Goal: Task Accomplishment & Management: Use online tool/utility

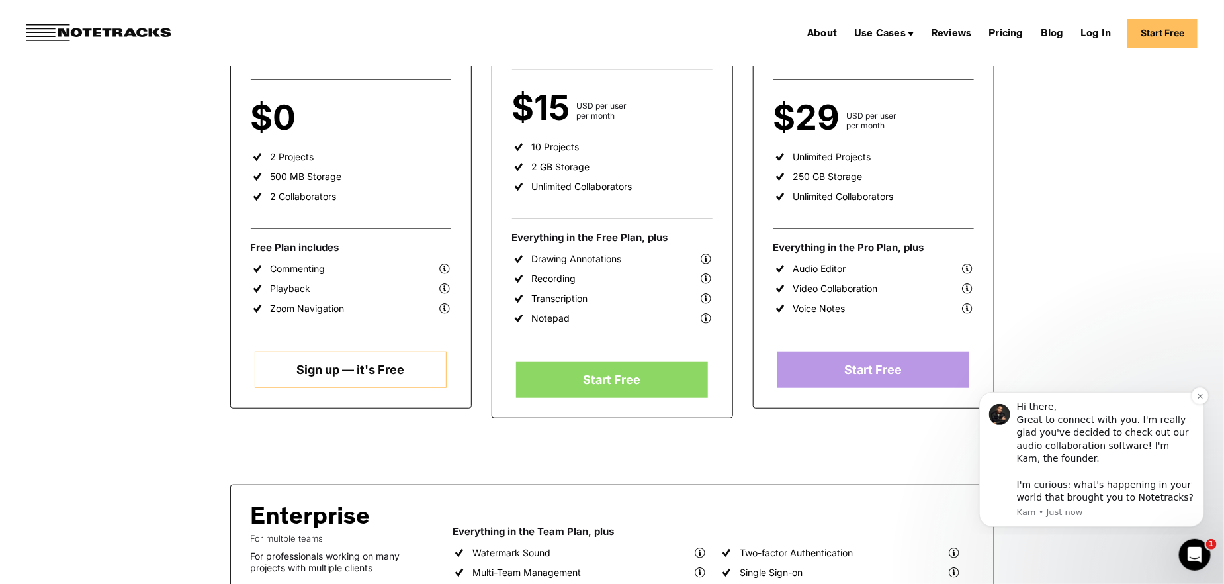
click at [1074, 485] on div "Hi there, Great to connect with you. I'm really glad you've decided to check ou…" at bounding box center [1105, 452] width 177 height 104
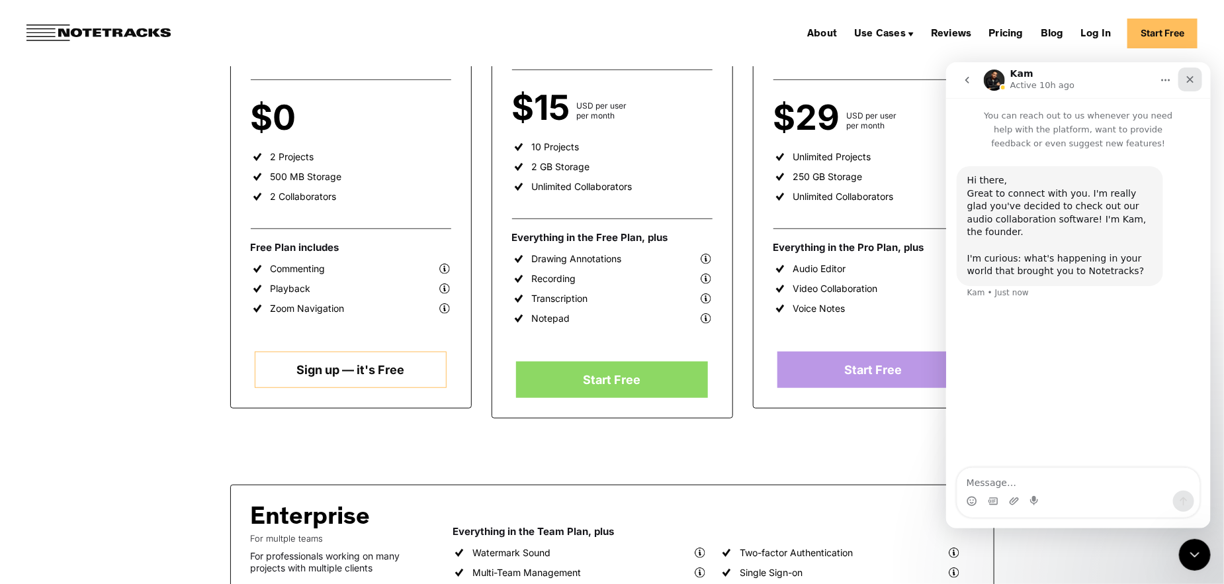
click at [1194, 69] on div "Close" at bounding box center [1190, 79] width 24 height 24
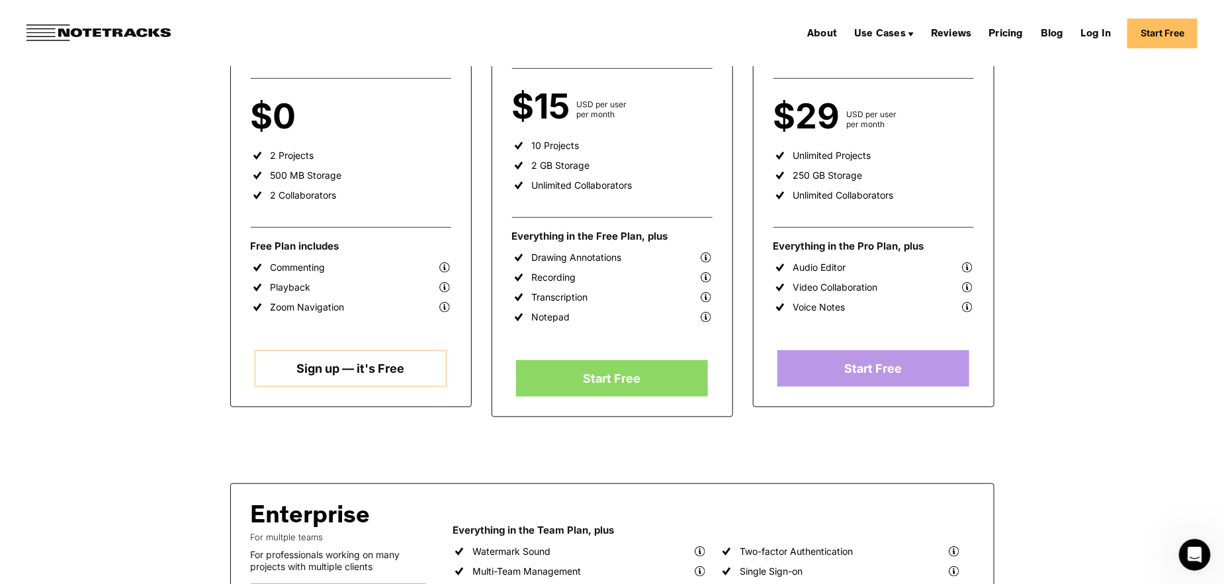
scroll to position [331, 0]
click at [316, 369] on link "Sign up — it's Free" at bounding box center [351, 369] width 192 height 36
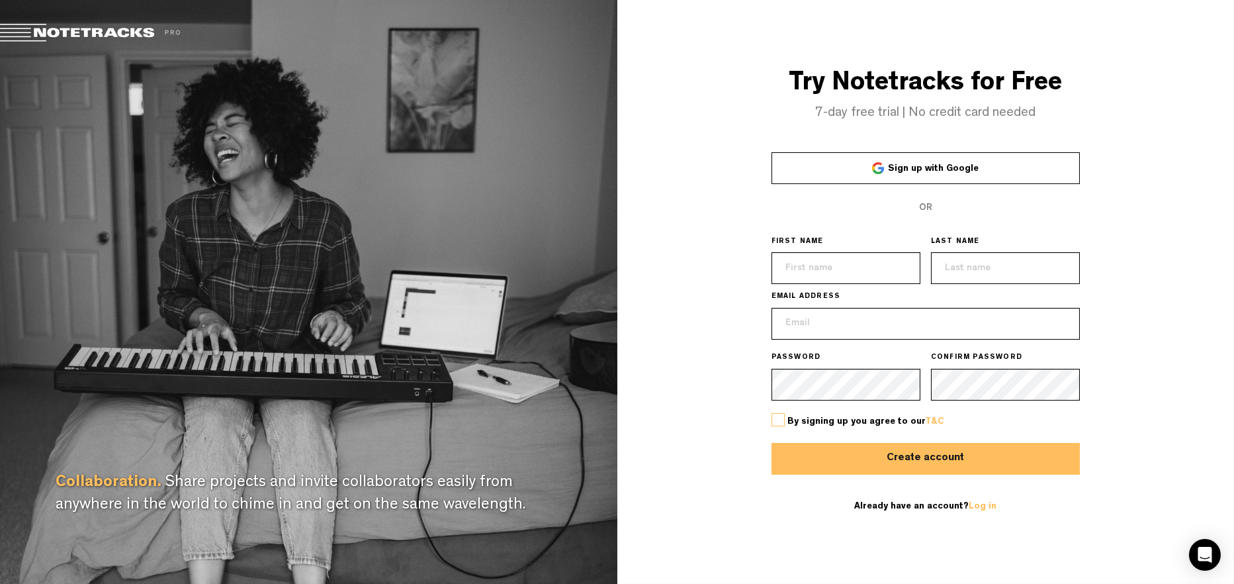
click at [927, 164] on span "Sign up with Google" at bounding box center [933, 168] width 91 height 9
click at [726, 470] on div "Try Notetracks for Free 7-day free trial | No credit card needed Sign up with G…" at bounding box center [927, 292] width 618 height 584
click at [930, 419] on link "T&C" at bounding box center [934, 421] width 19 height 9
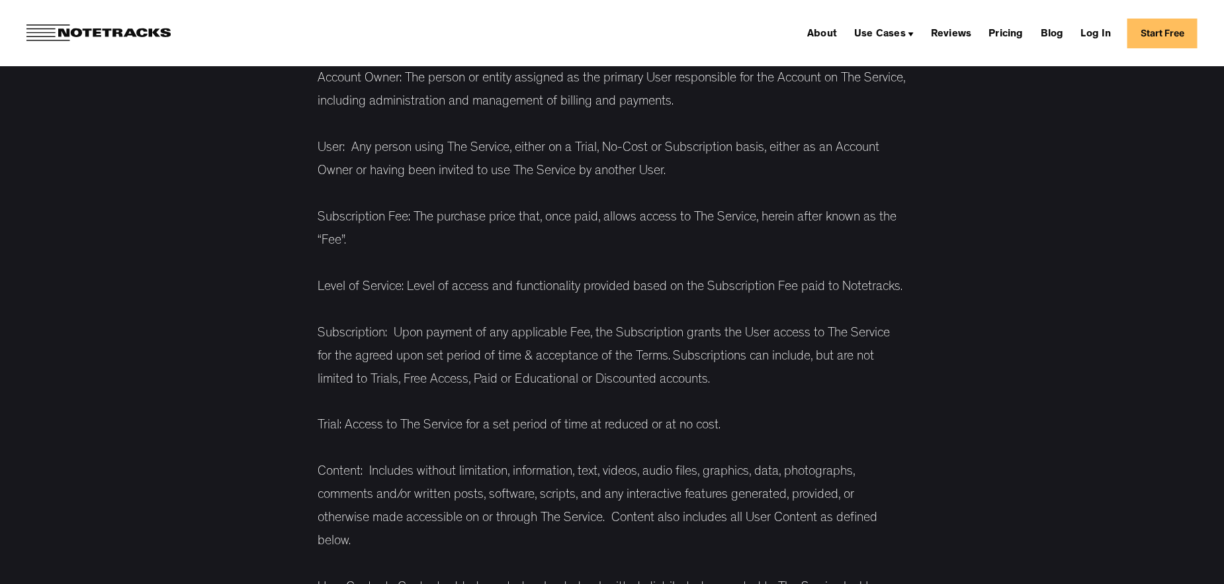
scroll to position [794, 0]
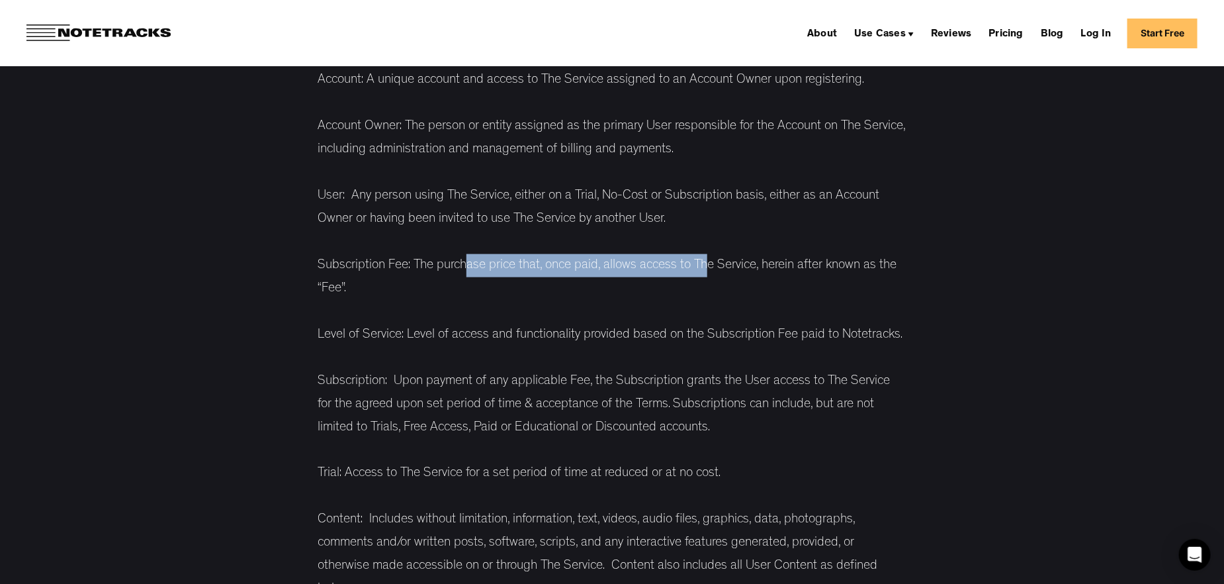
drag, startPoint x: 512, startPoint y: 239, endPoint x: 710, endPoint y: 241, distance: 197.3
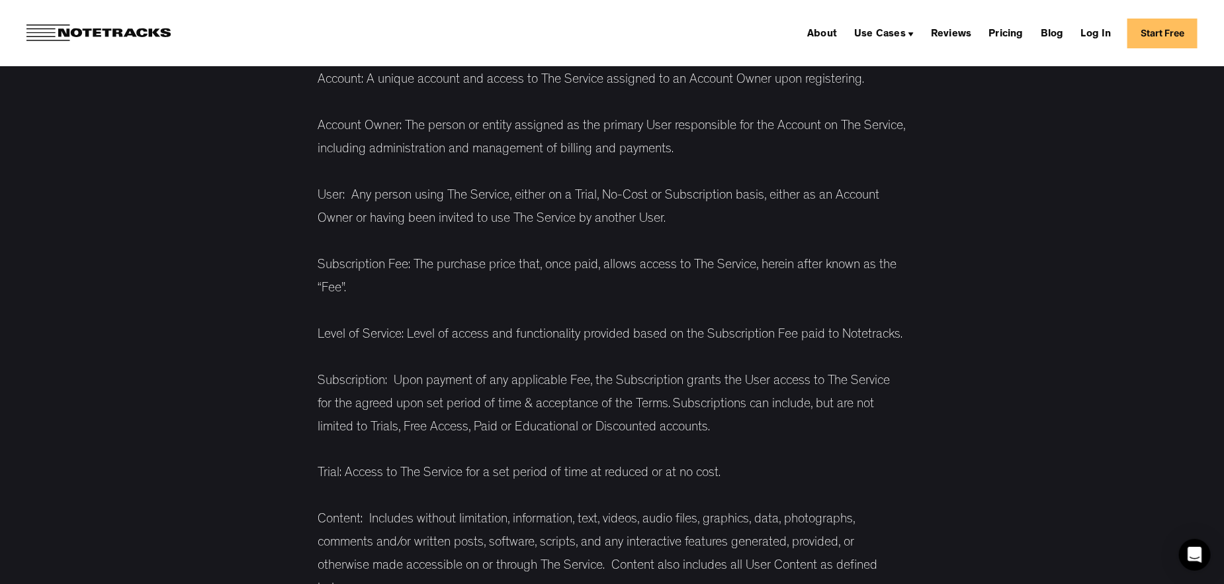
drag, startPoint x: 759, startPoint y: 238, endPoint x: 770, endPoint y: 239, distance: 11.3
drag, startPoint x: 778, startPoint y: 246, endPoint x: 731, endPoint y: 255, distance: 48.7
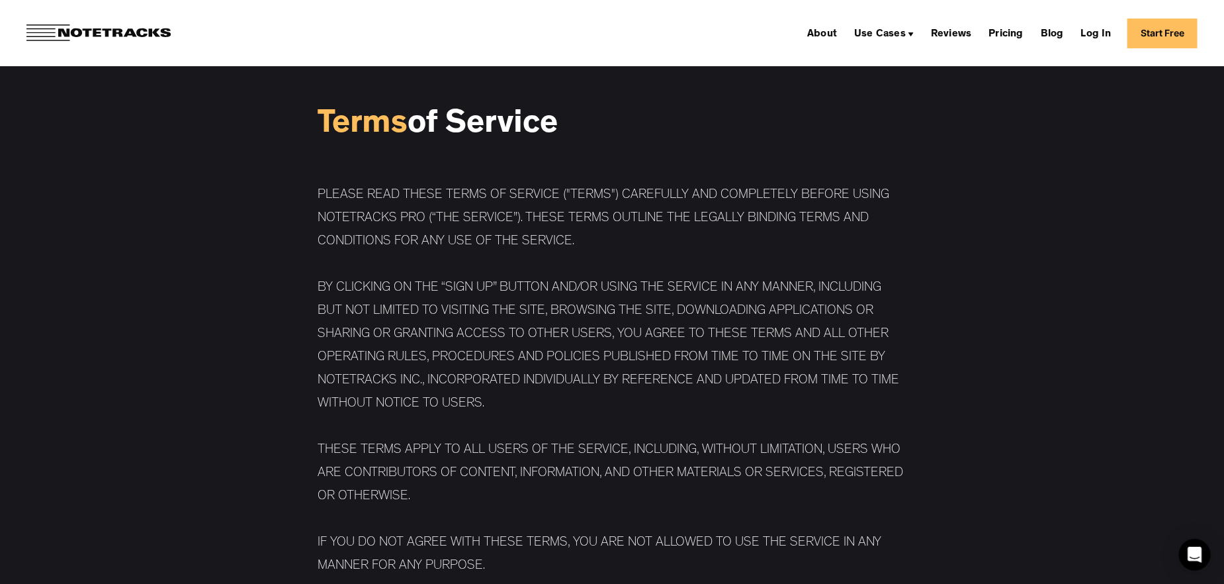
scroll to position [0, 0]
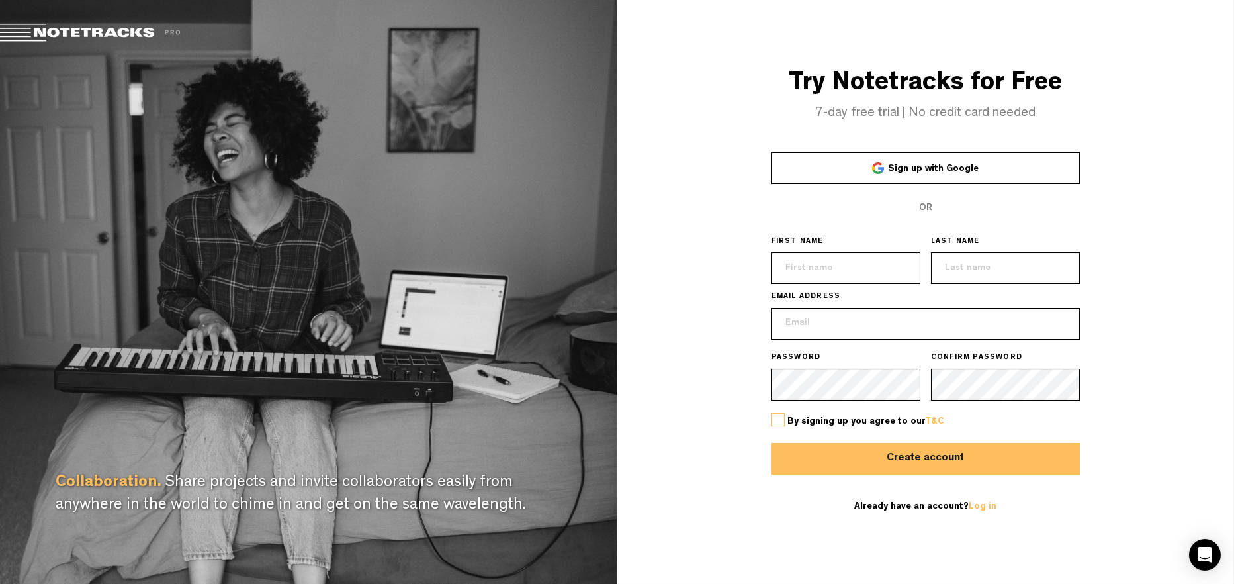
click at [779, 422] on label at bounding box center [778, 419] width 13 height 13
click at [0, 0] on input "checkbox" at bounding box center [0, 0] width 0 height 0
click at [913, 170] on span "Sign up with Google" at bounding box center [933, 168] width 91 height 9
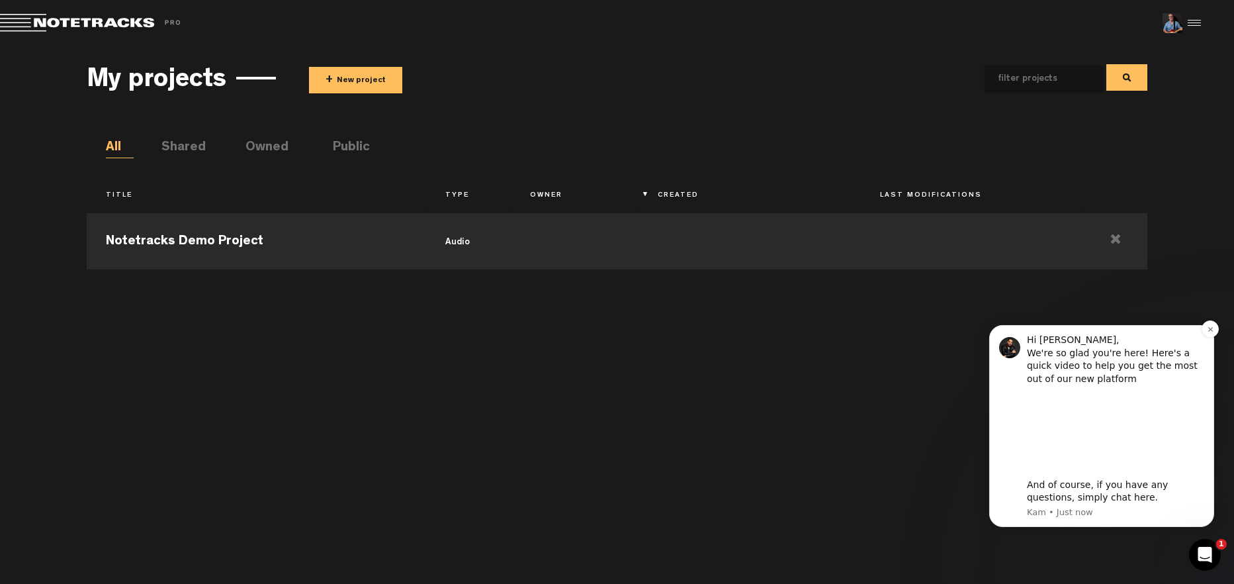
click at [1197, 388] on div "Hi [PERSON_NAME], We're so glad you're here! Here's a quick video to help you g…" at bounding box center [1115, 418] width 177 height 171
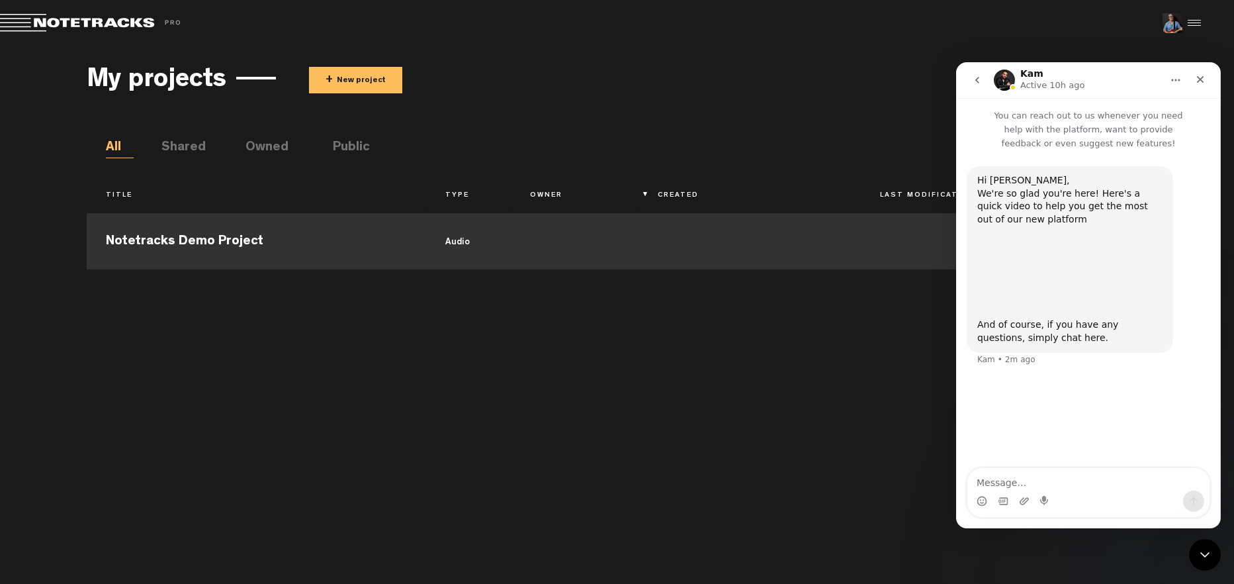
click at [553, 240] on td at bounding box center [574, 240] width 127 height 60
click at [550, 237] on td at bounding box center [574, 240] width 127 height 60
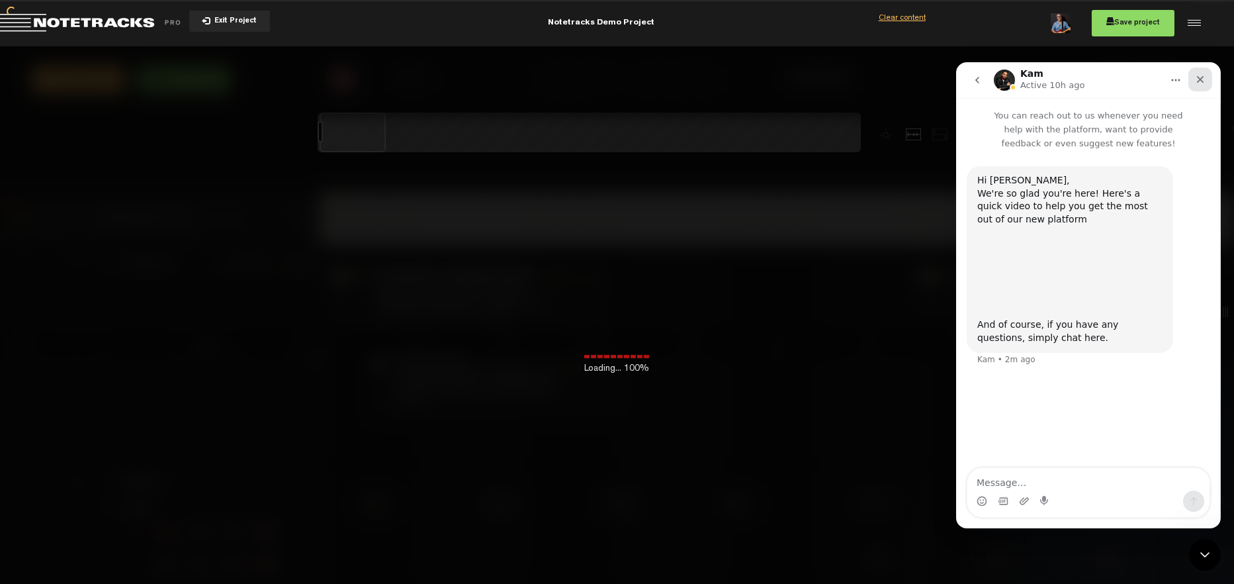
click at [1203, 80] on icon "Close" at bounding box center [1200, 79] width 11 height 11
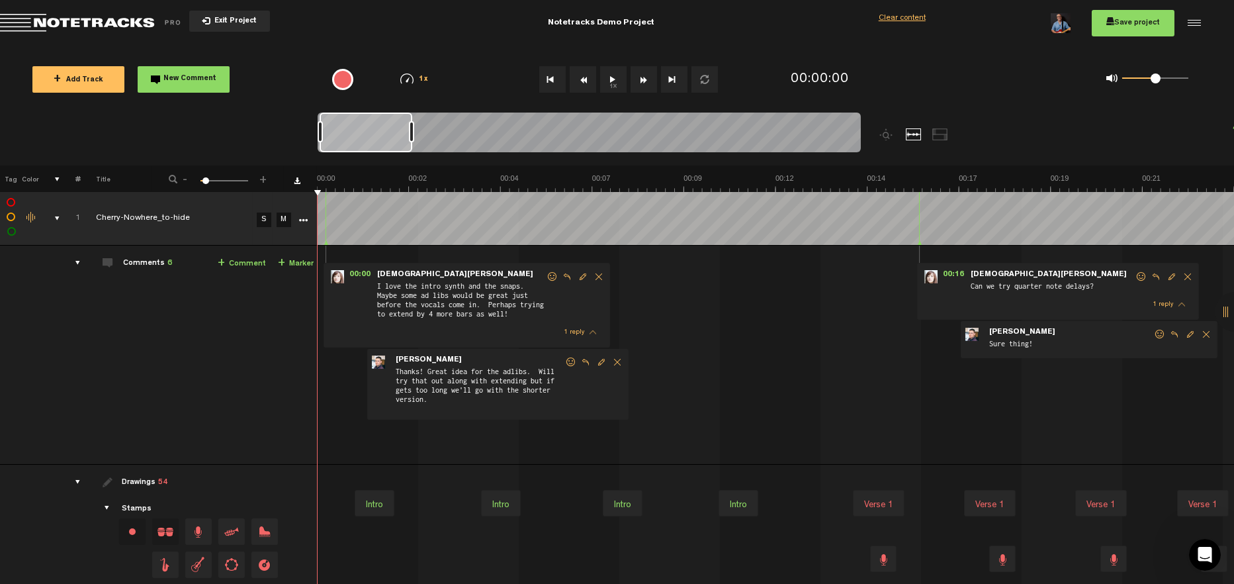
click at [222, 23] on span "Exit Project" at bounding box center [233, 21] width 46 height 7
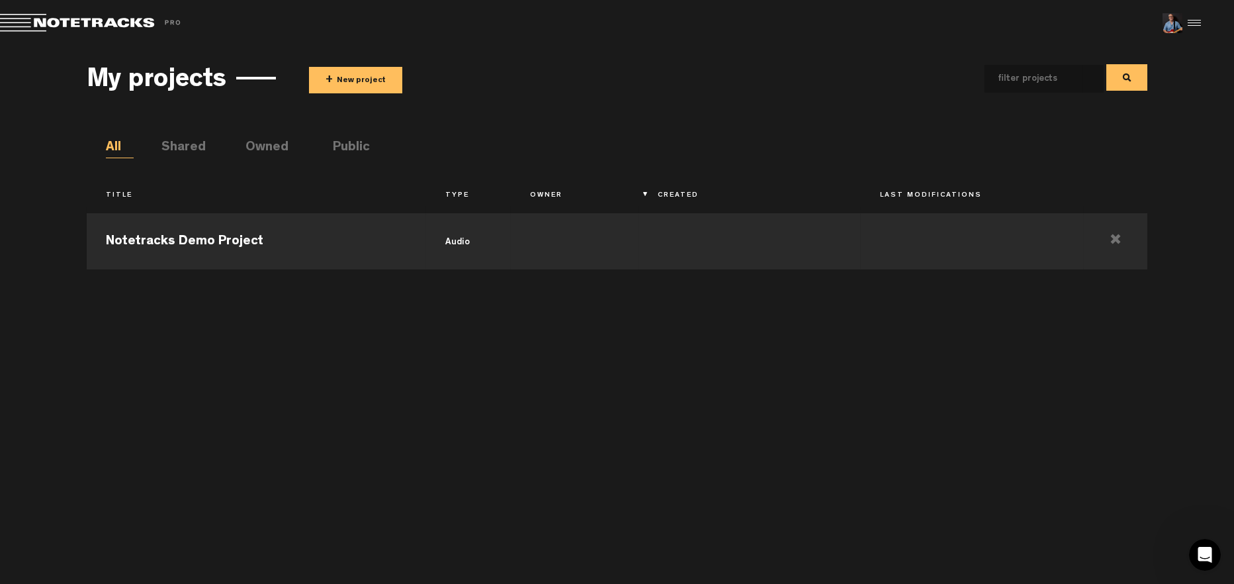
drag, startPoint x: 355, startPoint y: 357, endPoint x: 363, endPoint y: 357, distance: 7.3
click at [359, 357] on div "Notetracks Demo Project audio" at bounding box center [618, 389] width 1062 height 364
click at [353, 83] on button "+ New project" at bounding box center [355, 80] width 93 height 26
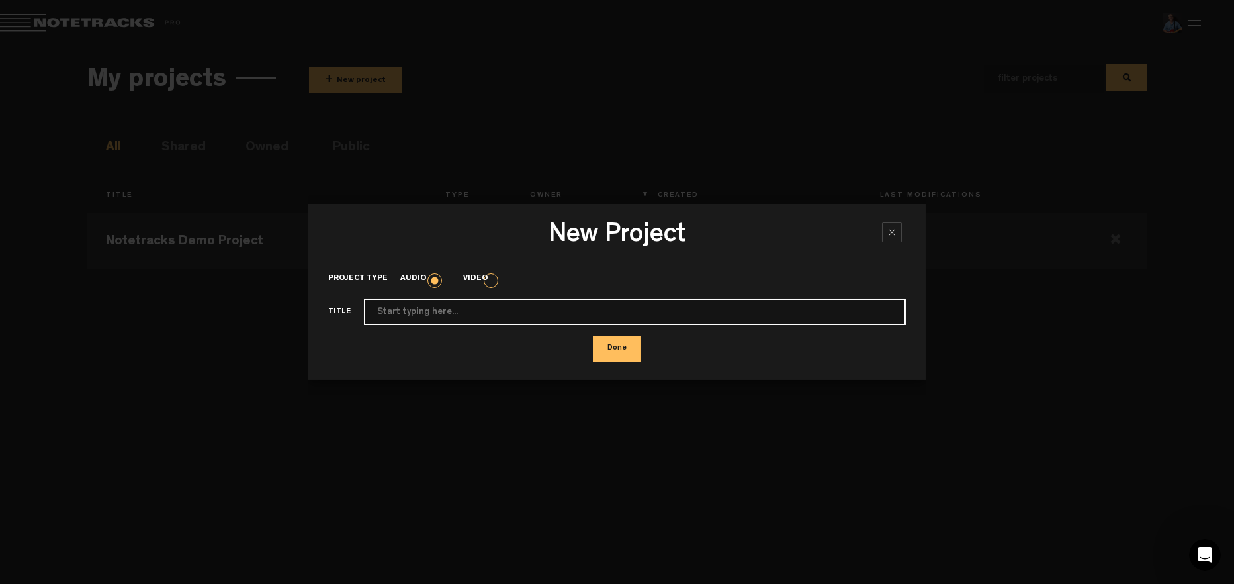
click at [430, 317] on input "Project type" at bounding box center [635, 312] width 542 height 26
paste input "CF250918 - Vera Cruz - Lavadora"
drag, startPoint x: 425, startPoint y: 312, endPoint x: 259, endPoint y: 306, distance: 166.2
click at [259, 306] on body "New Project × Project type Audio Video Title CF250918 - Vera Cruz - Lavadora Do…" at bounding box center [617, 292] width 1234 height 584
type input "Vera Cruz - Lavadora"
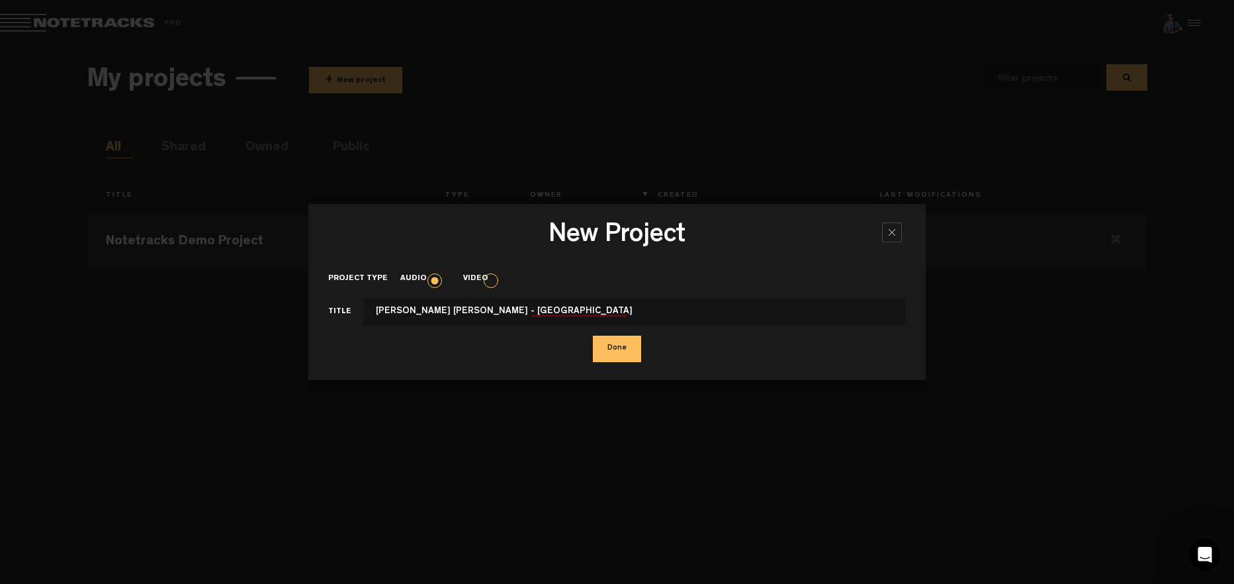
click at [620, 354] on button "Done" at bounding box center [617, 349] width 48 height 26
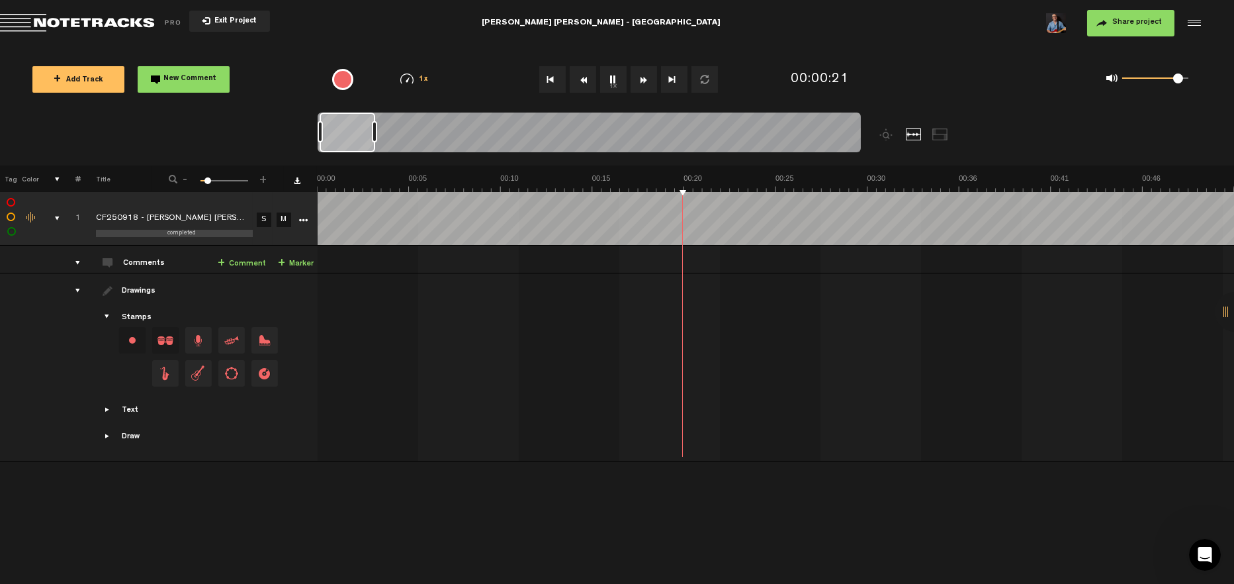
drag, startPoint x: 1161, startPoint y: 75, endPoint x: 931, endPoint y: 155, distance: 243.9
click at [1174, 80] on div "0 1 0.9" at bounding box center [1156, 78] width 66 height 3
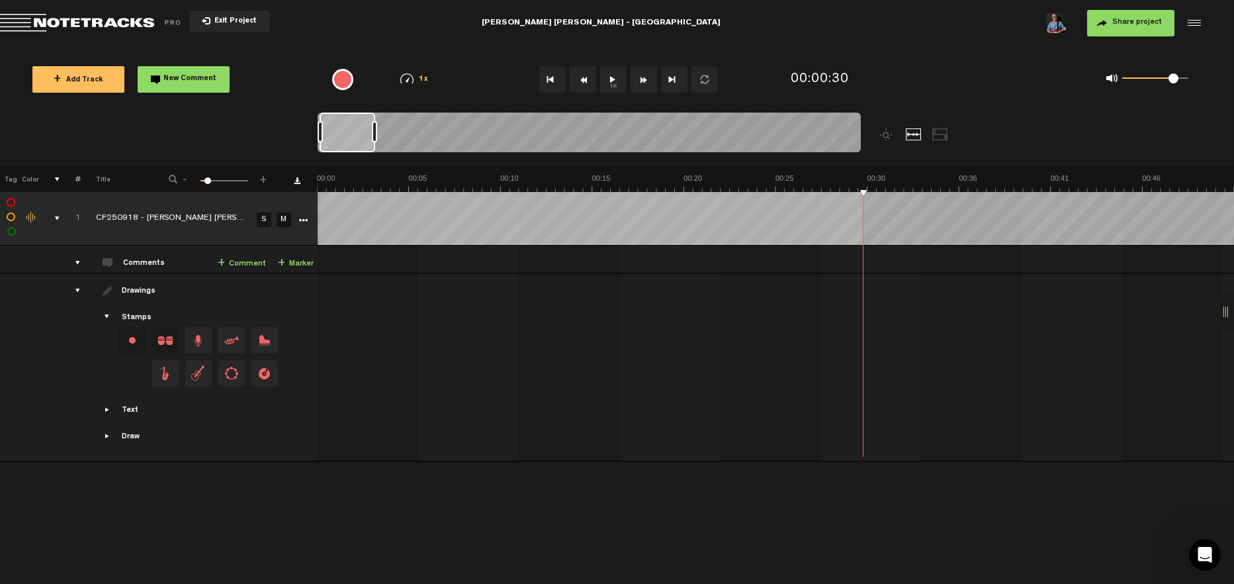
click at [302, 216] on tr "1 completed CF250918 - Vera Cruz - Lavadora S M Export to Headliner Update Down…" at bounding box center [617, 219] width 1235 height 54
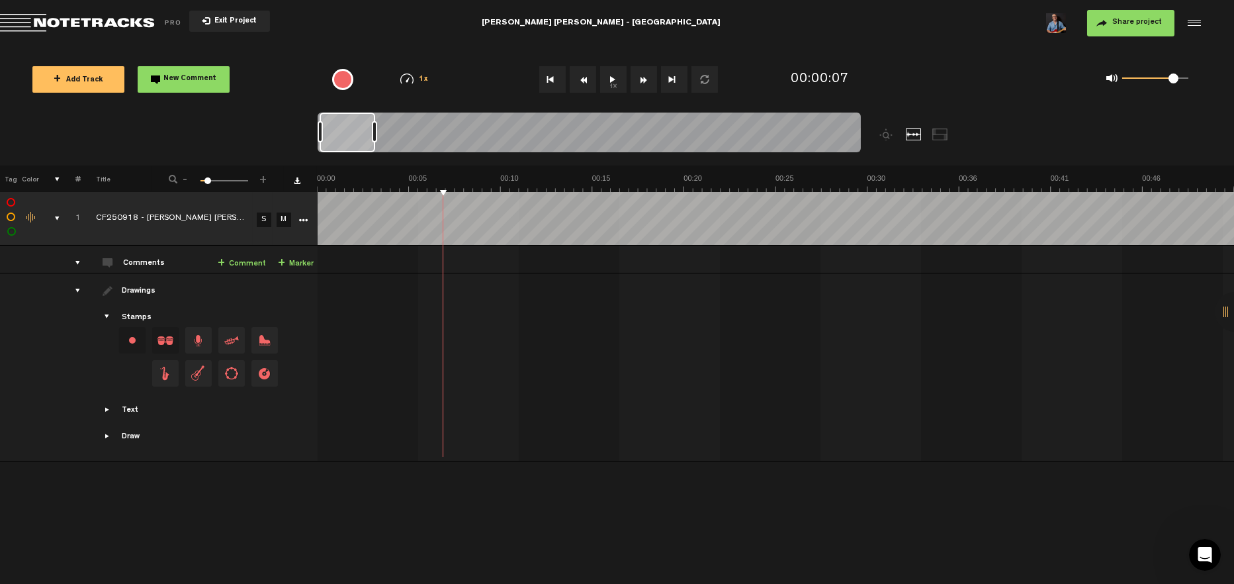
drag, startPoint x: 312, startPoint y: 216, endPoint x: 777, endPoint y: 167, distance: 467.2
click at [777, 167] on th at bounding box center [775, 178] width 917 height 26
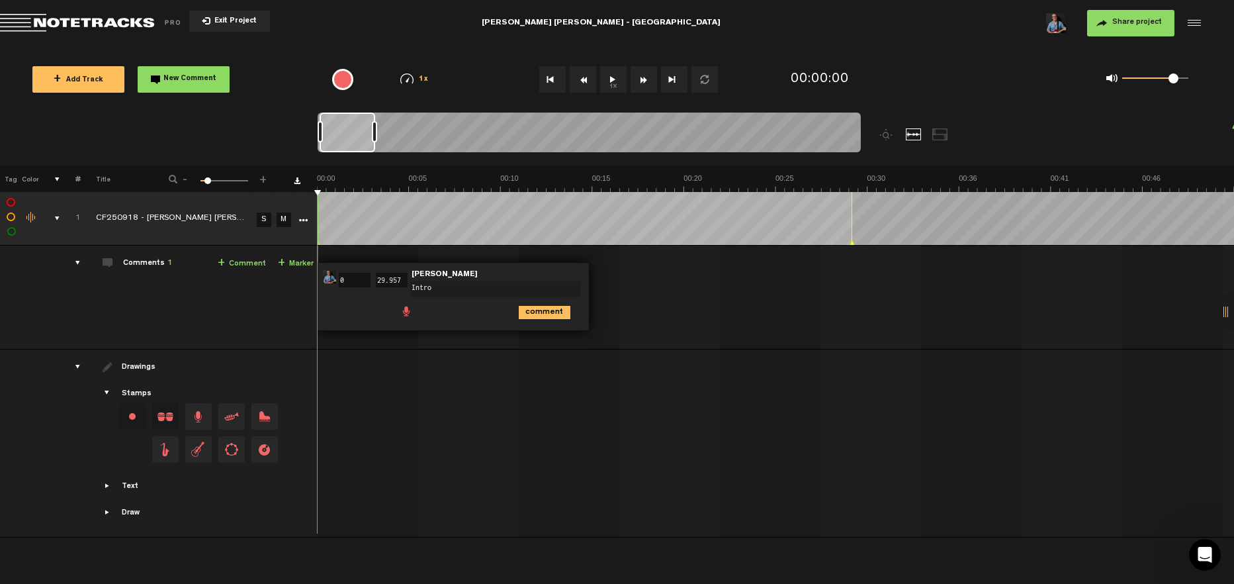
type textarea "Intro"
click at [533, 312] on icon "comment" at bounding box center [545, 312] width 52 height 13
click at [292, 265] on link "+ Marker" at bounding box center [296, 263] width 36 height 15
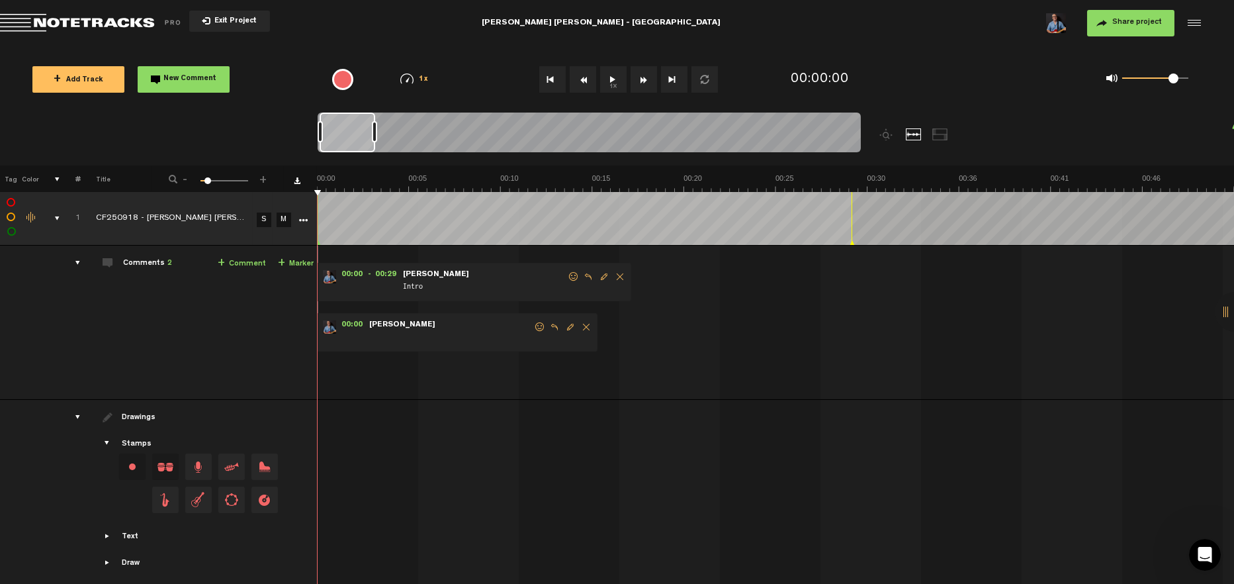
click at [586, 327] on span "Delete comment" at bounding box center [586, 326] width 16 height 9
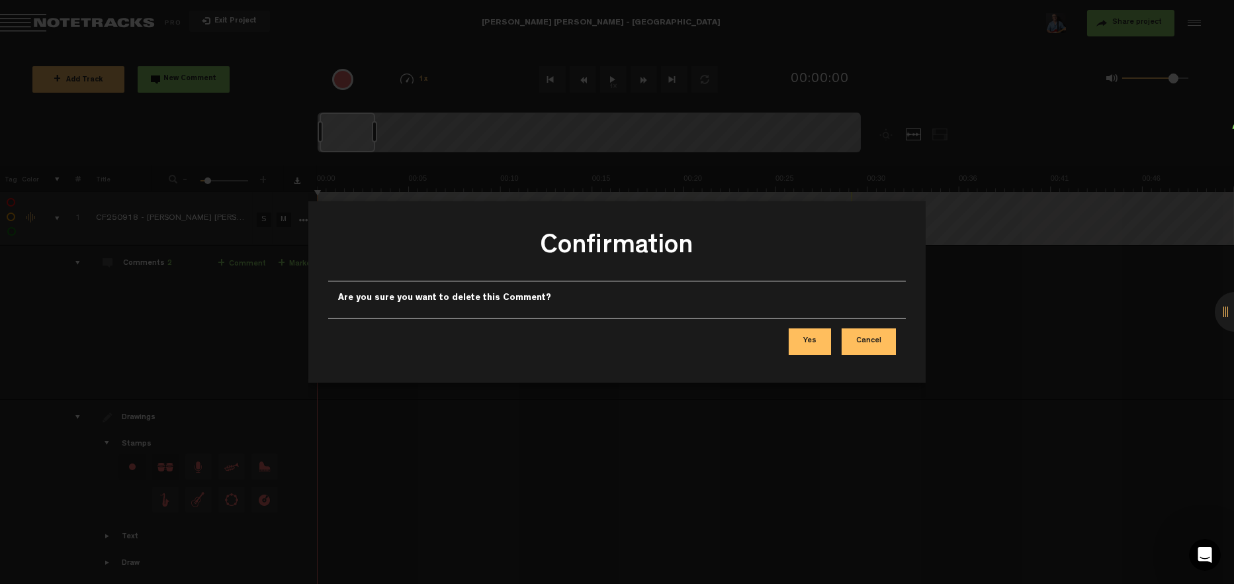
click at [806, 344] on button "Yes" at bounding box center [810, 341] width 42 height 26
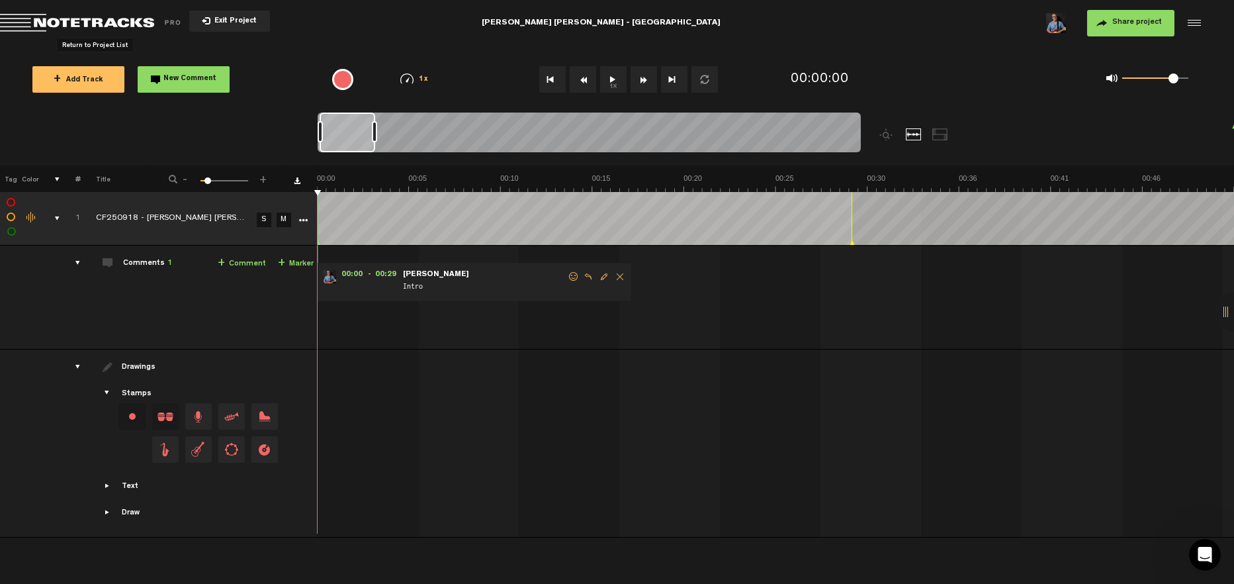
click at [32, 18] on span "Return to Project List" at bounding box center [92, 23] width 185 height 19
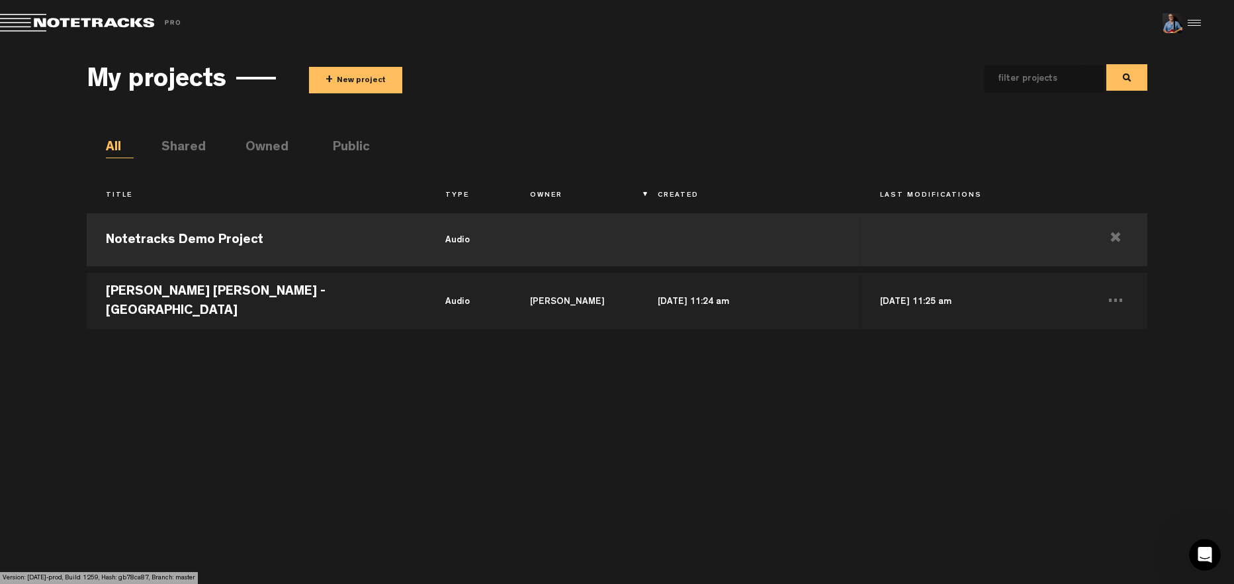
click at [1201, 23] on div at bounding box center [1193, 23] width 20 height 20
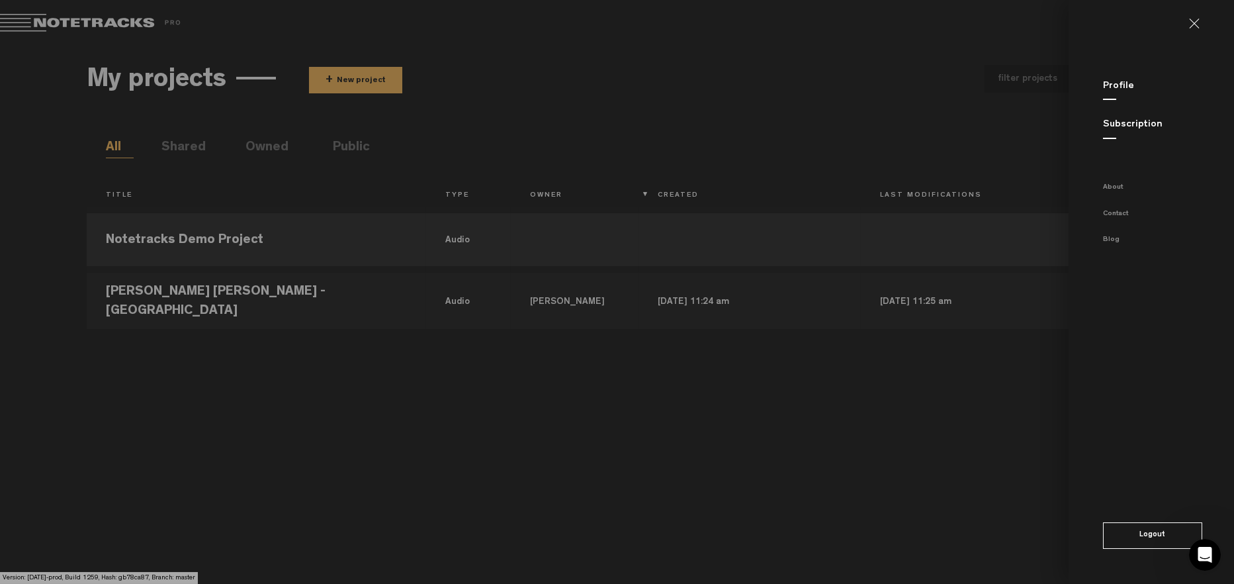
click at [647, 54] on md-backdrop at bounding box center [617, 292] width 1234 height 584
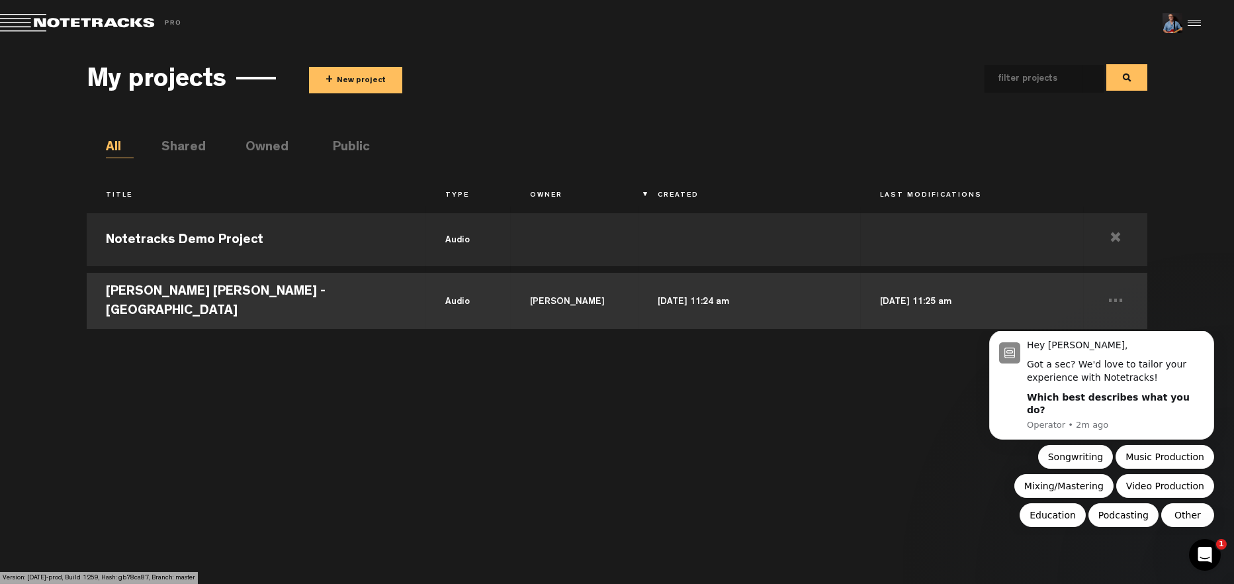
click at [196, 306] on td "Vera Cruz - Lavadora" at bounding box center [257, 299] width 340 height 60
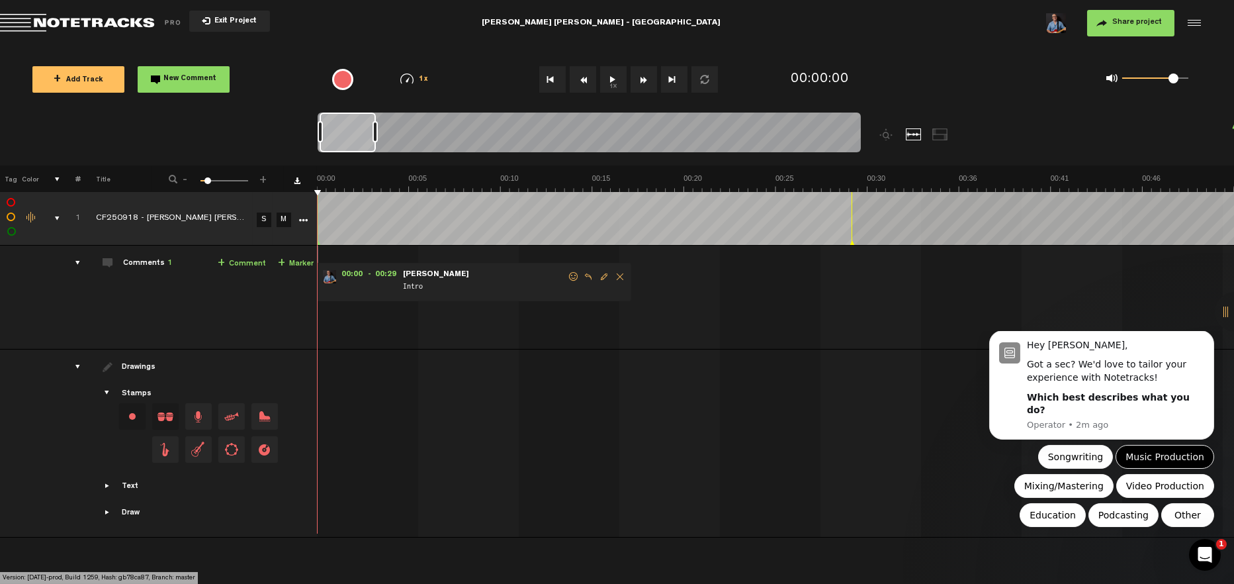
click at [1152, 458] on button "Music Production" at bounding box center [1164, 456] width 99 height 24
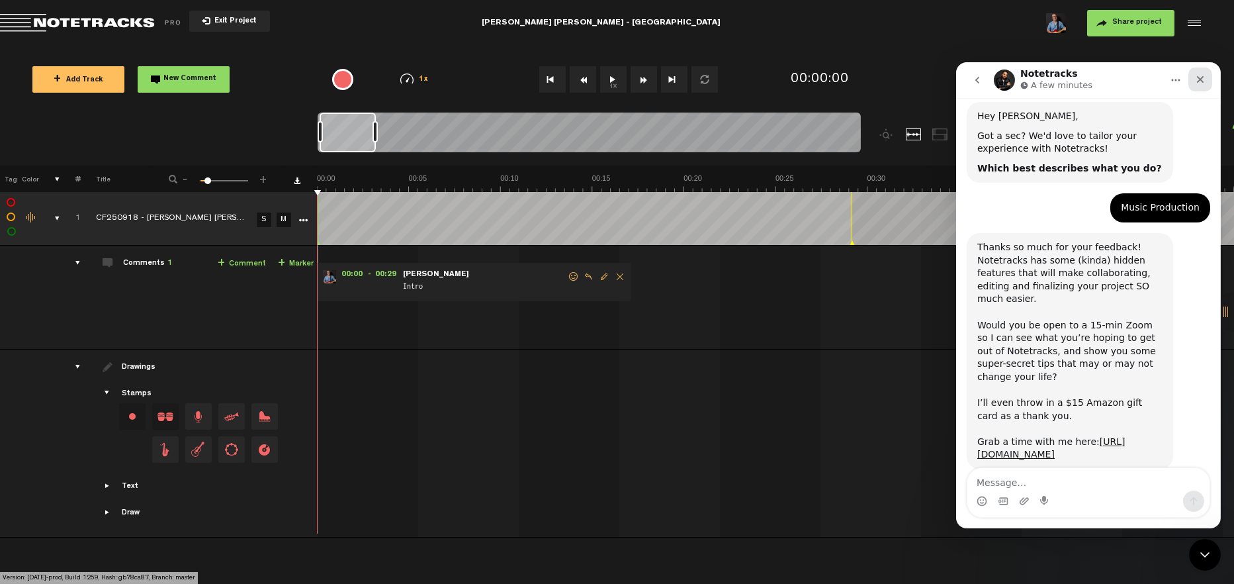
scroll to position [67, 0]
click at [990, 481] on textarea "Message…" at bounding box center [1088, 479] width 242 height 23
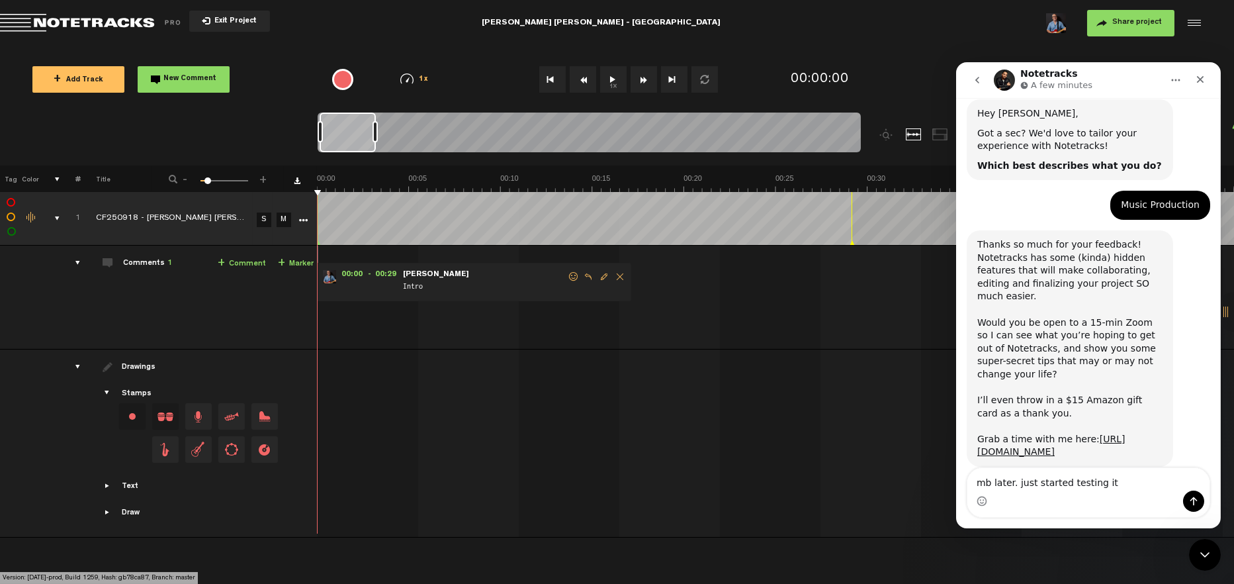
type textarea "mb later. just started testing it"
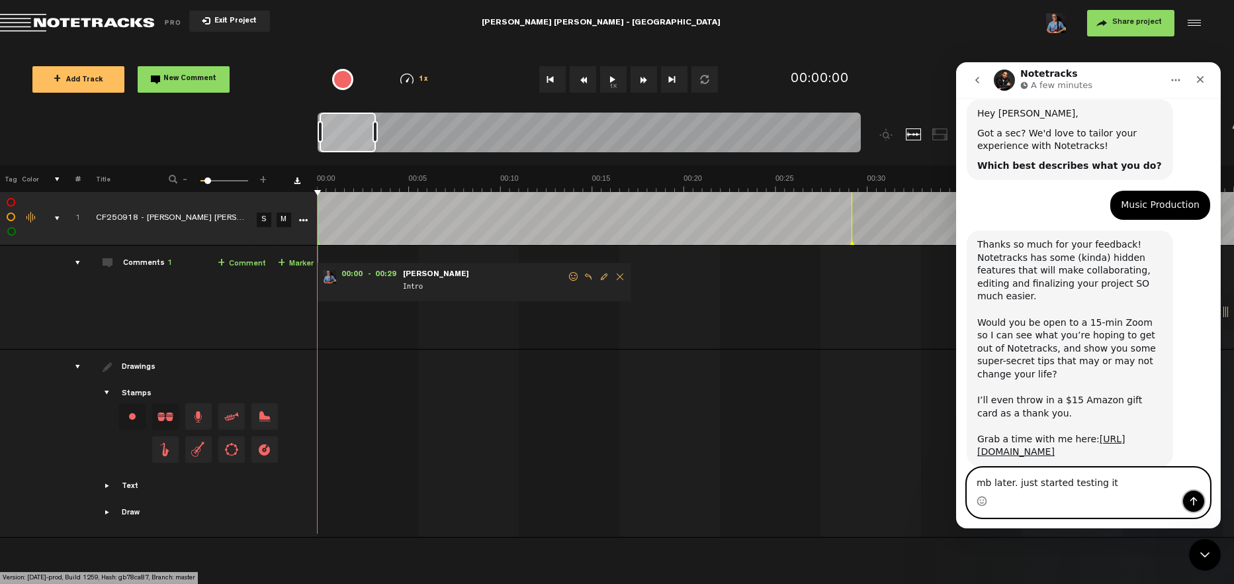
click at [1190, 498] on icon "Send a message…" at bounding box center [1193, 501] width 11 height 11
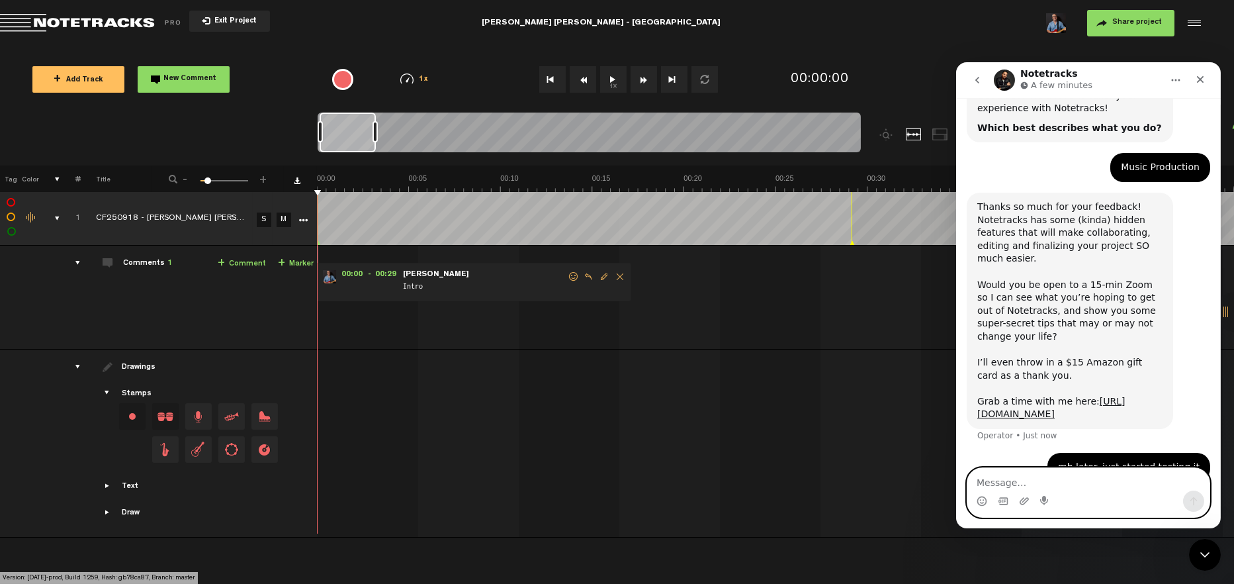
scroll to position [107, 0]
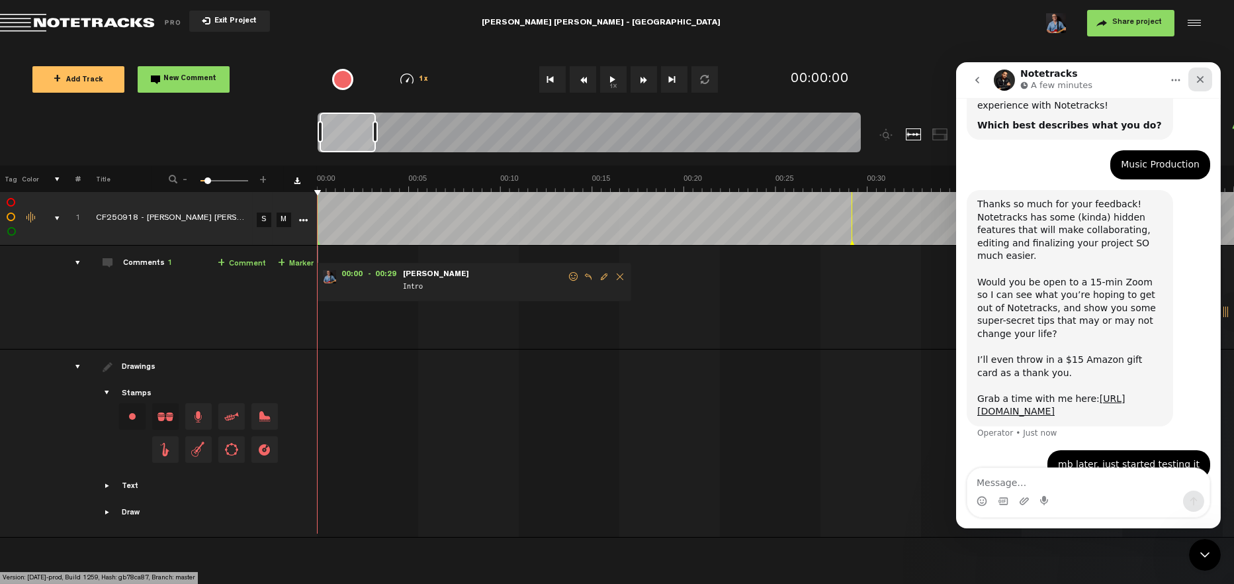
click at [1200, 72] on div "Close" at bounding box center [1200, 80] width 24 height 24
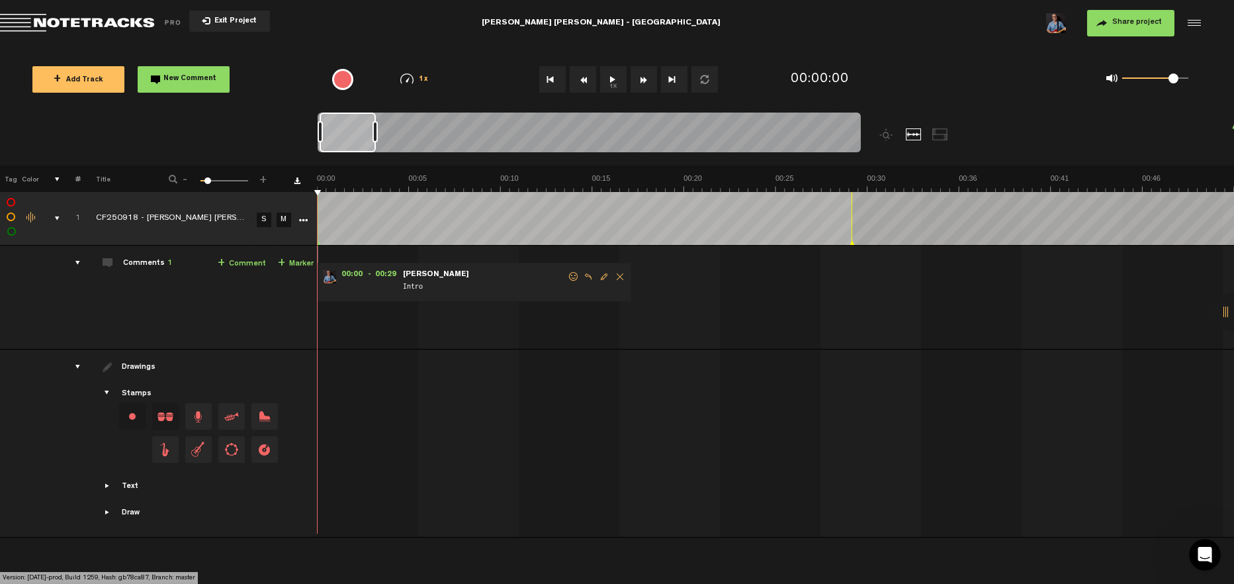
click at [470, 291] on span "Intro" at bounding box center [484, 288] width 165 height 15
drag, startPoint x: 483, startPoint y: 291, endPoint x: 657, endPoint y: 271, distance: 175.9
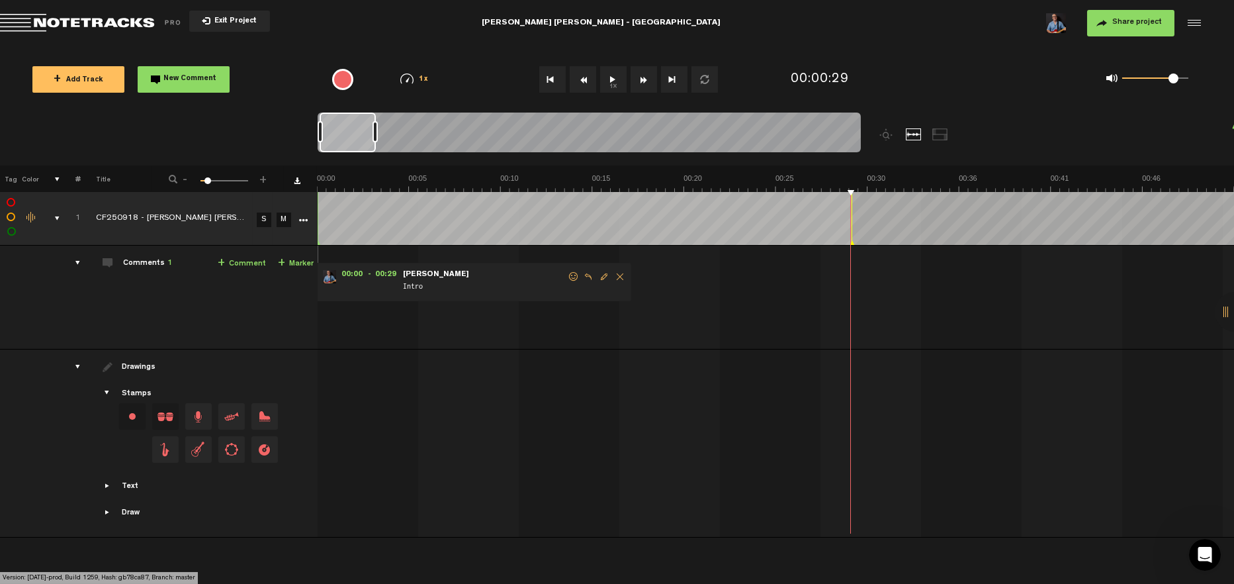
click at [487, 291] on span "Intro" at bounding box center [484, 288] width 165 height 15
drag, startPoint x: 851, startPoint y: 178, endPoint x: 871, endPoint y: 179, distance: 19.9
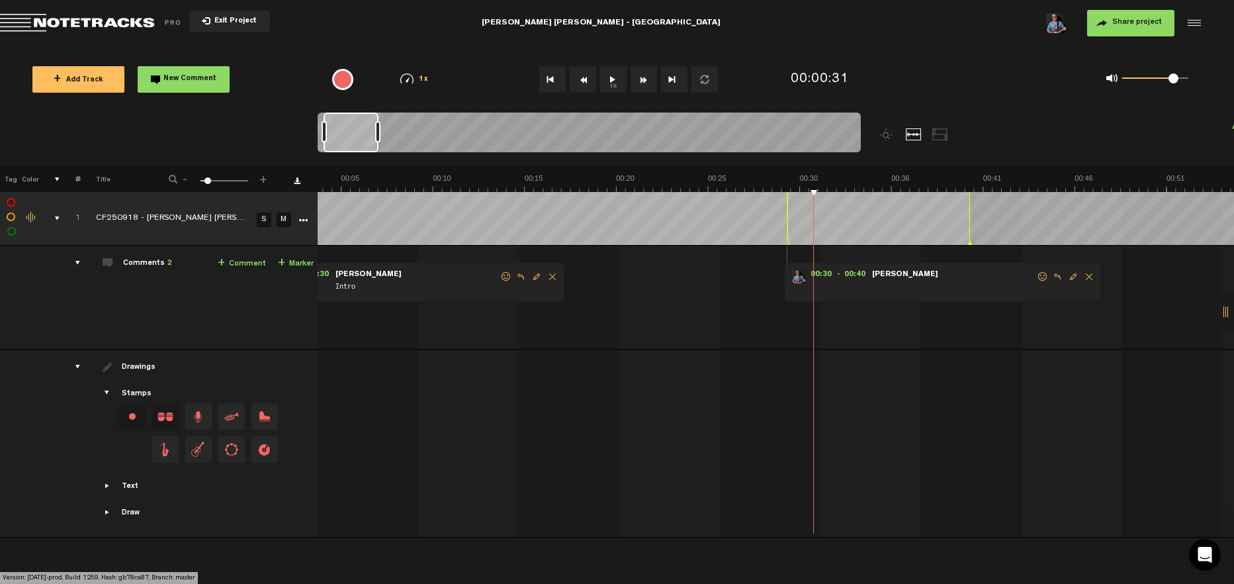
drag, startPoint x: 784, startPoint y: 219, endPoint x: 787, endPoint y: 243, distance: 24.1
click at [787, 243] on td at bounding box center [776, 219] width 917 height 54
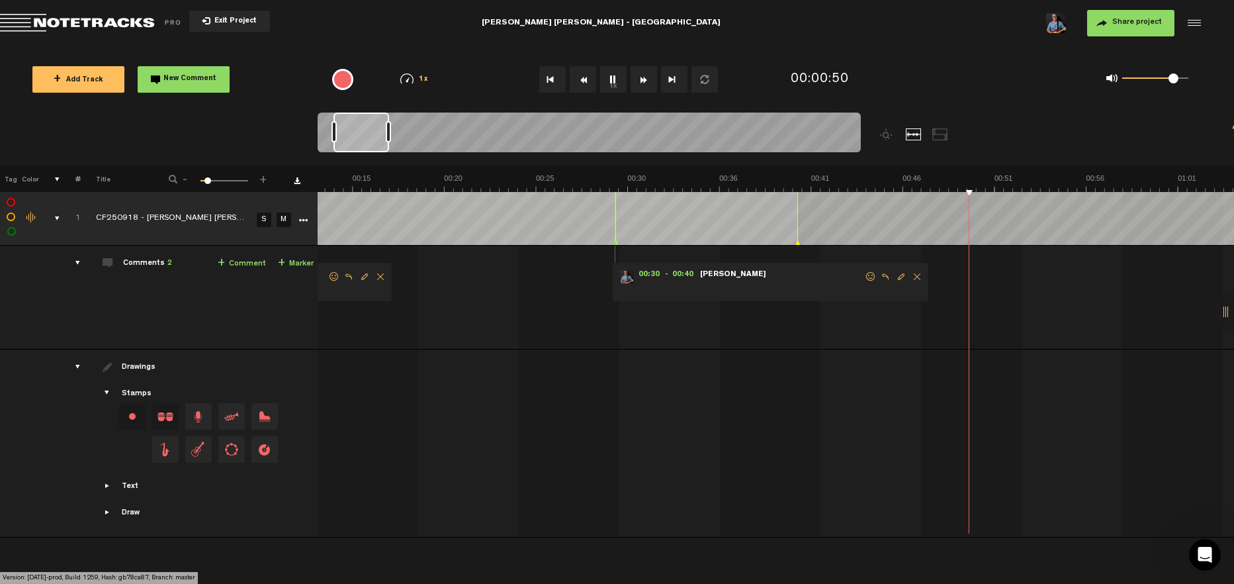
scroll to position [0, 240]
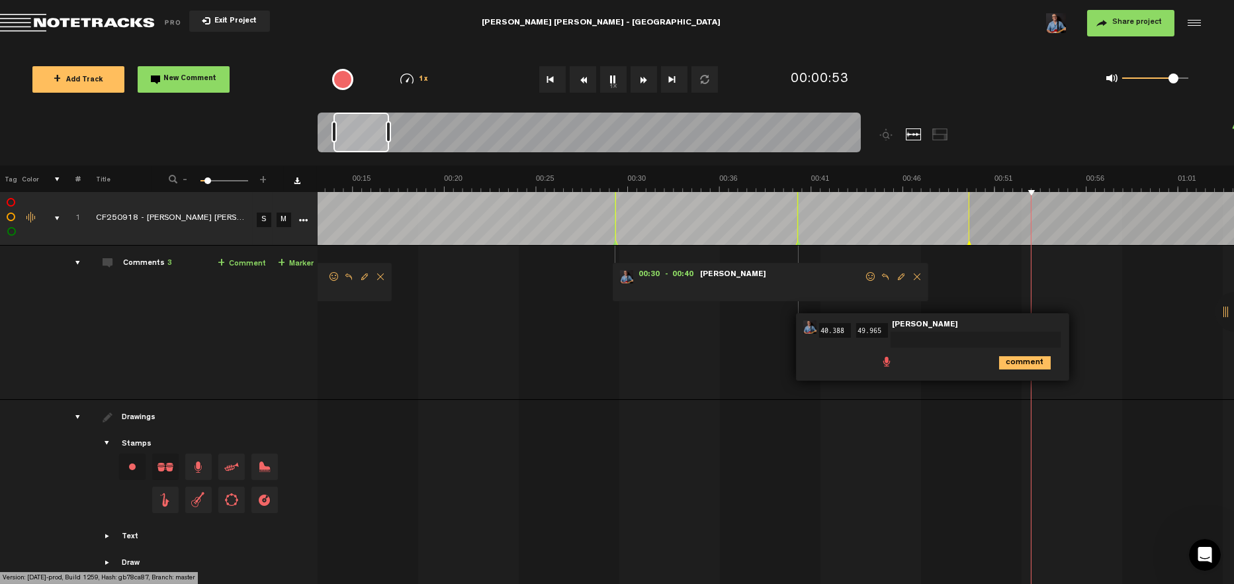
click at [850, 409] on td at bounding box center [776, 494] width 917 height 188
click at [1039, 319] on div "00:40 40.388 - 00:49 49.965 • Michael Powers: "" Michael Powers comment" at bounding box center [932, 347] width 273 height 68
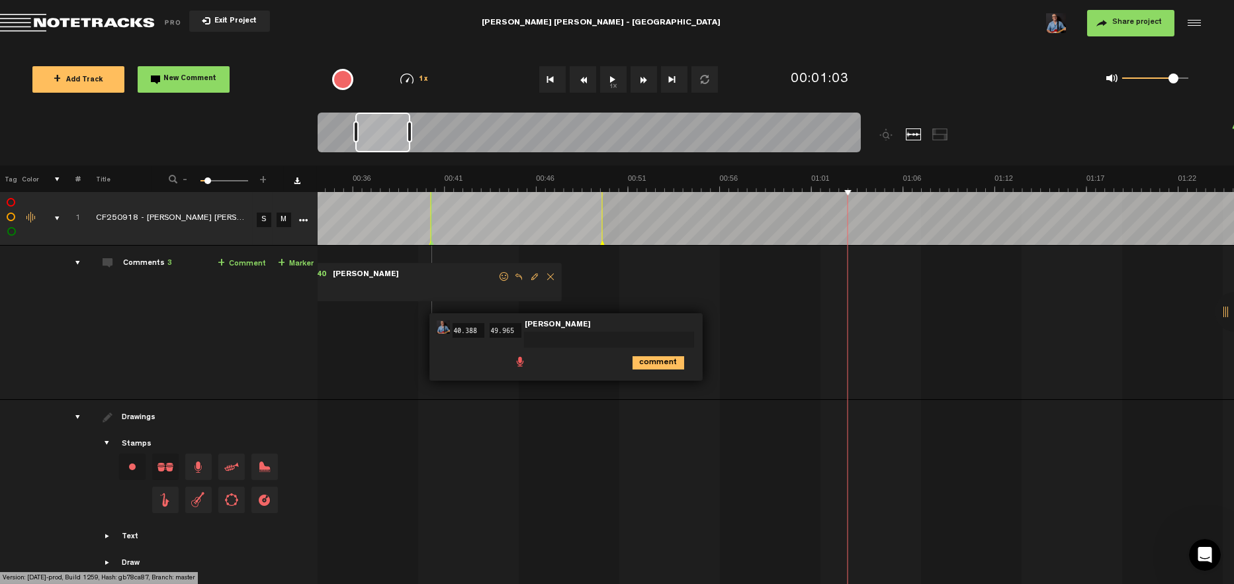
click at [431, 232] on td at bounding box center [776, 219] width 917 height 54
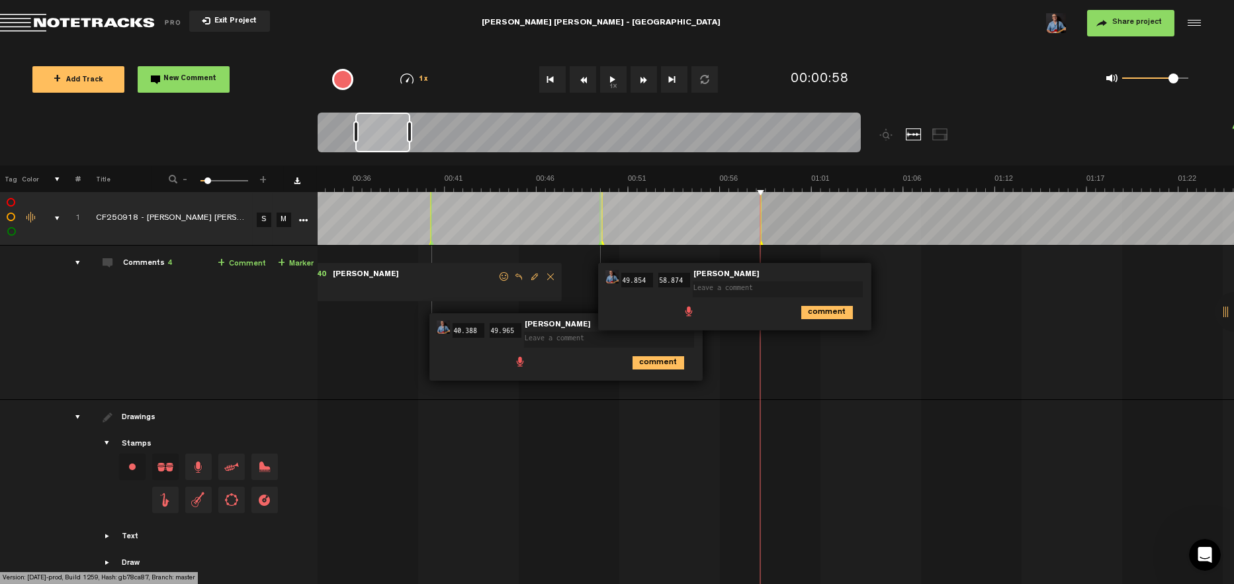
drag, startPoint x: 759, startPoint y: 367, endPoint x: 639, endPoint y: 368, distance: 120.5
click at [759, 368] on td "1 CF250918 - Vera Cruz - Lavadora S M CF250918 - Vera Cruz - Lavadora by Michae…" at bounding box center [776, 323] width 917 height 154
drag, startPoint x: 539, startPoint y: 353, endPoint x: 524, endPoint y: 360, distance: 16.9
click at [537, 356] on div "comment" at bounding box center [568, 362] width 263 height 26
drag, startPoint x: 530, startPoint y: 363, endPoint x: 478, endPoint y: 349, distance: 53.9
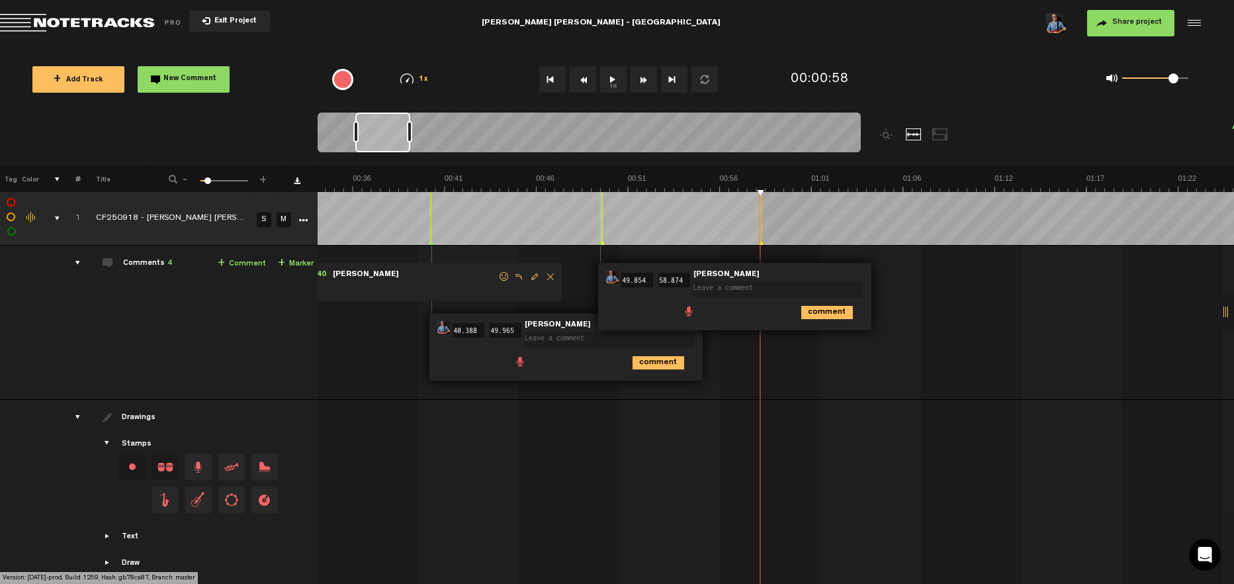
click at [480, 349] on div "00:40 40.388 - 00:49 49.965 • Michael Powers: "" Michael Powers comment" at bounding box center [566, 347] width 273 height 68
drag, startPoint x: 848, startPoint y: 274, endPoint x: 855, endPoint y: 307, distance: 33.7
click at [849, 276] on span at bounding box center [780, 280] width 175 height 9
click at [826, 312] on icon "comment" at bounding box center [828, 312] width 52 height 13
click at [902, 276] on span "Delete comment" at bounding box center [903, 276] width 16 height 9
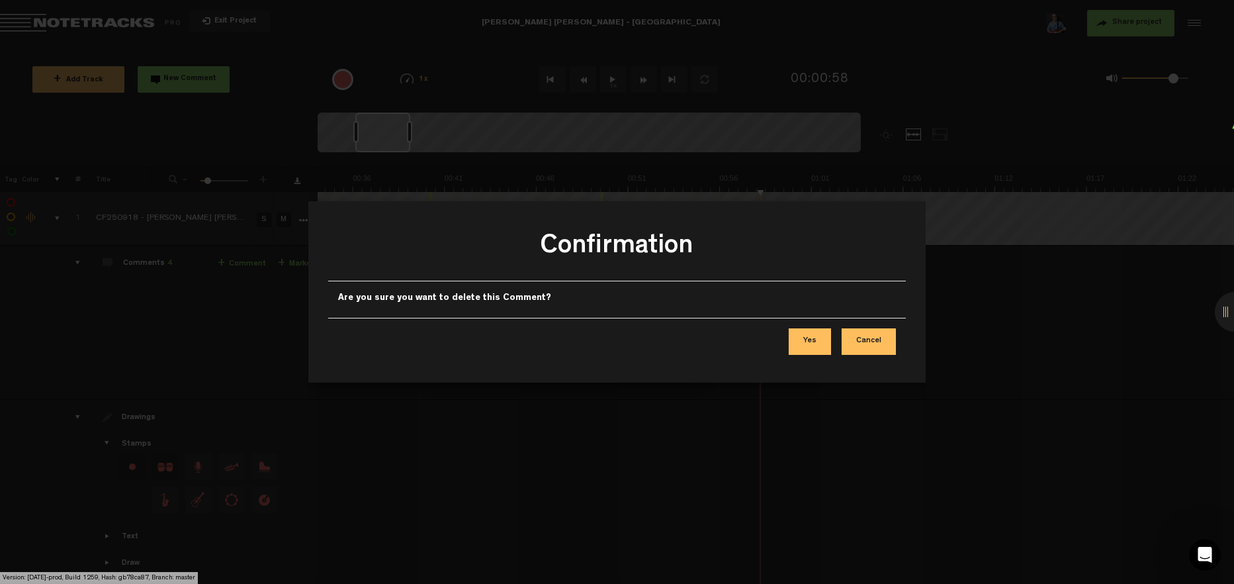
click at [815, 342] on button "Yes" at bounding box center [810, 341] width 42 height 26
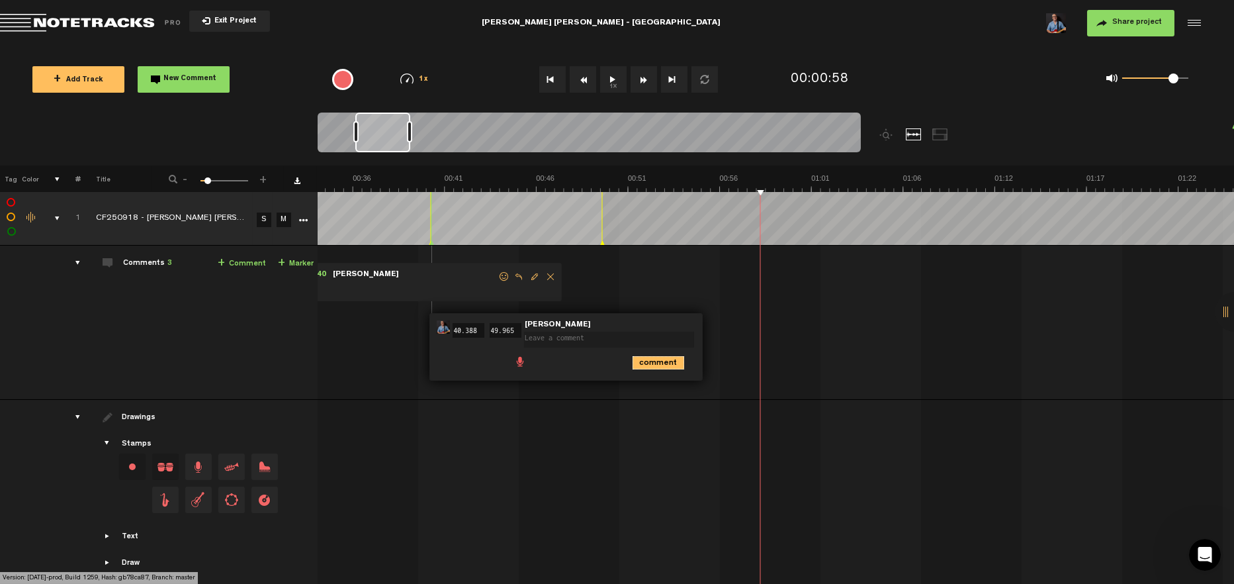
click at [671, 367] on icon "comment" at bounding box center [659, 362] width 52 height 13
click at [729, 329] on span "Delete comment" at bounding box center [734, 326] width 16 height 9
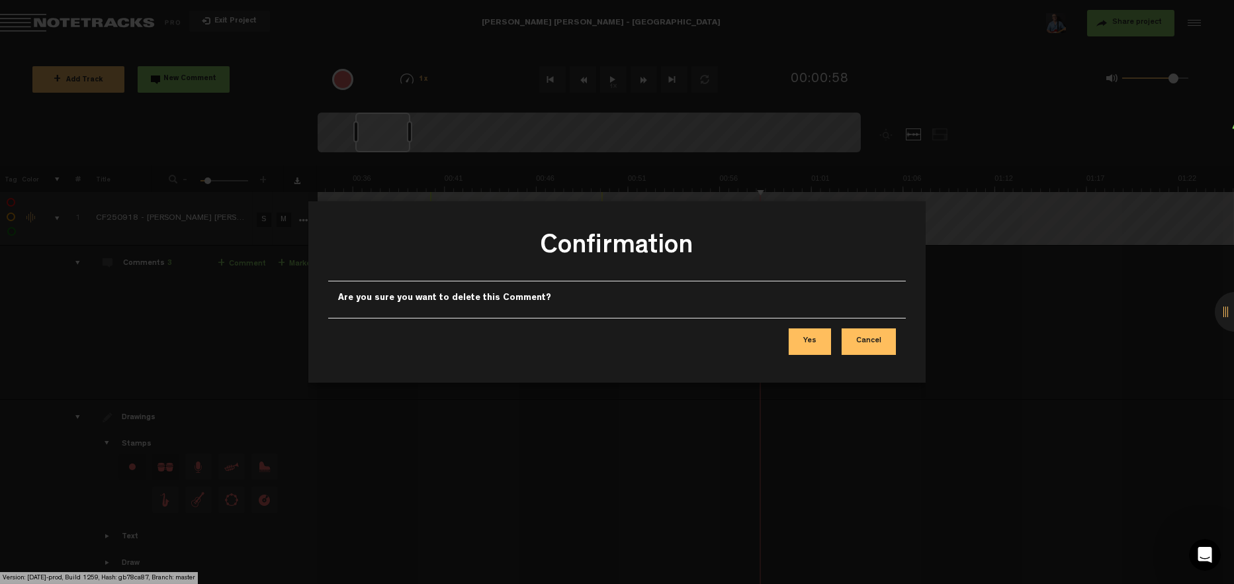
click at [811, 340] on button "Yes" at bounding box center [810, 341] width 42 height 26
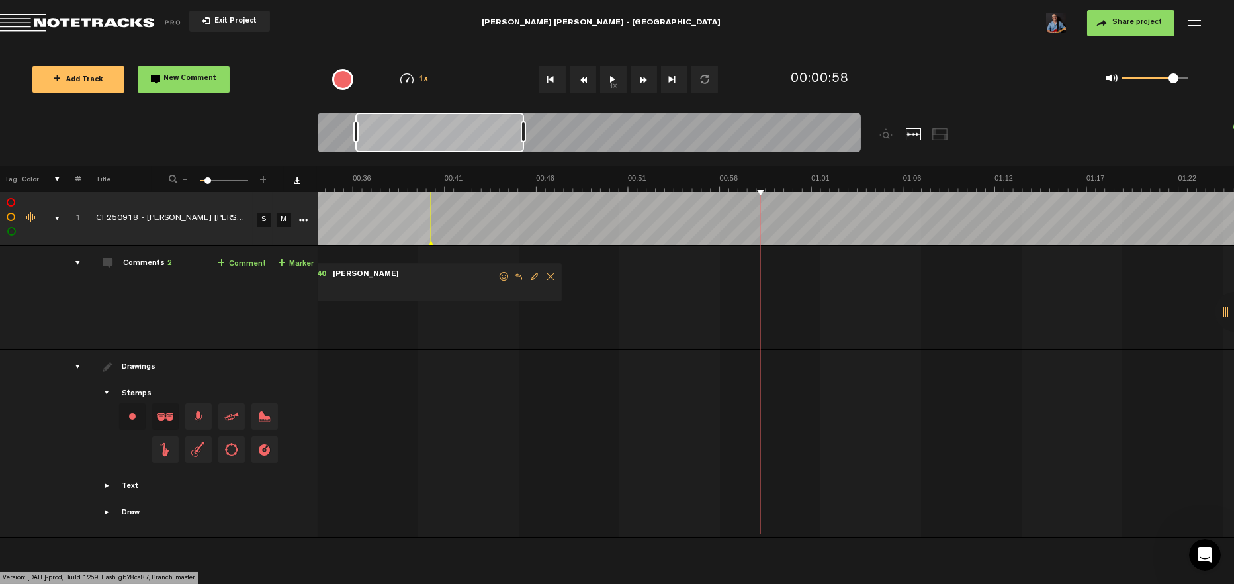
drag, startPoint x: 408, startPoint y: 133, endPoint x: 543, endPoint y: 146, distance: 135.0
click at [546, 146] on div at bounding box center [589, 135] width 543 height 44
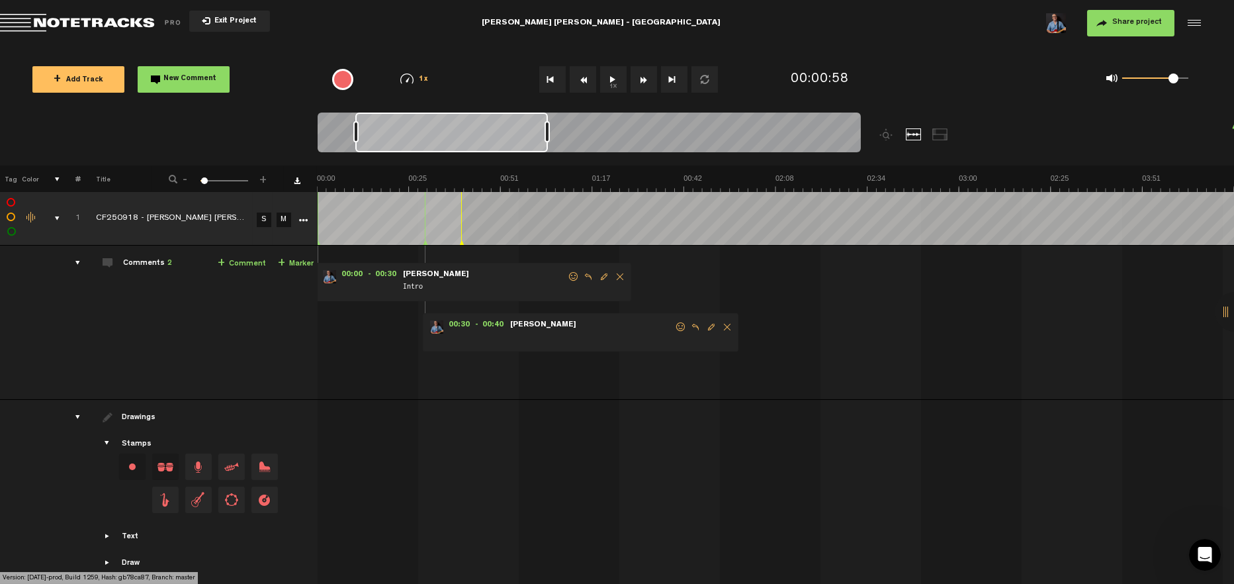
scroll to position [0, 0]
drag, startPoint x: 585, startPoint y: 339, endPoint x: 482, endPoint y: 331, distance: 103.6
click at [582, 340] on span at bounding box center [591, 338] width 165 height 15
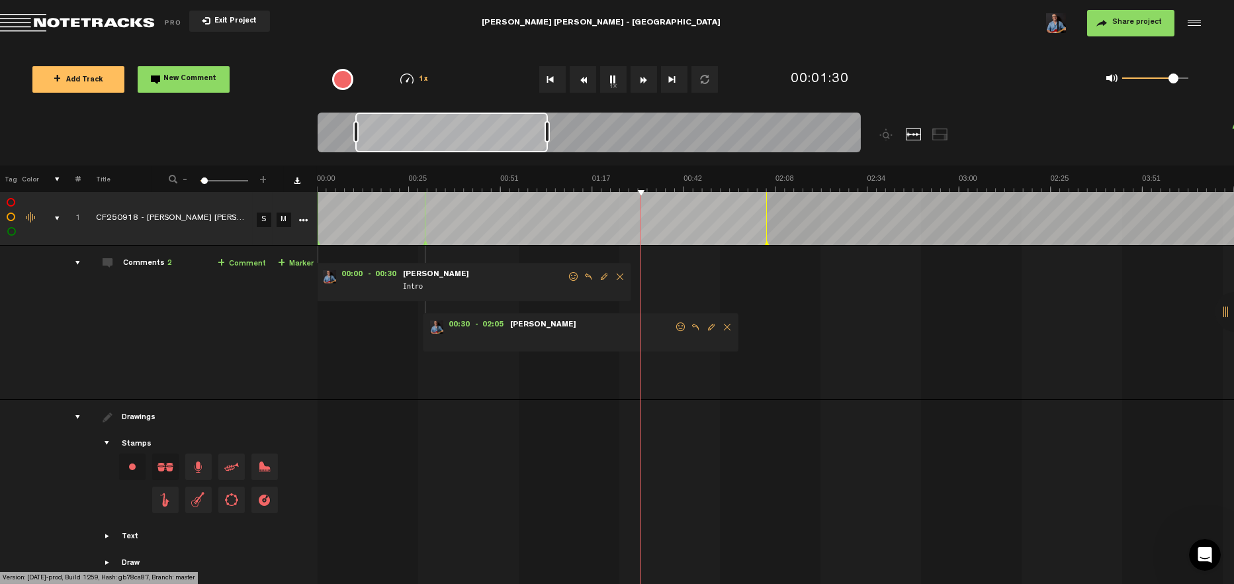
drag, startPoint x: 461, startPoint y: 240, endPoint x: 766, endPoint y: 240, distance: 305.1
click at [766, 240] on icon at bounding box center [766, 243] width 5 height 7
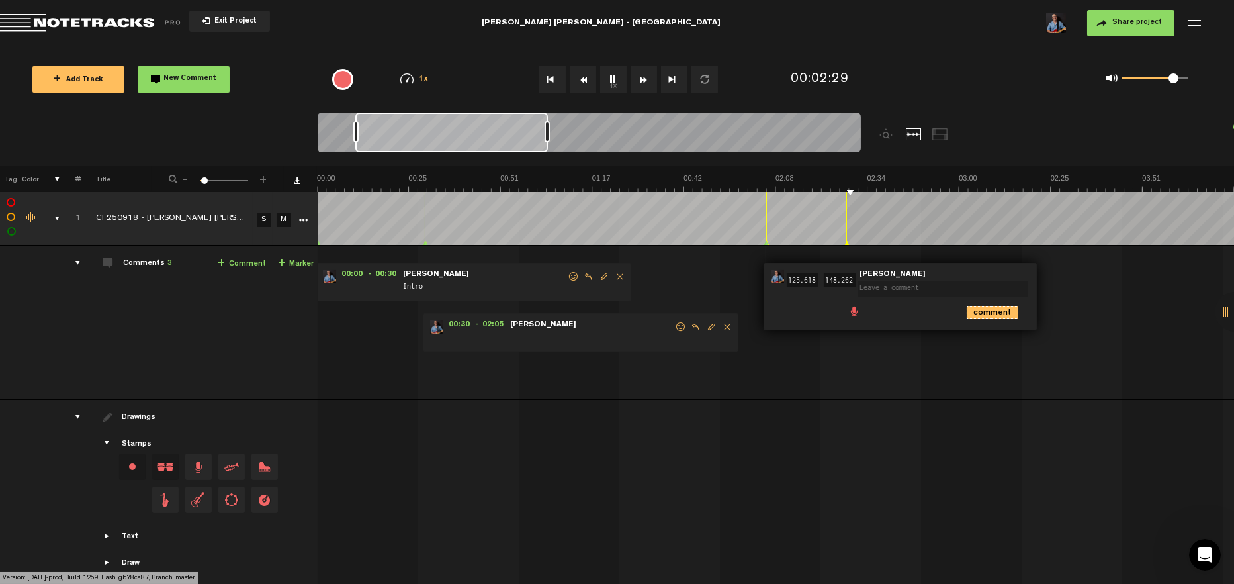
click at [999, 306] on icon "comment" at bounding box center [993, 312] width 52 height 13
click at [1064, 277] on span "Delete comment" at bounding box center [1068, 276] width 16 height 9
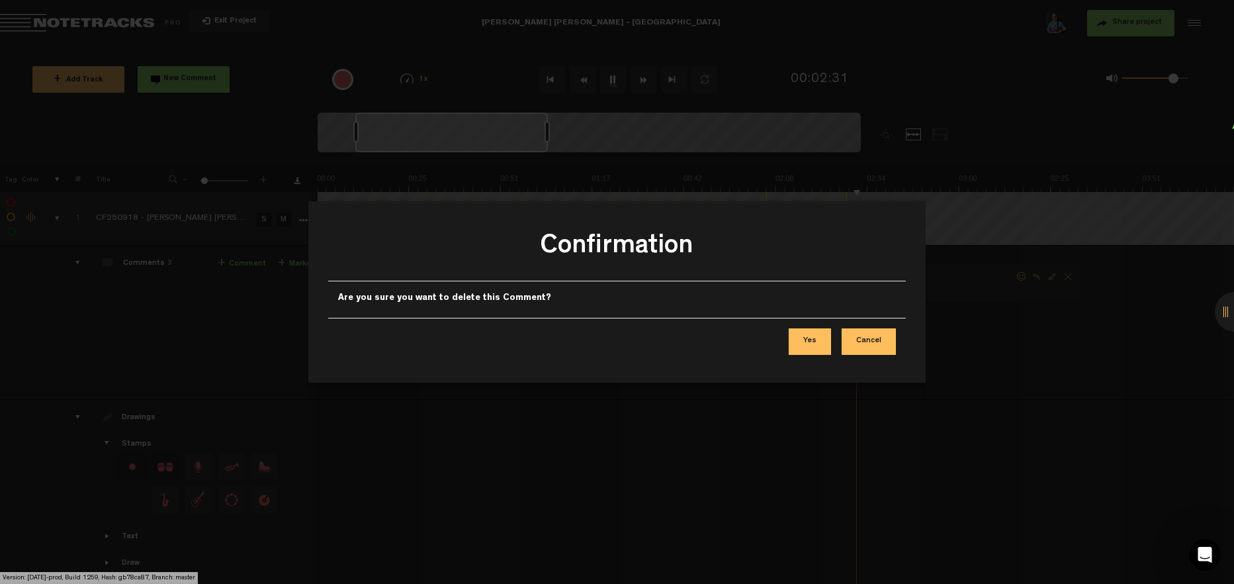
drag, startPoint x: 817, startPoint y: 349, endPoint x: 719, endPoint y: 371, distance: 99.7
click at [816, 348] on button "Yes" at bounding box center [810, 341] width 42 height 26
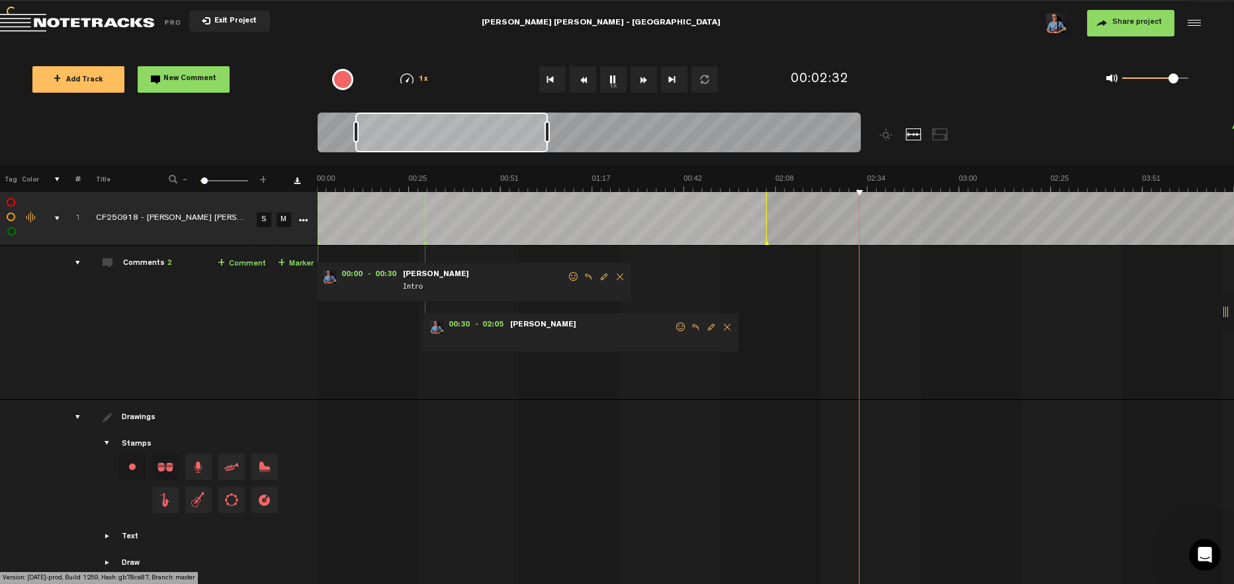
drag, startPoint x: 639, startPoint y: 338, endPoint x: 646, endPoint y: 338, distance: 7.3
click at [640, 338] on span at bounding box center [591, 338] width 165 height 15
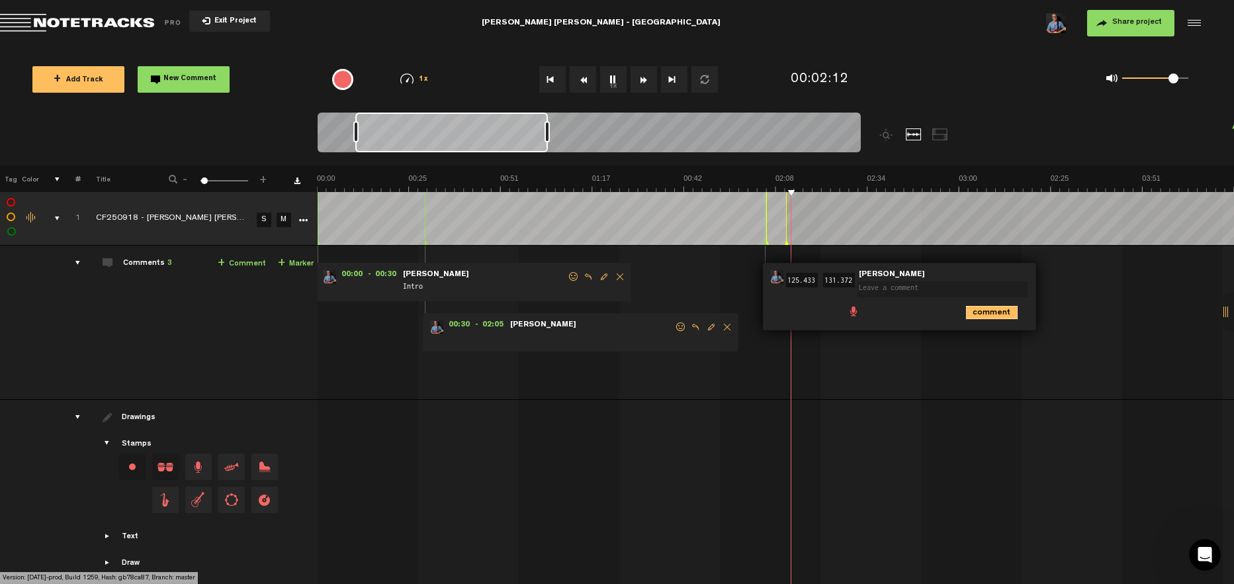
click at [997, 314] on icon "comment" at bounding box center [992, 312] width 52 height 13
click at [1066, 277] on span "Delete comment" at bounding box center [1068, 276] width 16 height 9
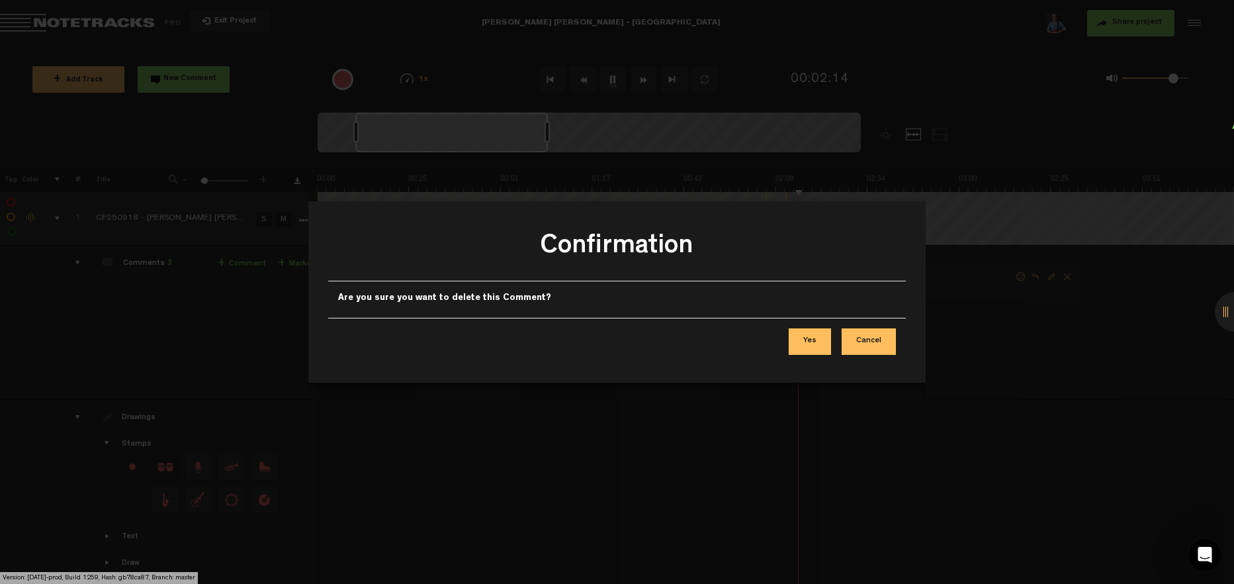
click at [816, 345] on button "Yes" at bounding box center [810, 341] width 42 height 26
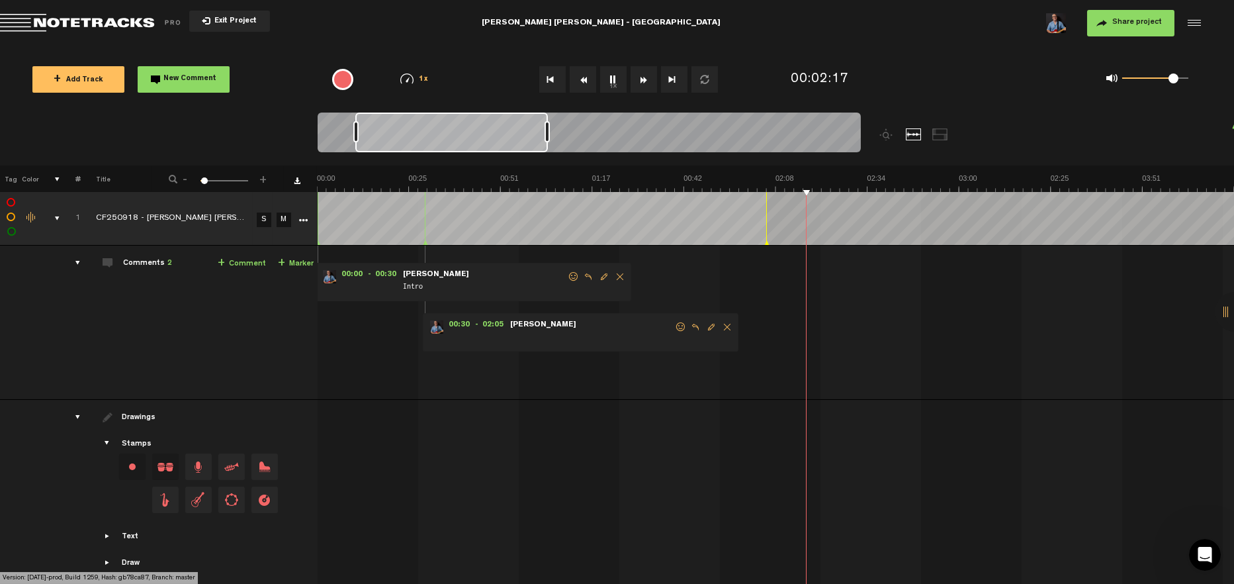
click at [478, 186] on img at bounding box center [1234, 182] width 1835 height 19
click at [497, 275] on form "Intro" at bounding box center [484, 282] width 165 height 25
click at [469, 279] on form "Intro" at bounding box center [484, 282] width 165 height 25
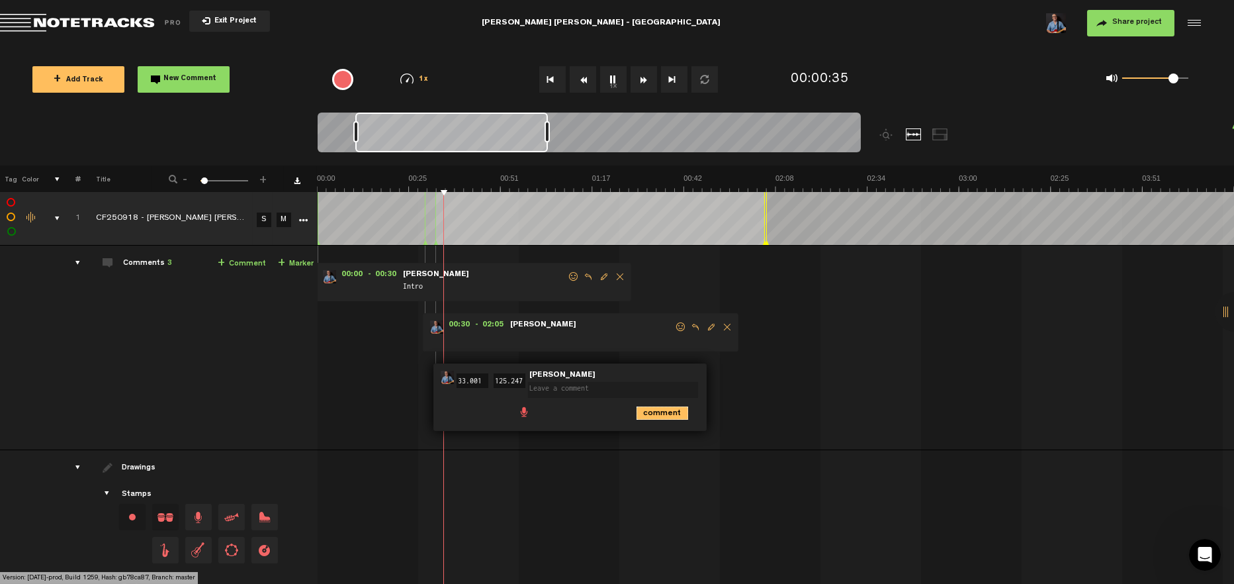
click at [666, 412] on icon "comment" at bounding box center [663, 412] width 52 height 13
click at [737, 379] on span "Delete comment" at bounding box center [738, 377] width 16 height 9
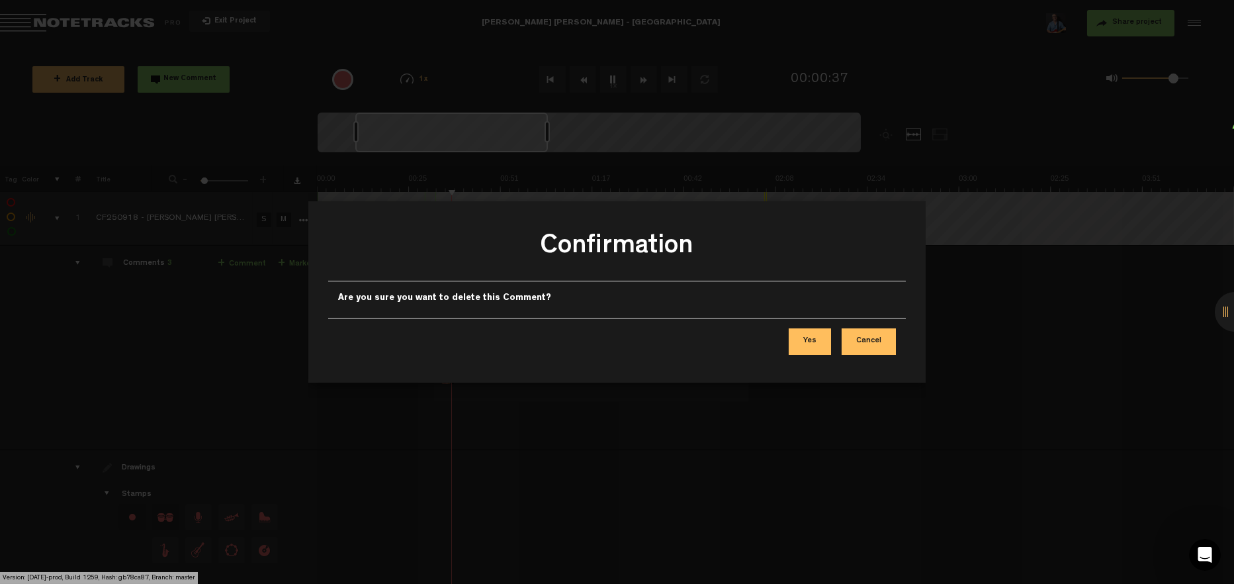
click at [811, 340] on button "Yes" at bounding box center [810, 341] width 42 height 26
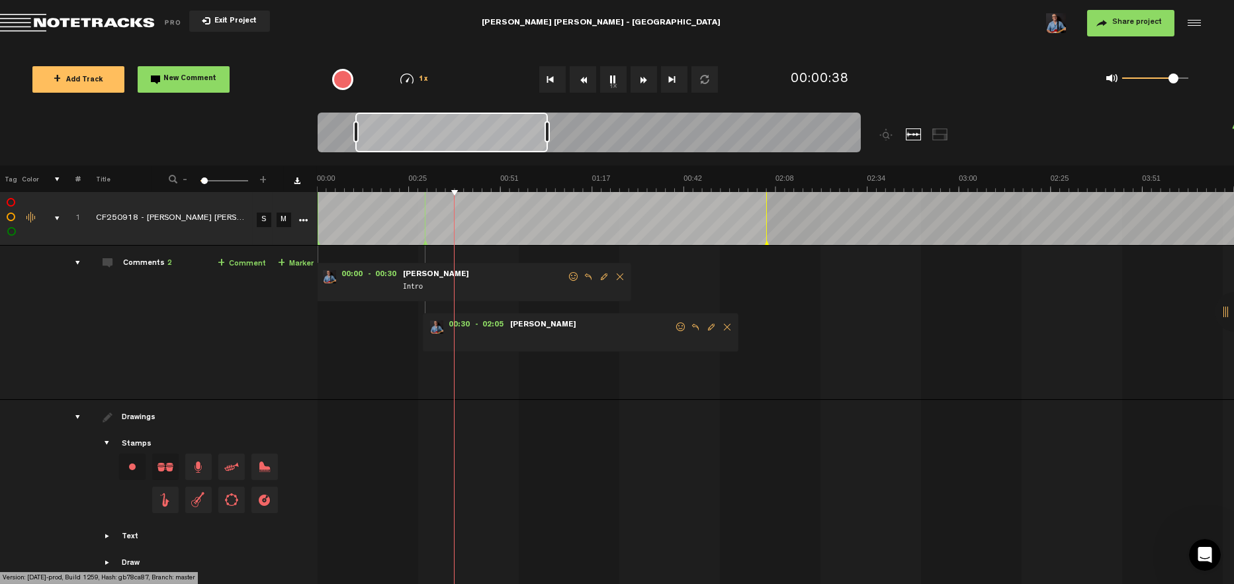
click at [724, 328] on span "Delete comment" at bounding box center [727, 326] width 16 height 9
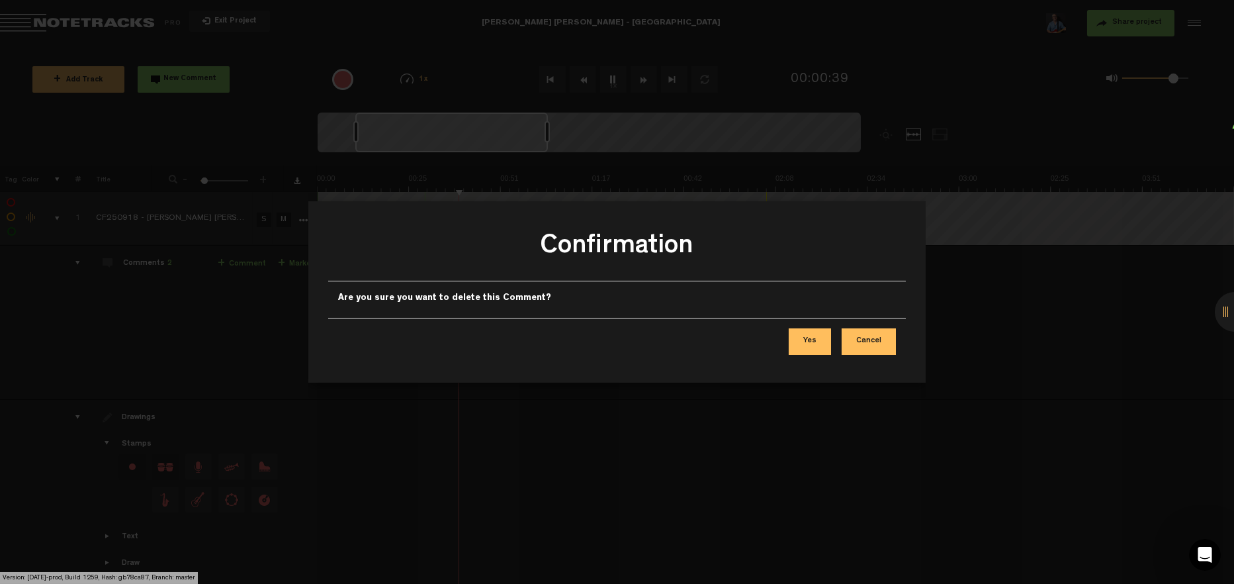
click at [809, 338] on button "Yes" at bounding box center [810, 341] width 42 height 26
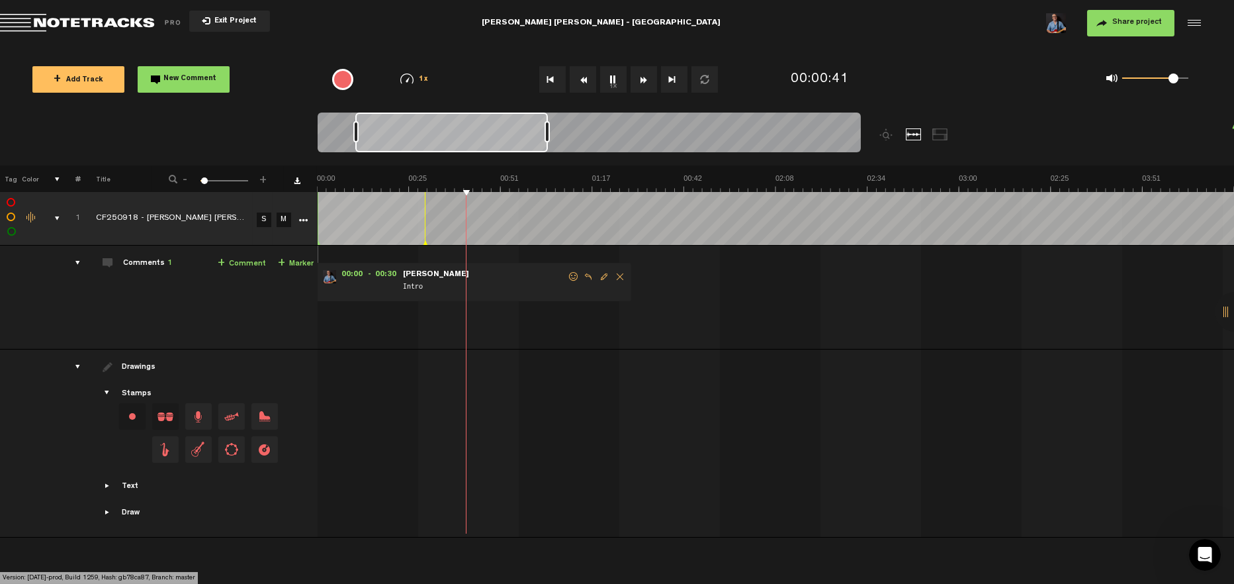
click at [601, 273] on span "Edit comment" at bounding box center [604, 276] width 16 height 9
click at [230, 319] on td "Comments 1 + Comment + Marker" at bounding box center [199, 298] width 237 height 104
click at [542, 316] on icon "comment" at bounding box center [545, 312] width 52 height 13
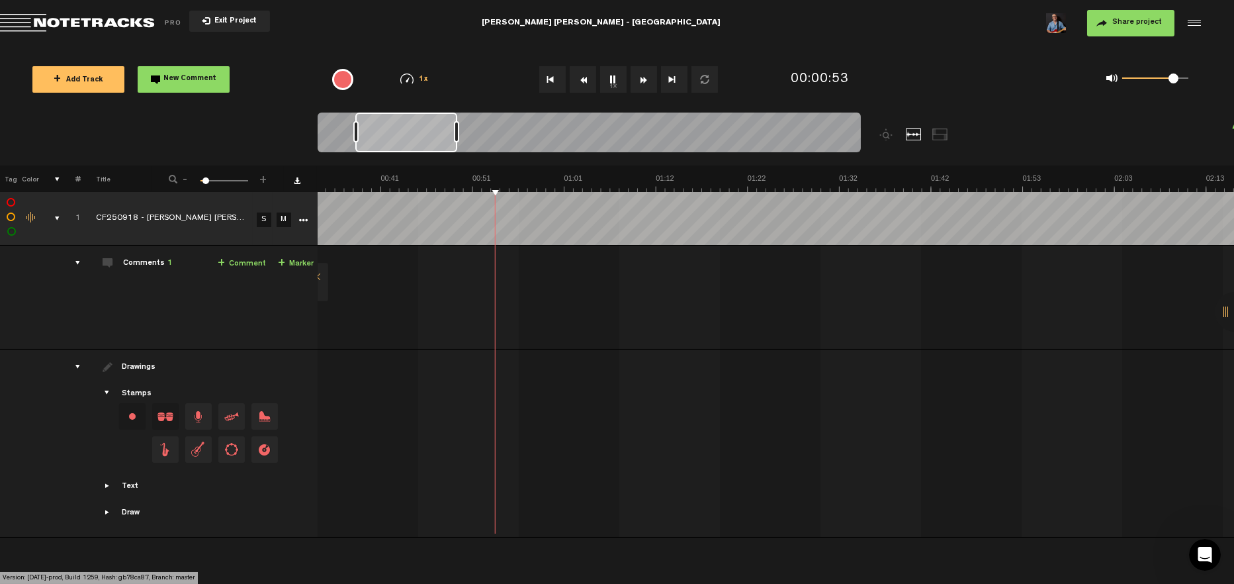
scroll to position [0, 303]
drag, startPoint x: 548, startPoint y: 135, endPoint x: 456, endPoint y: 137, distance: 92.0
click at [456, 137] on div at bounding box center [456, 131] width 5 height 21
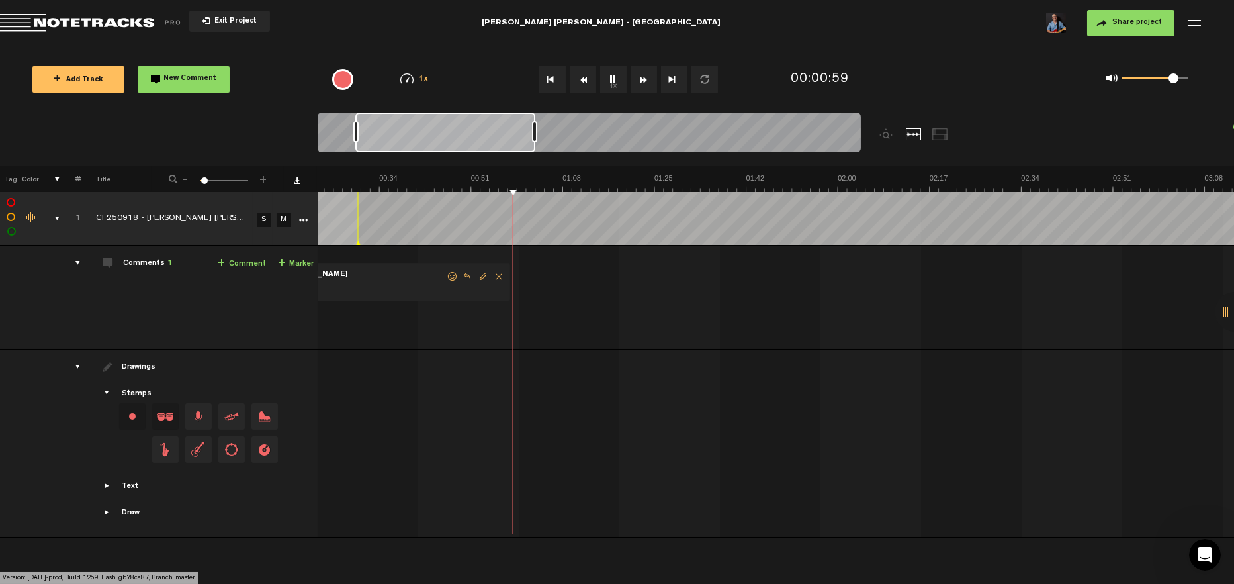
scroll to position [0, 181]
drag, startPoint x: 454, startPoint y: 135, endPoint x: 527, endPoint y: 157, distance: 76.0
click at [527, 157] on div at bounding box center [657, 139] width 679 height 53
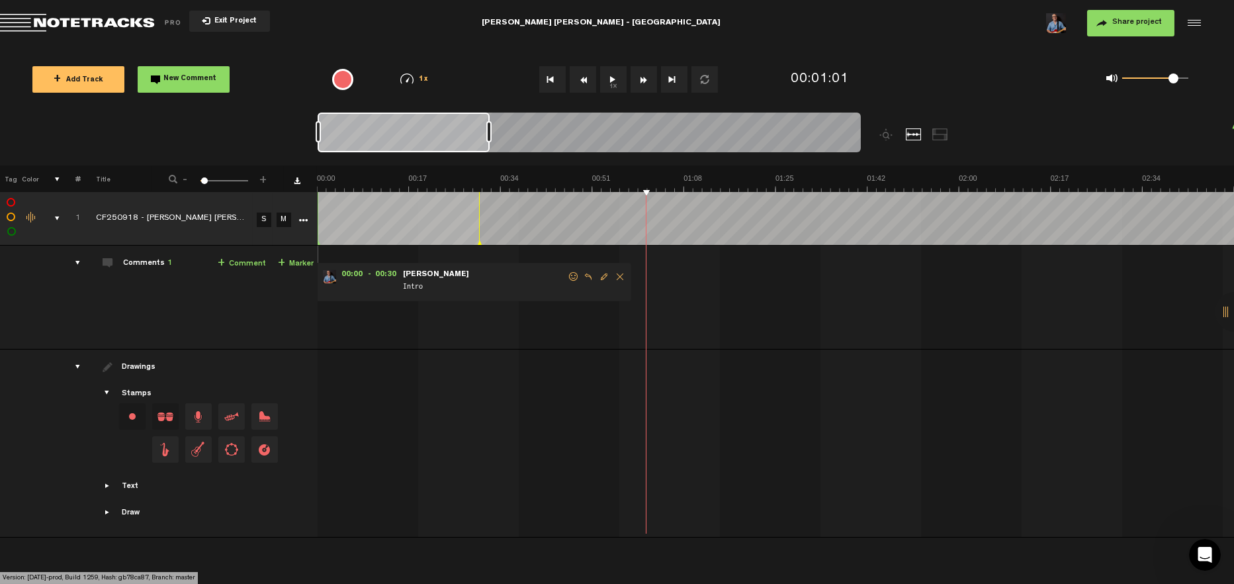
scroll to position [0, 0]
drag, startPoint x: 381, startPoint y: 128, endPoint x: 298, endPoint y: 133, distance: 82.9
click at [299, 133] on nt-zoom-navigation-bar at bounding box center [617, 139] width 1234 height 53
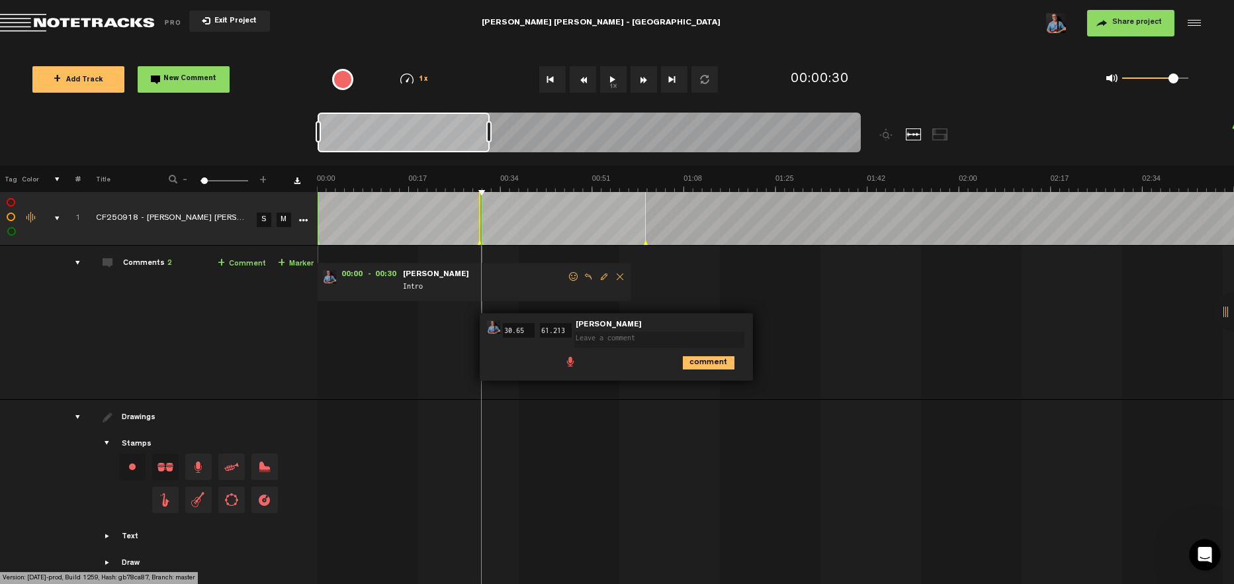
click at [614, 340] on textarea at bounding box center [660, 340] width 170 height 16
type textarea "V1"
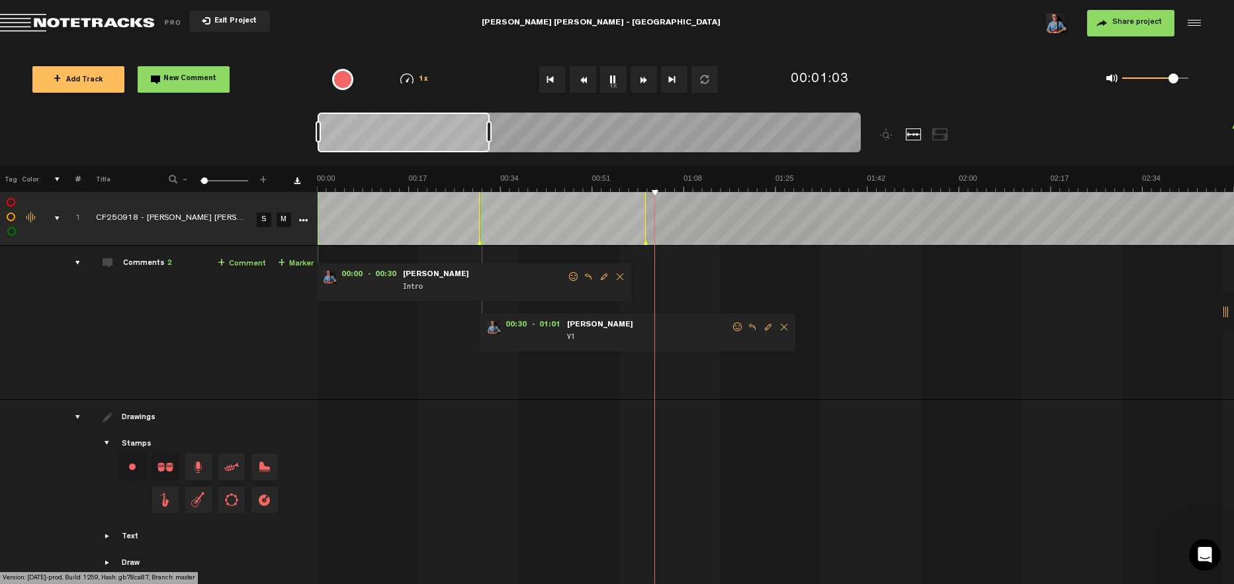
click at [782, 287] on textarea at bounding box center [827, 289] width 170 height 16
type textarea "Interlude 1"
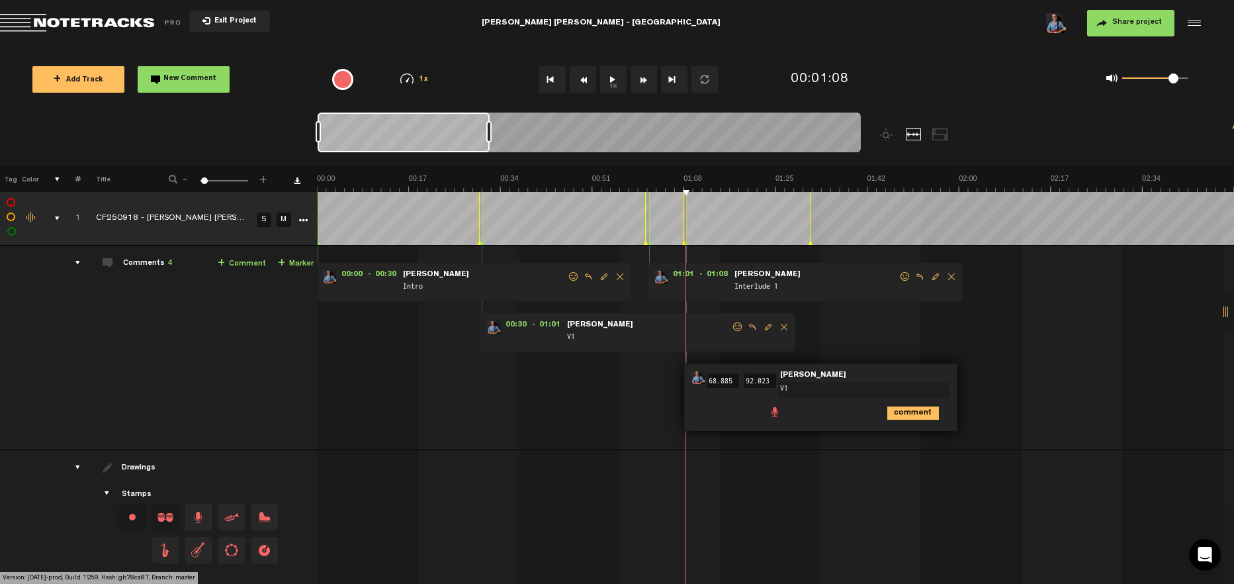
type textarea "V1 B"
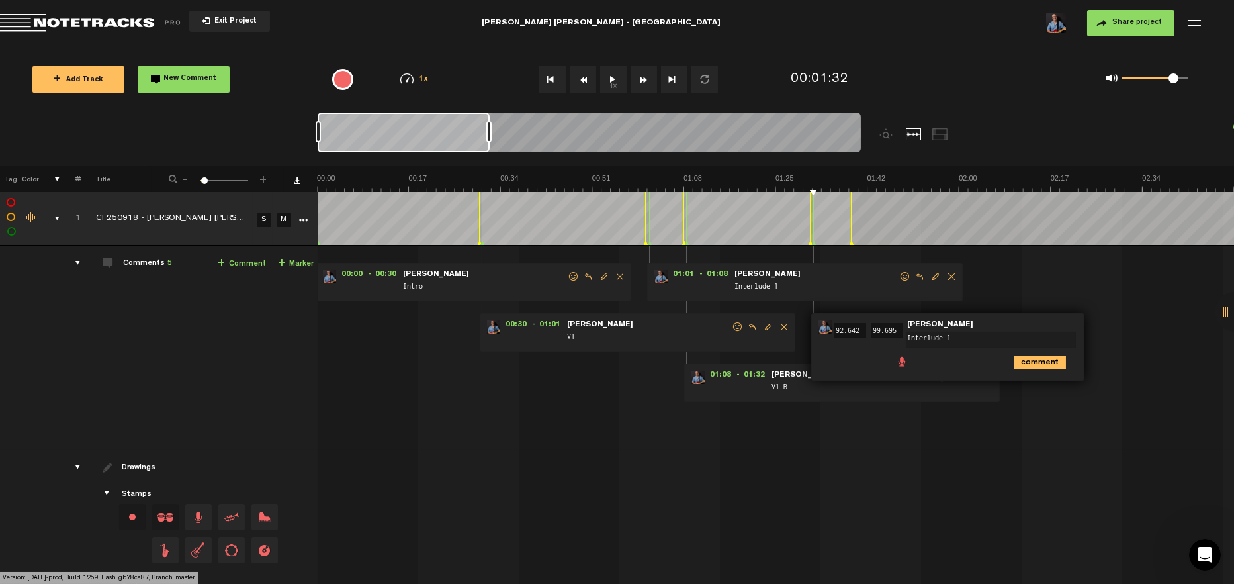
type textarea "Interlude 1B"
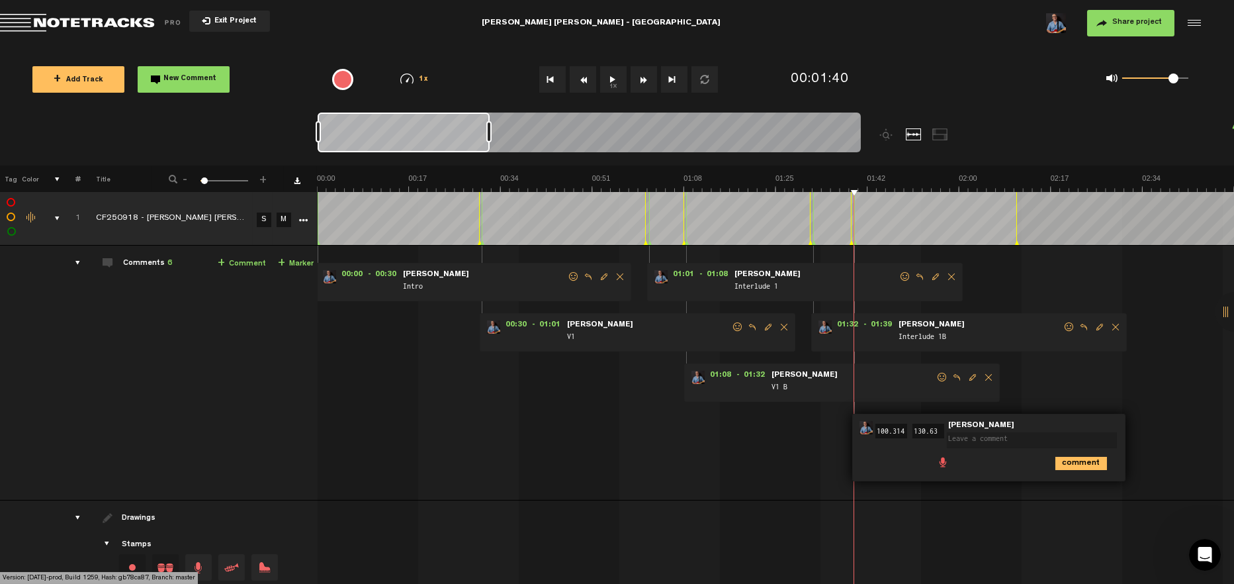
click at [962, 438] on textarea at bounding box center [1032, 440] width 170 height 16
type textarea "V1 C"
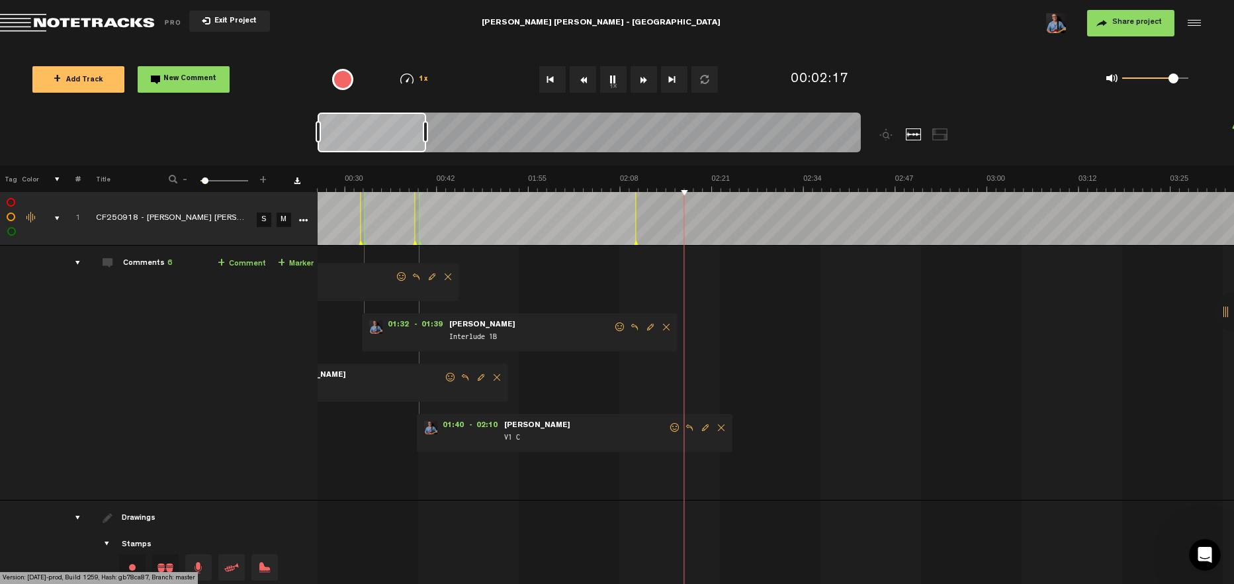
scroll to position [0, 860]
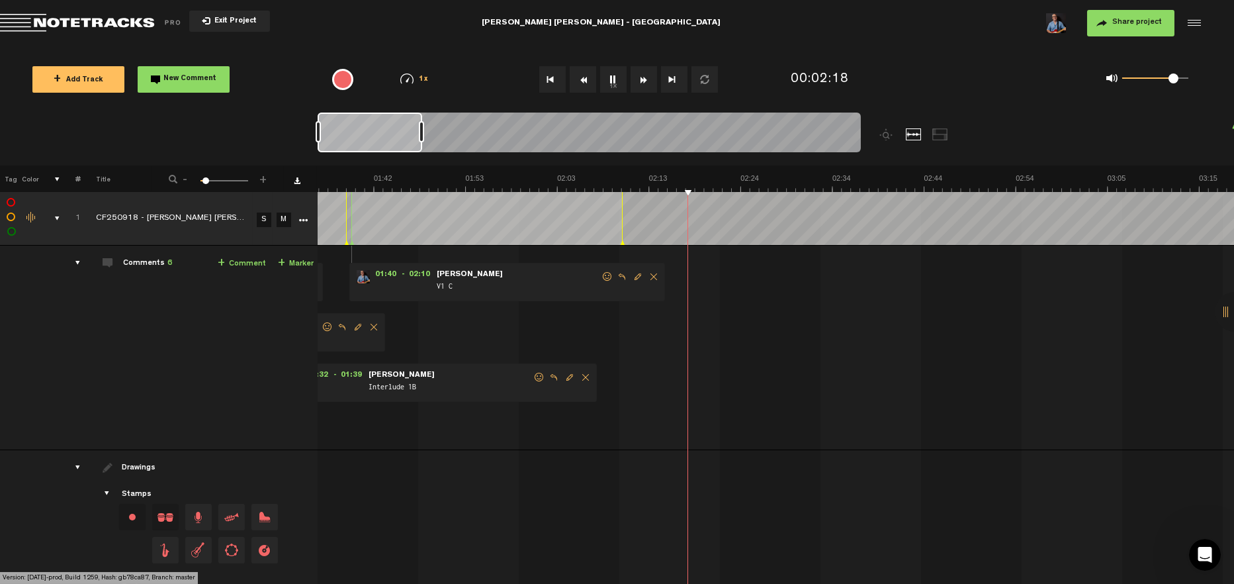
drag, startPoint x: 488, startPoint y: 130, endPoint x: 420, endPoint y: 132, distance: 67.5
click at [420, 132] on div at bounding box center [421, 131] width 5 height 21
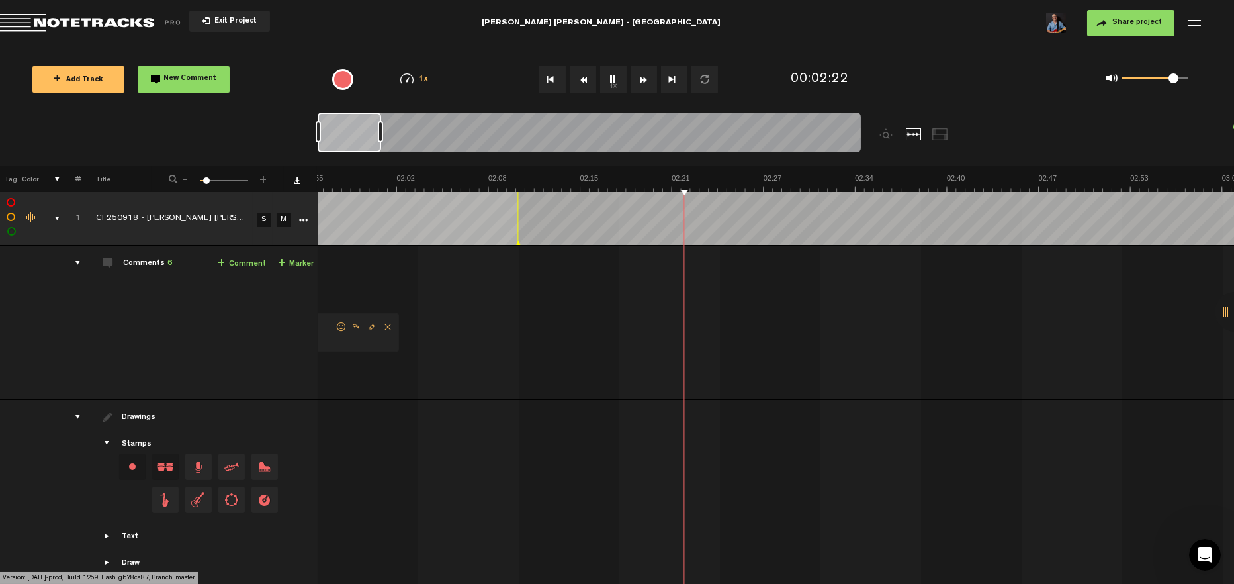
scroll to position [0, 1663]
drag, startPoint x: 420, startPoint y: 137, endPoint x: 380, endPoint y: 139, distance: 39.8
click at [380, 139] on div at bounding box center [381, 131] width 5 height 21
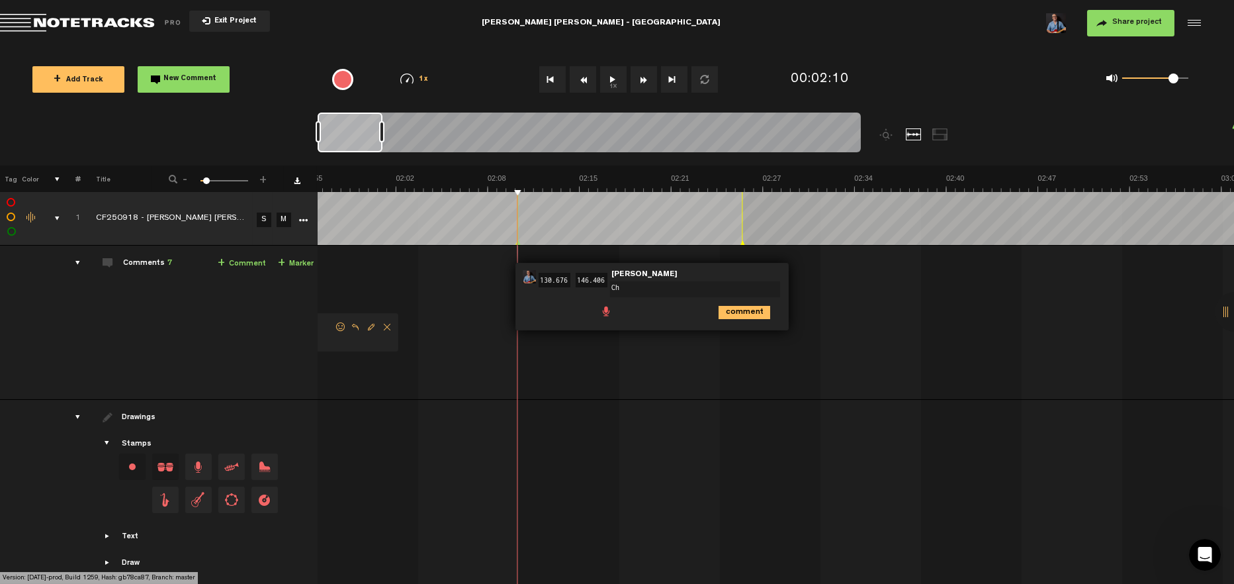
type textarea "Ch 1"
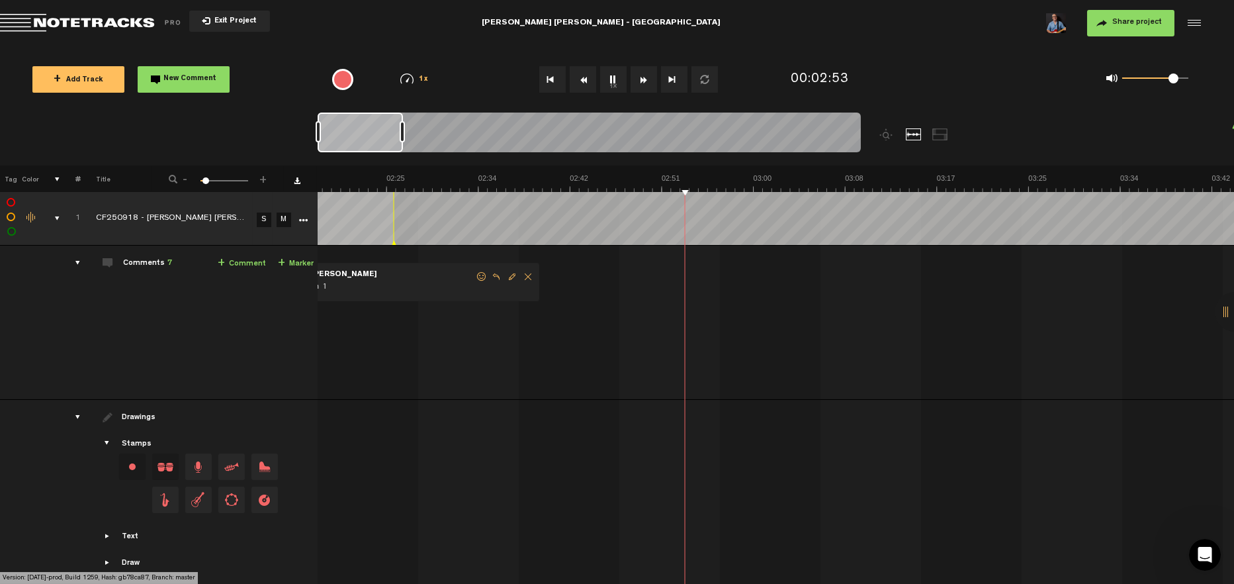
scroll to position [0, 1492]
click at [406, 142] on div at bounding box center [589, 135] width 543 height 44
drag, startPoint x: 375, startPoint y: 132, endPoint x: 365, endPoint y: 134, distance: 9.5
click at [365, 134] on div at bounding box center [361, 133] width 87 height 40
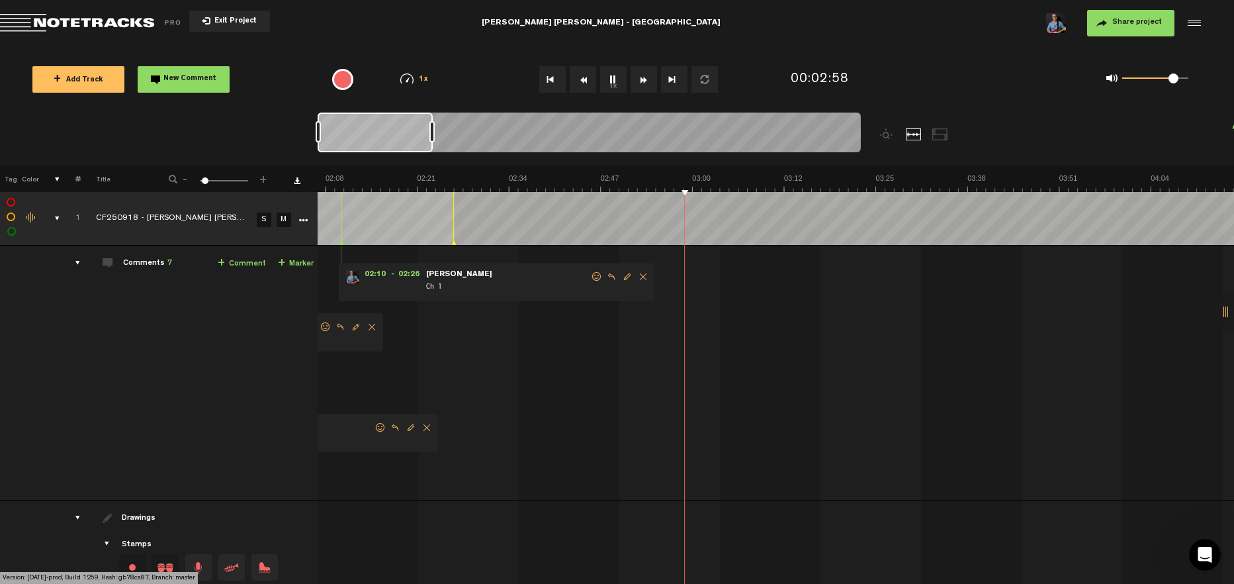
scroll to position [0, 909]
drag, startPoint x: 404, startPoint y: 134, endPoint x: 438, endPoint y: 137, distance: 33.2
click at [438, 137] on div at bounding box center [437, 131] width 5 height 21
click at [775, 185] on img at bounding box center [1242, 182] width 3670 height 19
click at [825, 181] on img at bounding box center [1242, 182] width 3670 height 19
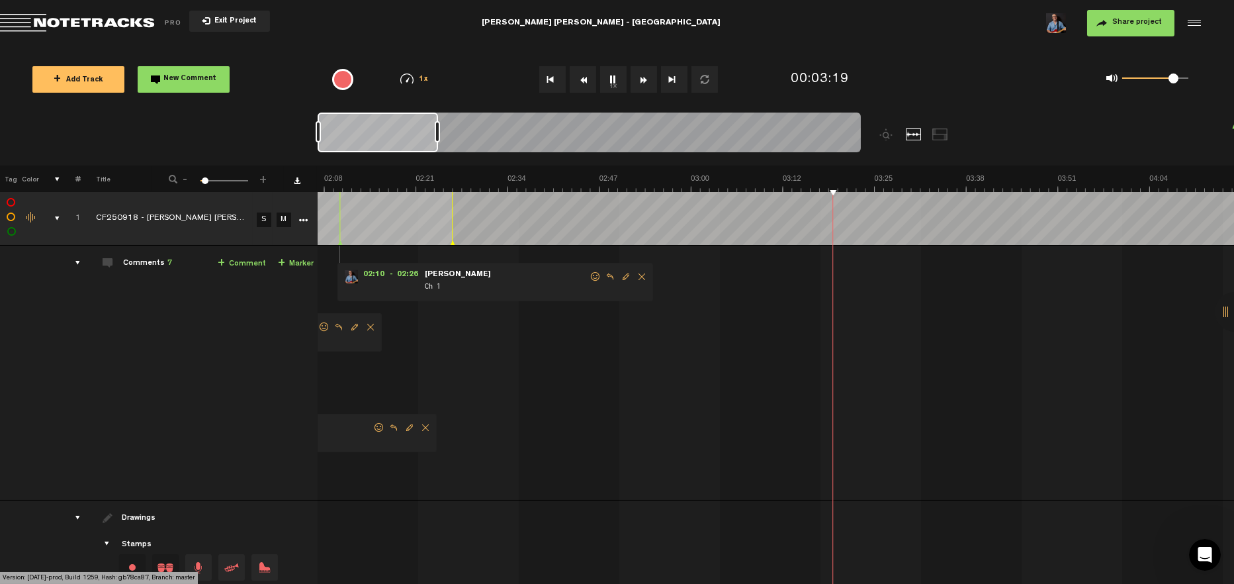
click at [857, 185] on img at bounding box center [1242, 182] width 3670 height 19
click at [907, 185] on img at bounding box center [1242, 182] width 3670 height 19
click at [964, 181] on img at bounding box center [1242, 182] width 3670 height 19
click at [1001, 180] on img at bounding box center [1242, 182] width 3670 height 19
click at [990, 183] on img at bounding box center [1242, 182] width 3670 height 19
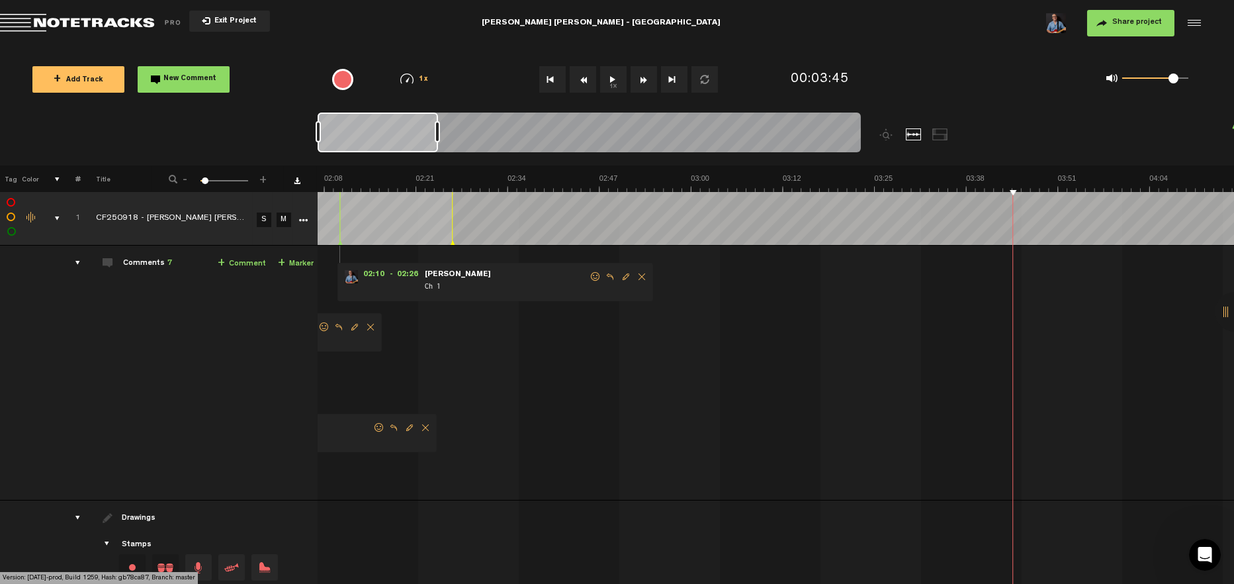
click at [1010, 185] on img at bounding box center [1242, 182] width 3670 height 19
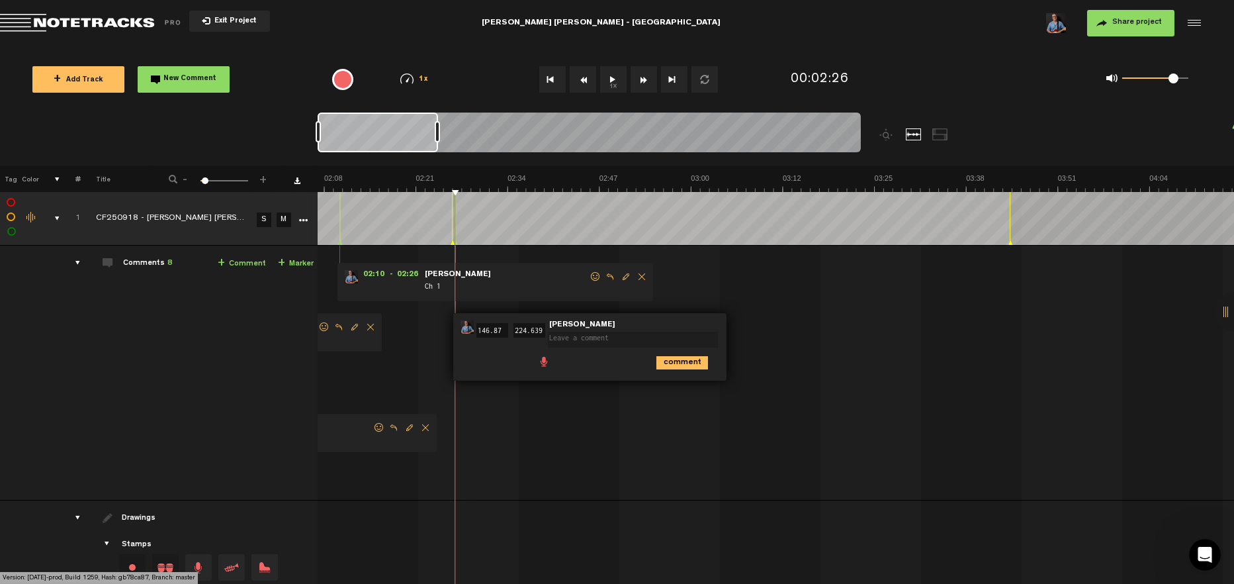
click at [578, 339] on textarea at bounding box center [633, 340] width 170 height 16
type textarea "Solo"
click at [1022, 178] on img at bounding box center [1242, 182] width 3670 height 19
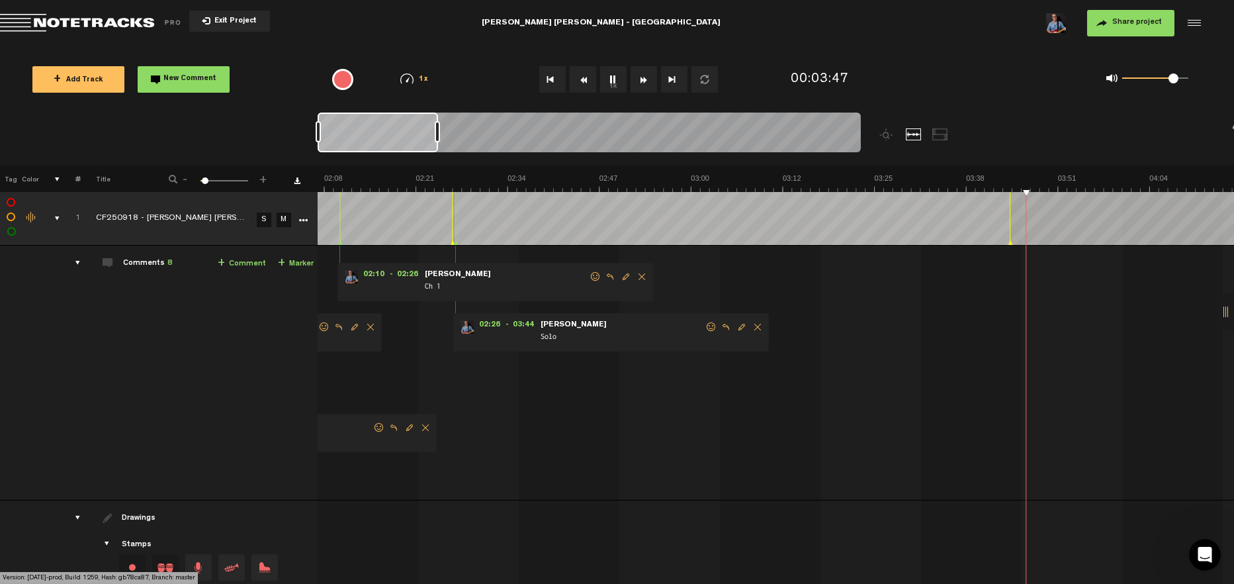
click at [1082, 181] on img at bounding box center [1242, 182] width 3670 height 19
click at [1123, 177] on img at bounding box center [1242, 182] width 3670 height 19
click at [1106, 175] on img at bounding box center [1242, 182] width 3670 height 19
click at [1116, 185] on img at bounding box center [1242, 182] width 3670 height 19
click at [1120, 185] on img at bounding box center [1242, 182] width 3670 height 19
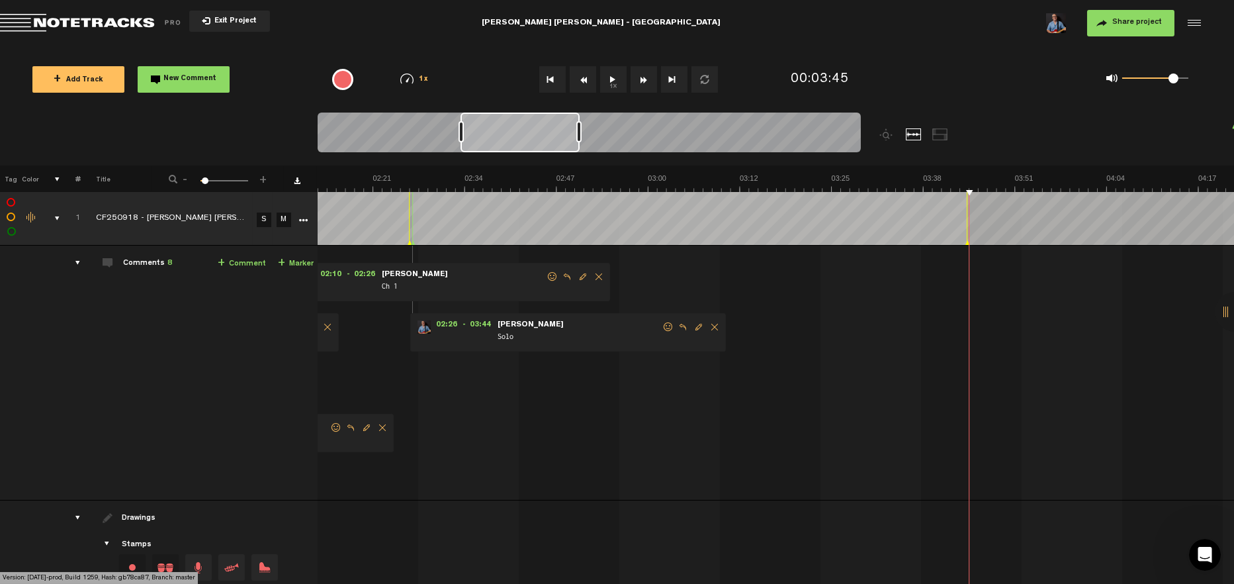
scroll to position [0, 952]
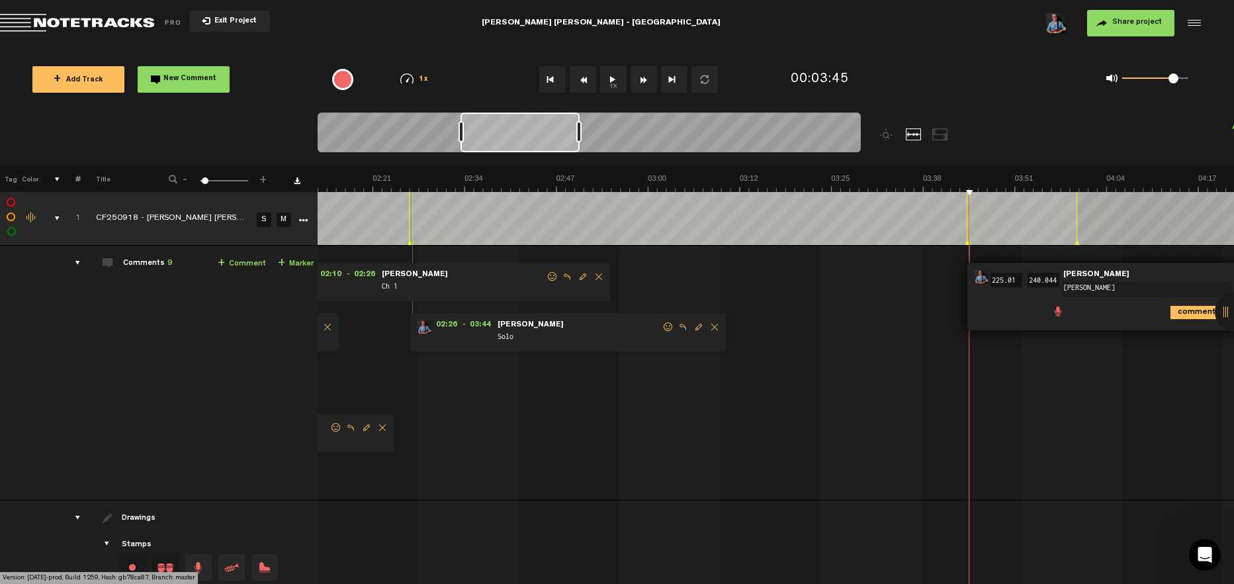
type textarea "Jimmy Buffet"
click at [1095, 173] on img at bounding box center [1199, 182] width 3670 height 19
click at [1166, 183] on img at bounding box center [1199, 182] width 3670 height 19
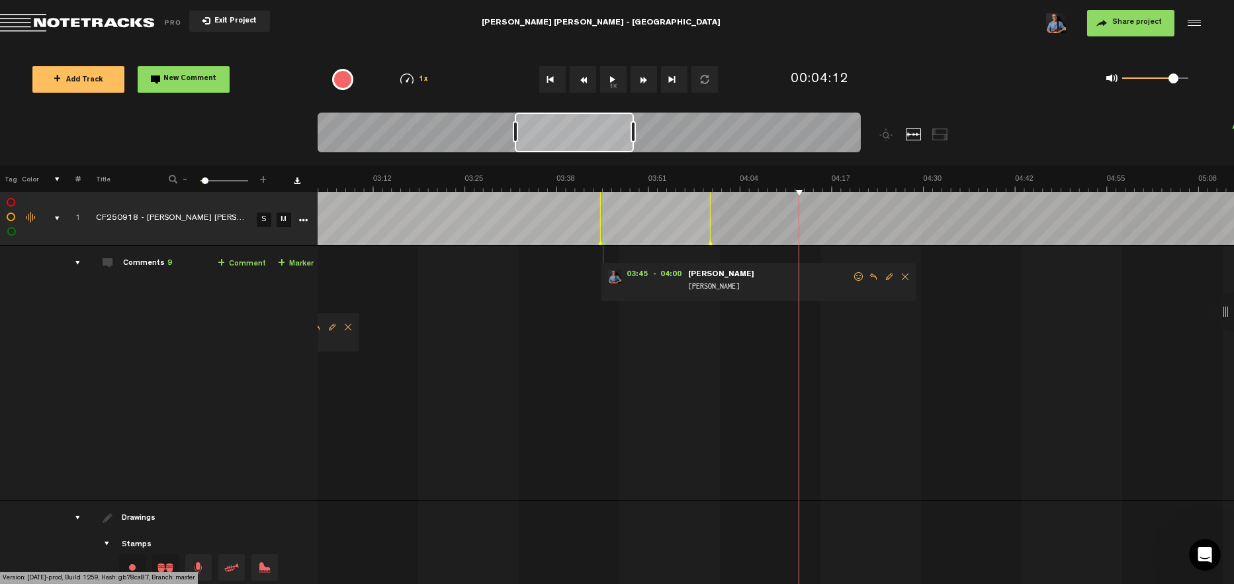
scroll to position [0, 1320]
click at [823, 173] on img at bounding box center [832, 182] width 3670 height 19
click at [871, 178] on img at bounding box center [832, 182] width 3670 height 19
click at [936, 184] on img at bounding box center [832, 182] width 3670 height 19
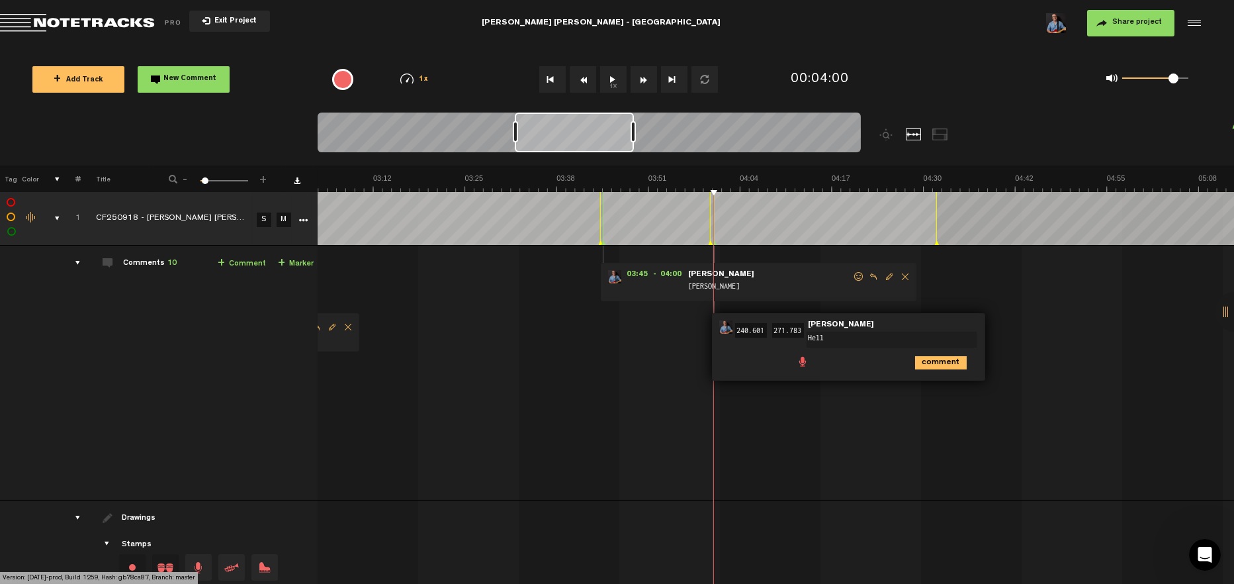
type textarea "Hello"
click at [940, 179] on img at bounding box center [832, 182] width 3670 height 19
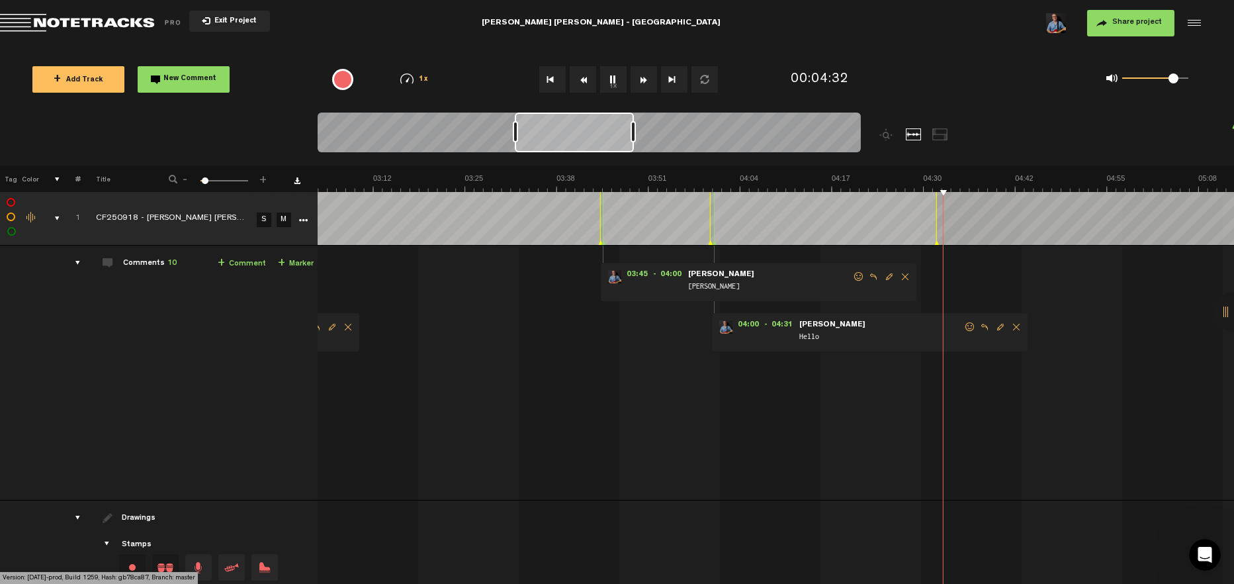
click at [992, 181] on img at bounding box center [832, 182] width 3670 height 19
click at [1045, 180] on img at bounding box center [832, 182] width 3670 height 19
click at [1095, 184] on img at bounding box center [832, 182] width 3670 height 19
click at [1141, 179] on img at bounding box center [832, 182] width 3670 height 19
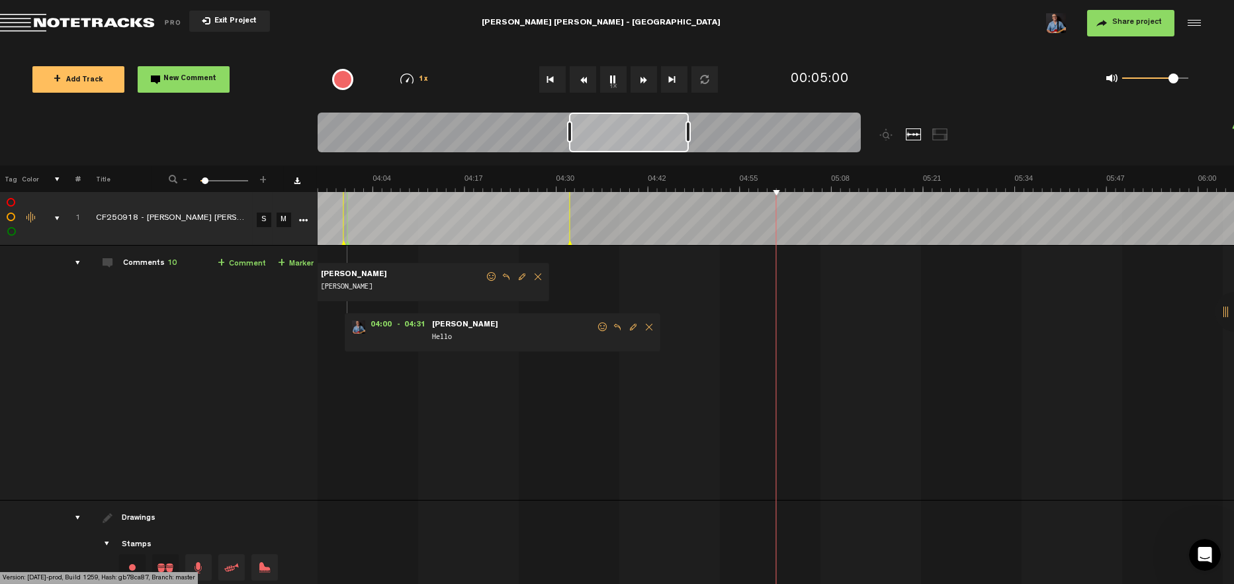
scroll to position [0, 1686]
click at [854, 177] on img at bounding box center [465, 182] width 3670 height 19
click at [857, 183] on img at bounding box center [465, 182] width 3670 height 19
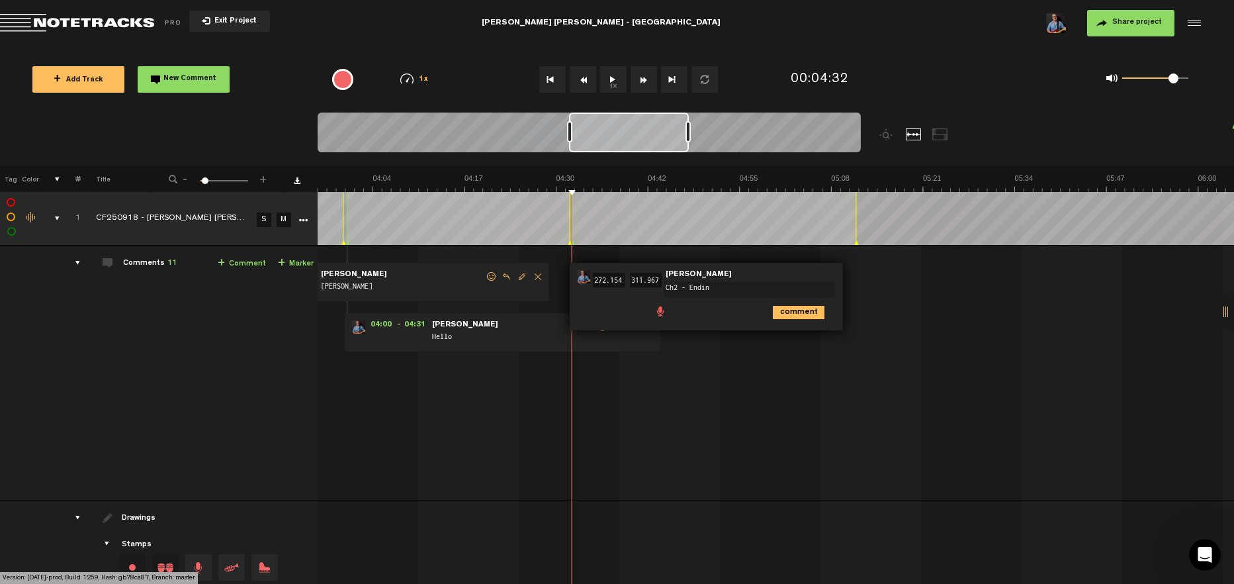
type textarea "Ch2 - Ending"
click at [884, 35] on div "Share project Save project" at bounding box center [1002, 23] width 401 height 26
click at [870, 179] on img at bounding box center [465, 182] width 3670 height 19
click at [929, 177] on img at bounding box center [465, 182] width 3670 height 19
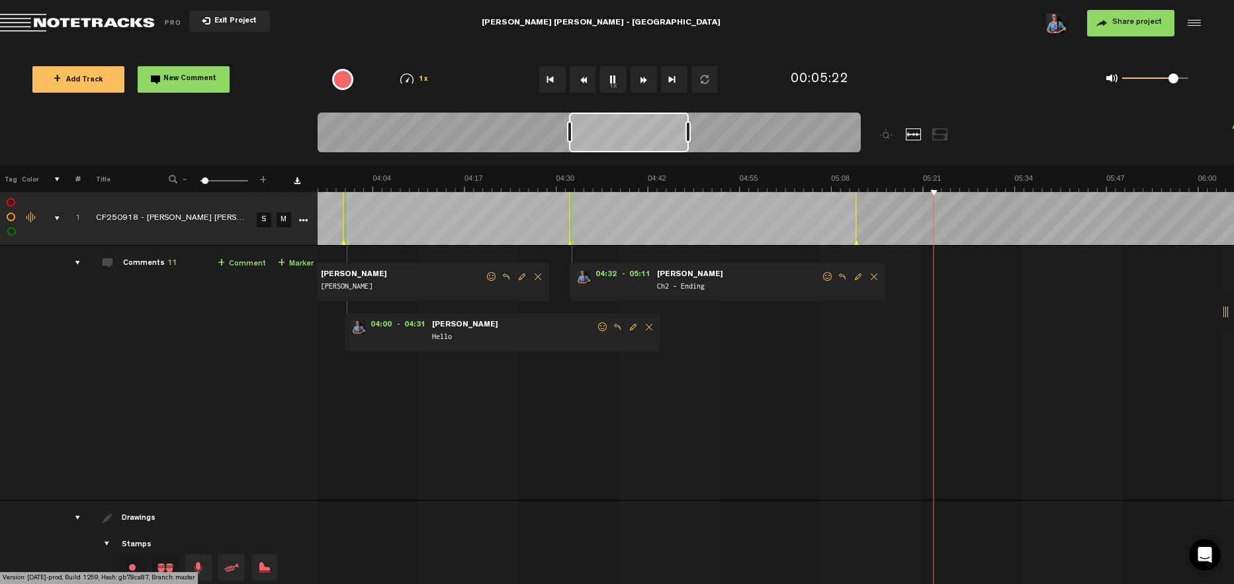
click at [1001, 181] on img at bounding box center [465, 182] width 3670 height 19
click at [1056, 179] on img at bounding box center [465, 182] width 3670 height 19
click at [1025, 177] on img at bounding box center [465, 182] width 3670 height 19
click at [1026, 183] on img at bounding box center [465, 182] width 3670 height 19
click at [1029, 183] on img at bounding box center [465, 182] width 3670 height 19
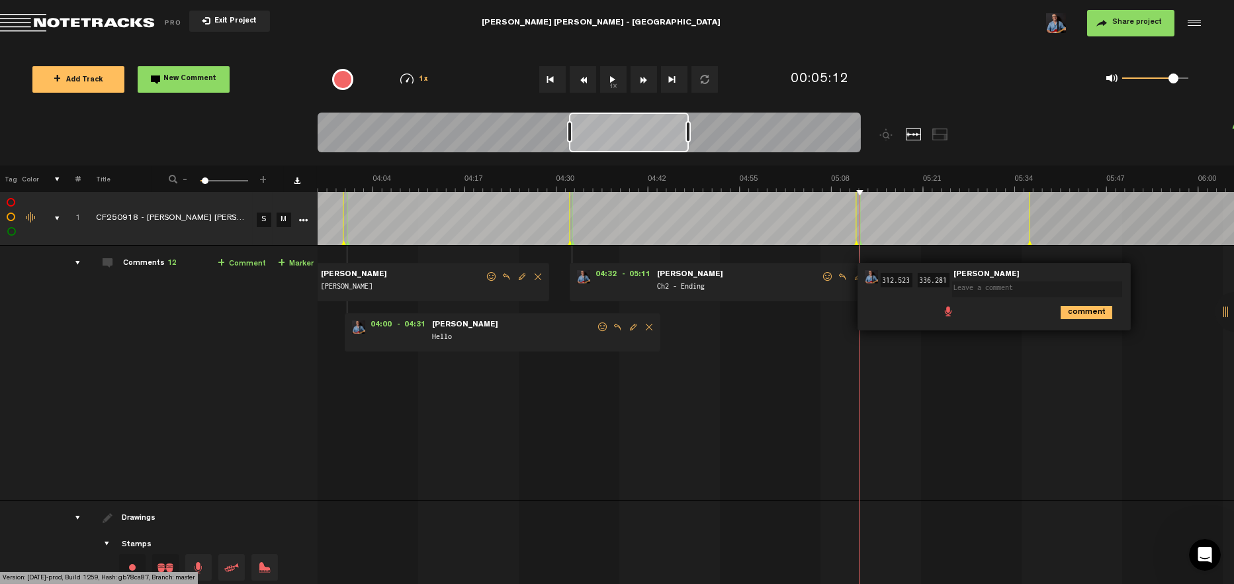
click at [968, 290] on textarea at bounding box center [1037, 289] width 170 height 16
type textarea "Lavadora Intro"
click at [1031, 176] on img at bounding box center [465, 182] width 3670 height 19
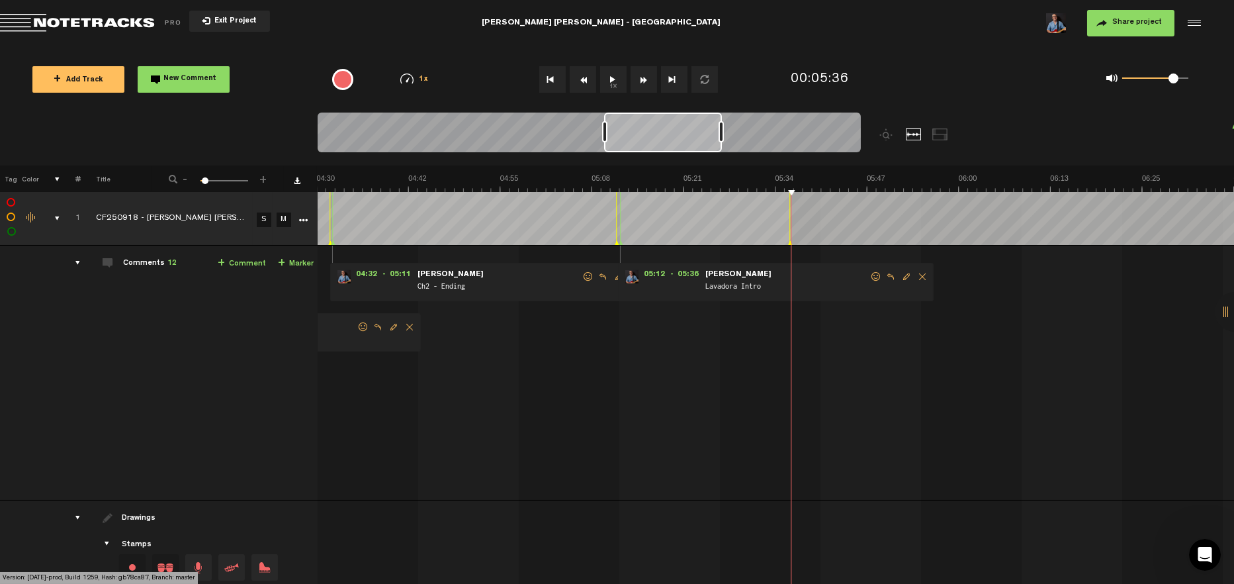
scroll to position [0, 1828]
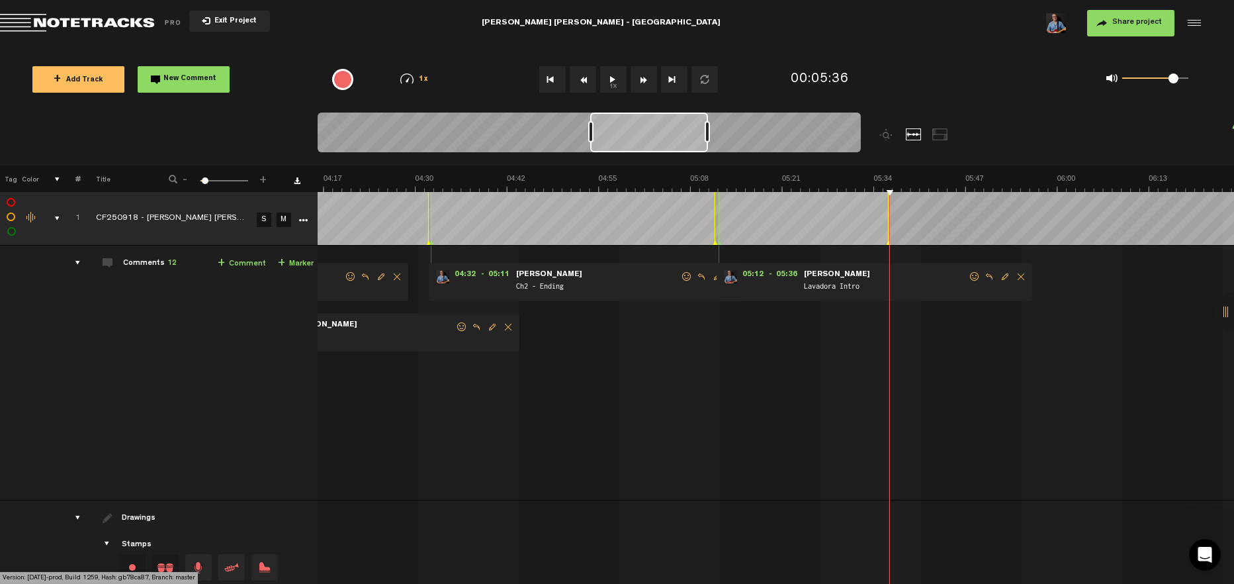
drag, startPoint x: 639, startPoint y: 139, endPoint x: 661, endPoint y: 148, distance: 22.9
click at [661, 148] on div at bounding box center [649, 133] width 118 height 40
drag, startPoint x: 917, startPoint y: 281, endPoint x: 910, endPoint y: 282, distance: 7.3
click at [910, 282] on span "Lavadora Intro" at bounding box center [885, 288] width 165 height 15
click at [910, 283] on span "Lavadora Intro" at bounding box center [885, 288] width 165 height 15
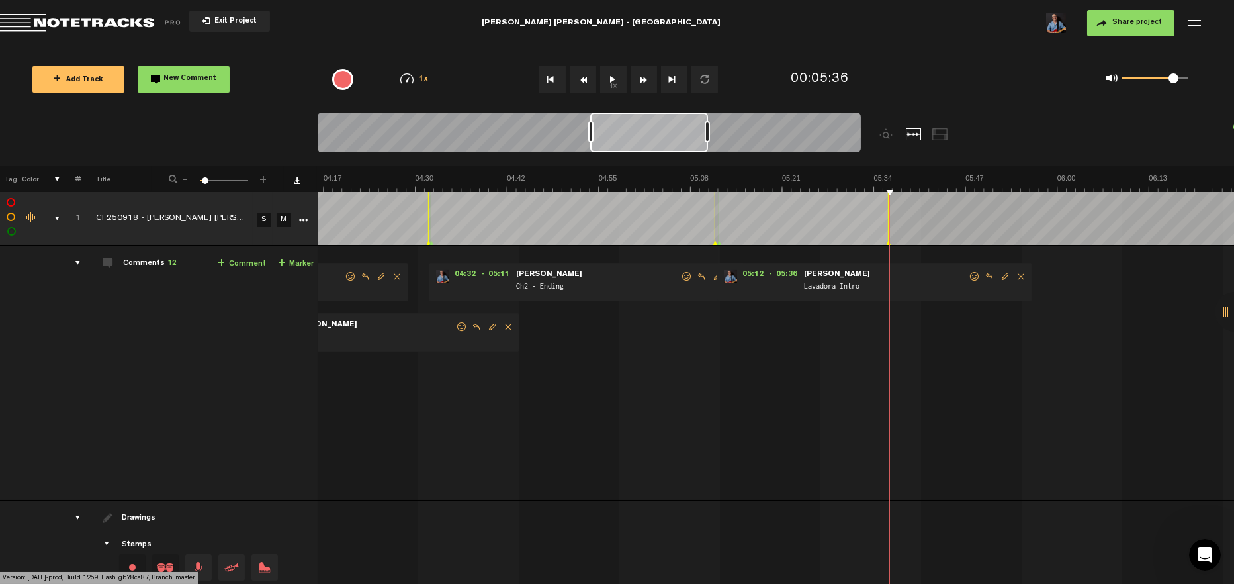
click at [910, 283] on span "Lavadora Intro" at bounding box center [885, 288] width 165 height 15
click at [998, 273] on span "Edit comment" at bounding box center [1005, 276] width 16 height 9
click at [948, 305] on icon "comment" at bounding box center [946, 311] width 52 height 13
click at [684, 277] on span at bounding box center [686, 276] width 13 height 9
click at [713, 277] on span "Edit comment" at bounding box center [718, 276] width 16 height 9
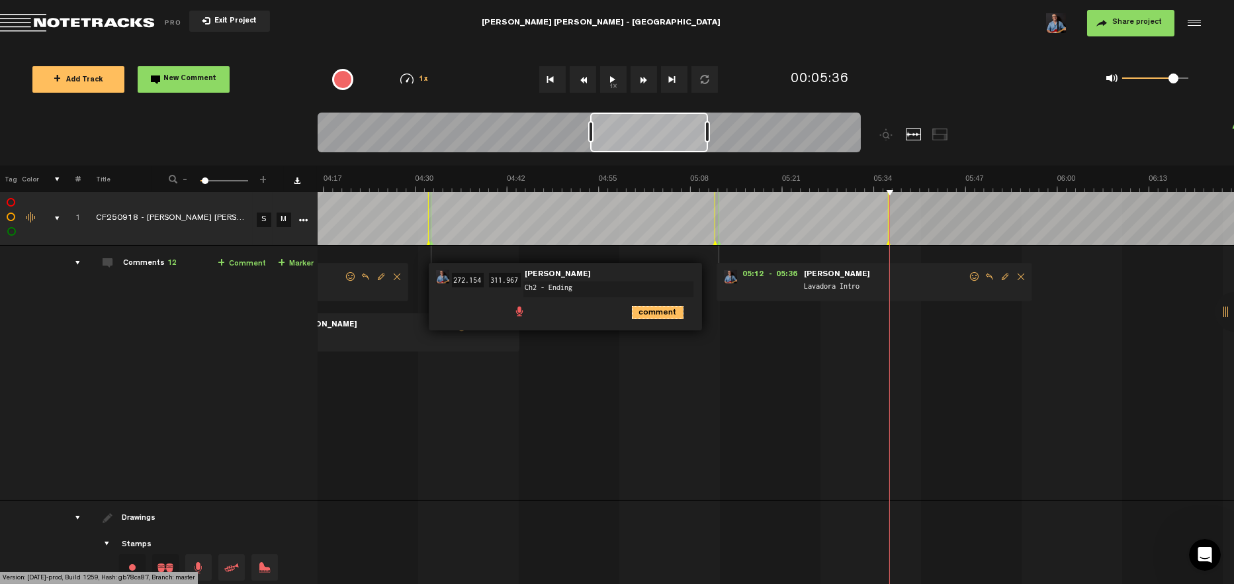
click at [671, 306] on icon "comment" at bounding box center [658, 312] width 52 height 13
click at [988, 175] on img at bounding box center [324, 182] width 3670 height 19
click at [973, 175] on img at bounding box center [324, 182] width 3670 height 19
click at [937, 181] on img at bounding box center [324, 182] width 3670 height 19
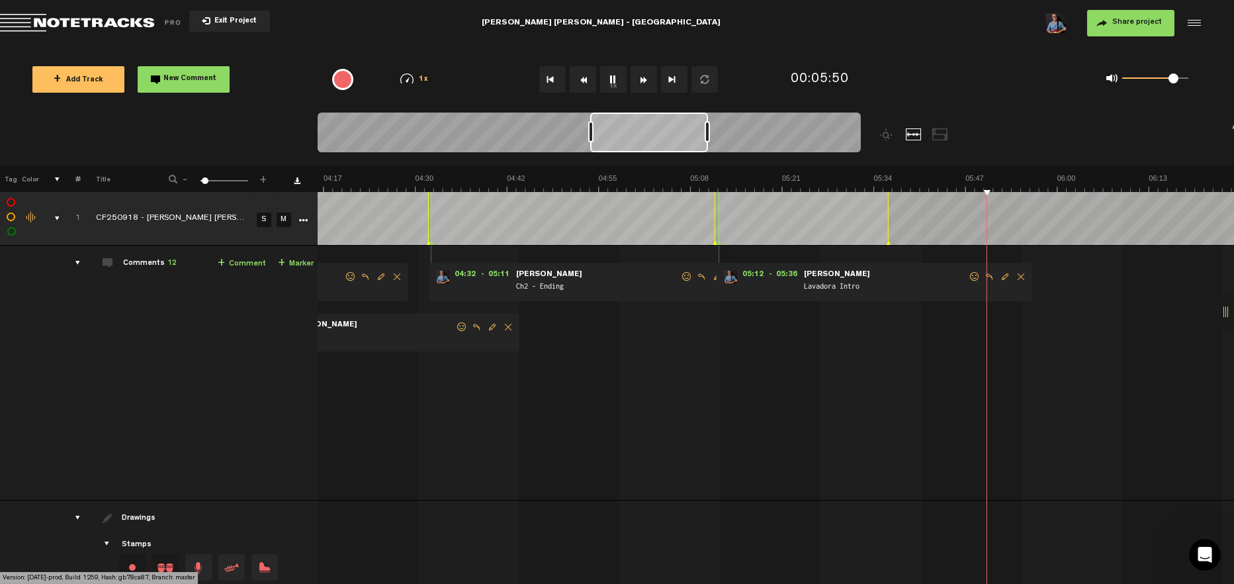
click at [1028, 183] on img at bounding box center [324, 182] width 3670 height 19
click at [1064, 181] on img at bounding box center [324, 182] width 3670 height 19
click at [1066, 181] on img at bounding box center [324, 182] width 3670 height 19
click at [992, 187] on img at bounding box center [324, 182] width 3670 height 19
click at [952, 183] on img at bounding box center [324, 182] width 3670 height 19
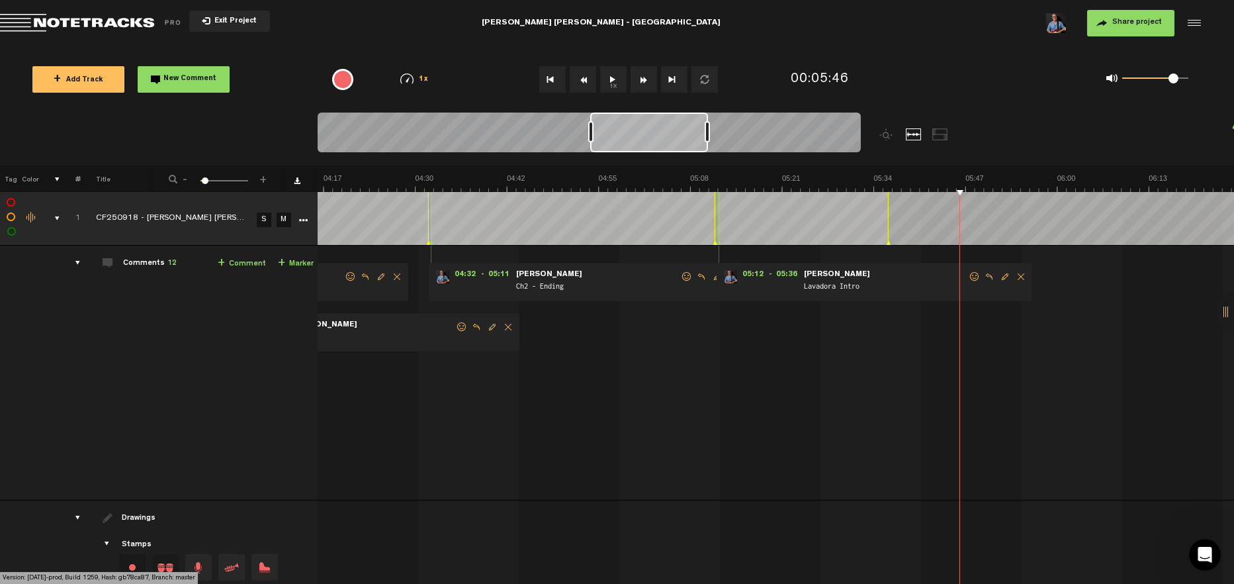
click at [926, 178] on img at bounding box center [324, 182] width 3670 height 19
click at [954, 186] on img at bounding box center [324, 182] width 3670 height 19
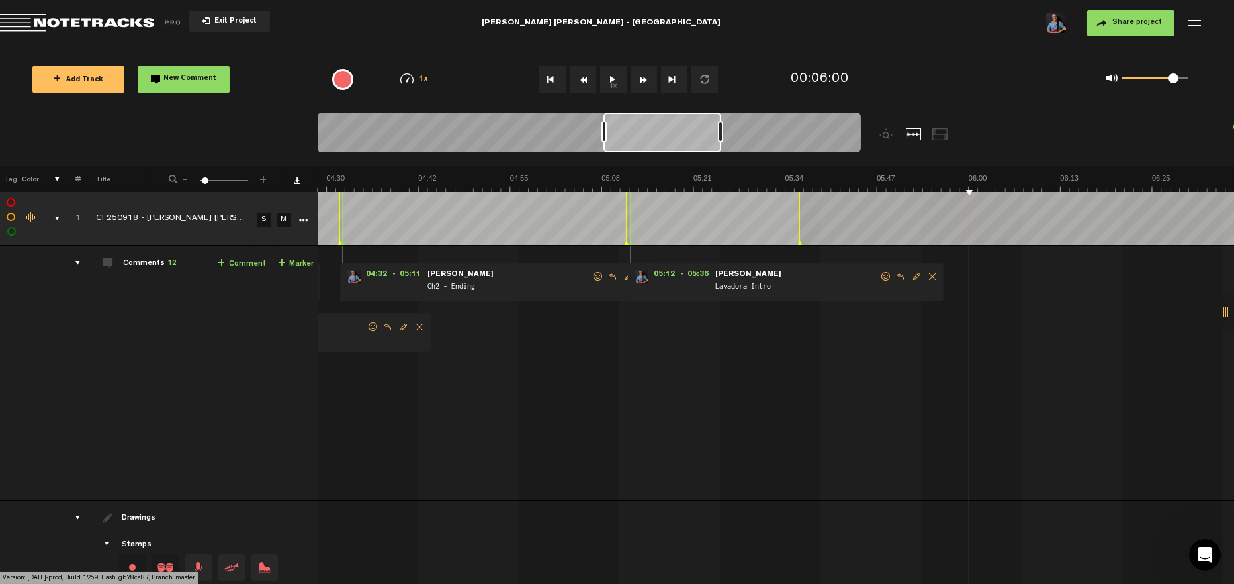
scroll to position [0, 1917]
type textarea "B1"
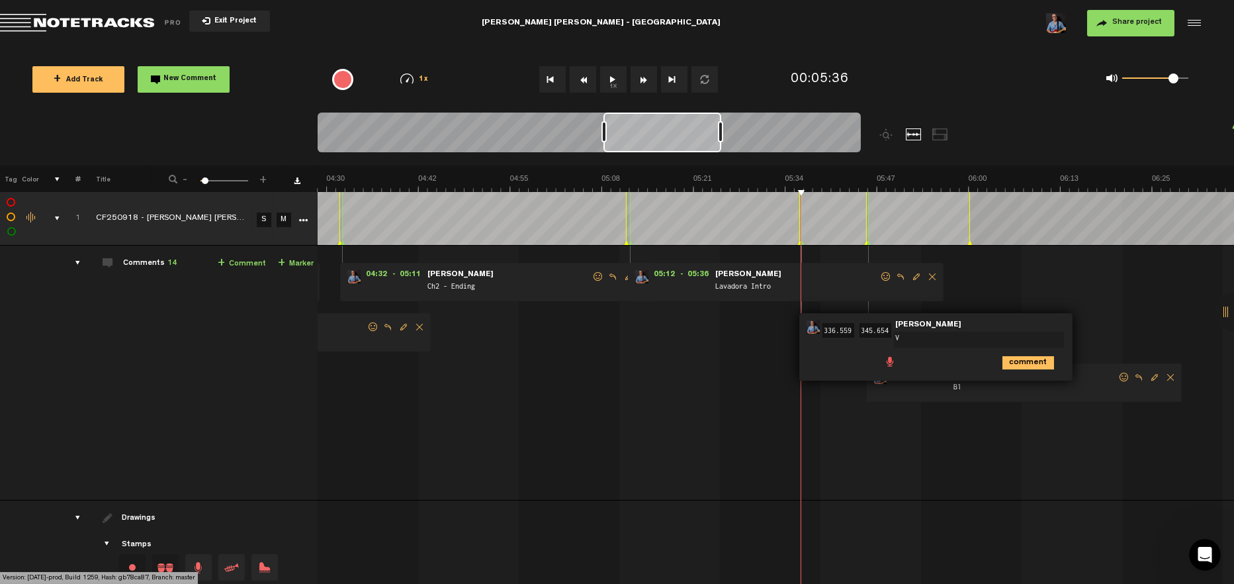
type textarea "V1"
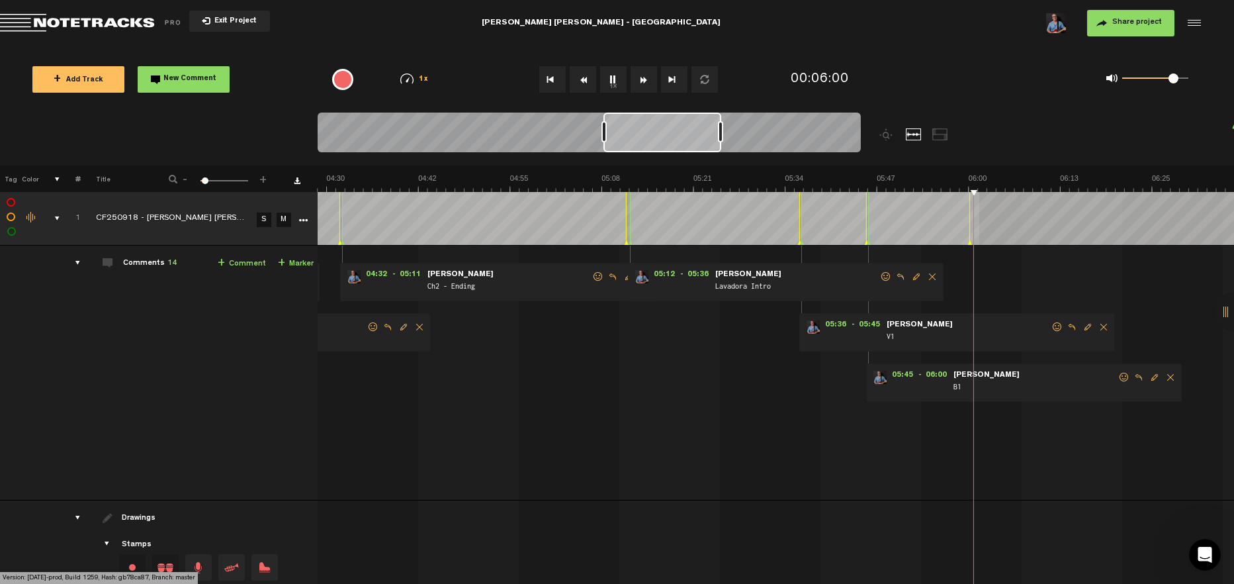
scroll to position [0, 1926]
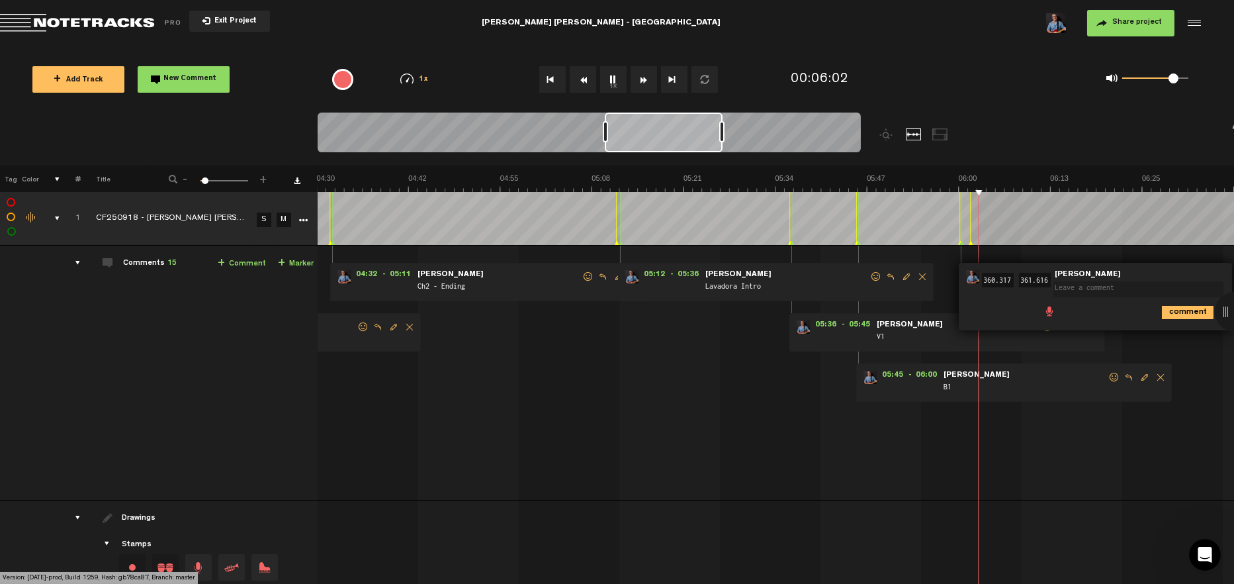
click at [1179, 304] on ul "comment" at bounding box center [1133, 311] width 180 height 15
click at [1192, 307] on icon "comment" at bounding box center [1188, 312] width 52 height 13
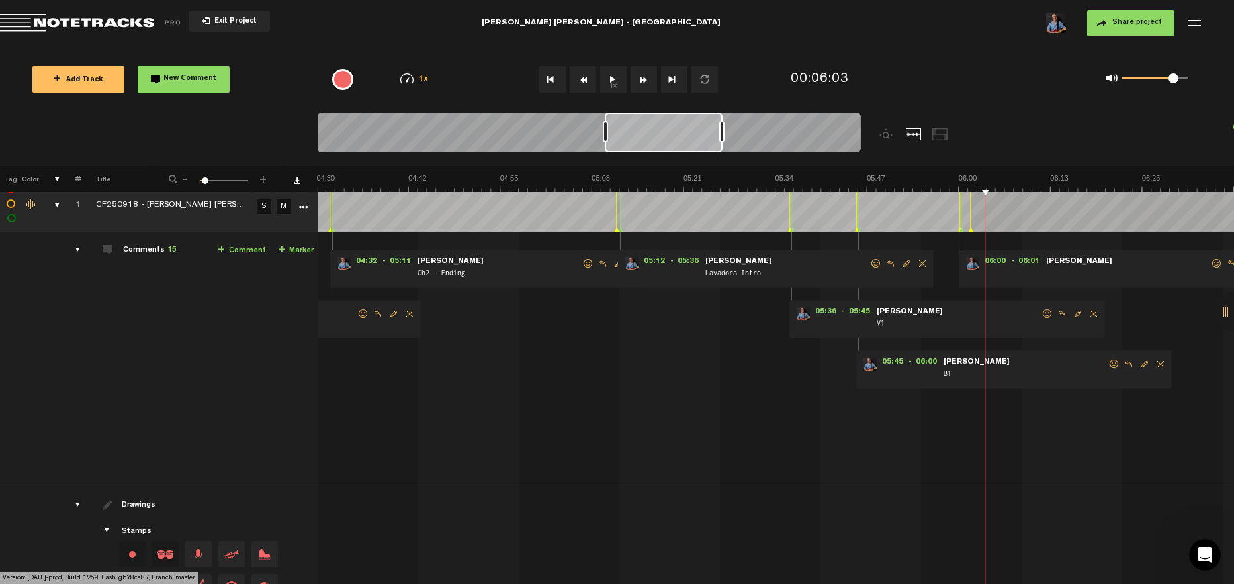
scroll to position [0, 0]
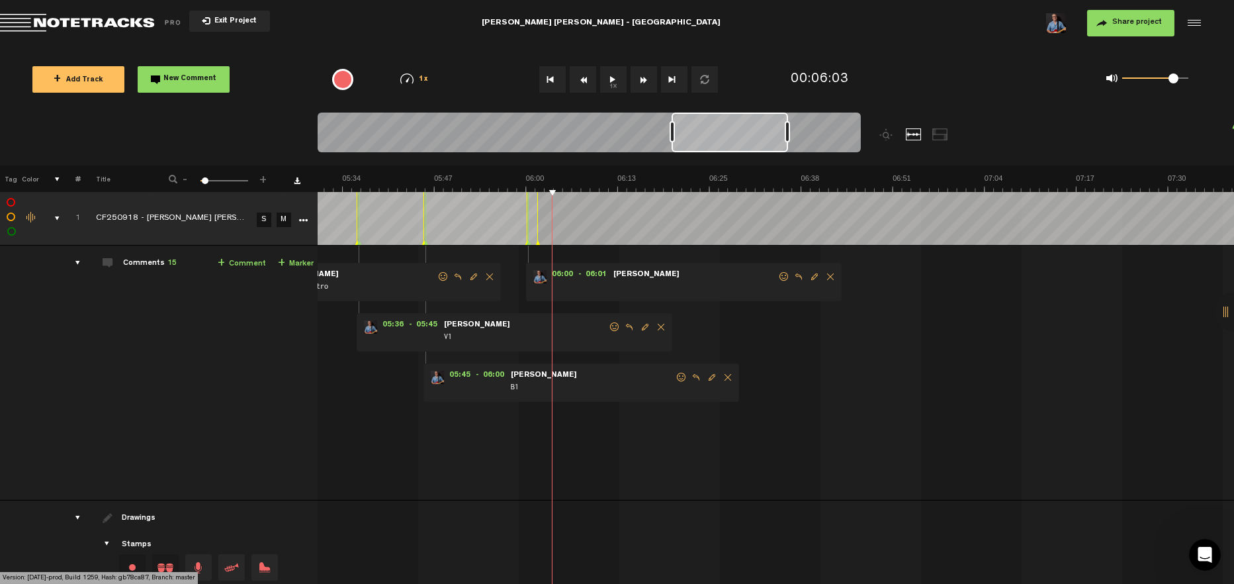
drag, startPoint x: 675, startPoint y: 138, endPoint x: 742, endPoint y: 151, distance: 68.1
click at [743, 151] on div at bounding box center [730, 133] width 116 height 40
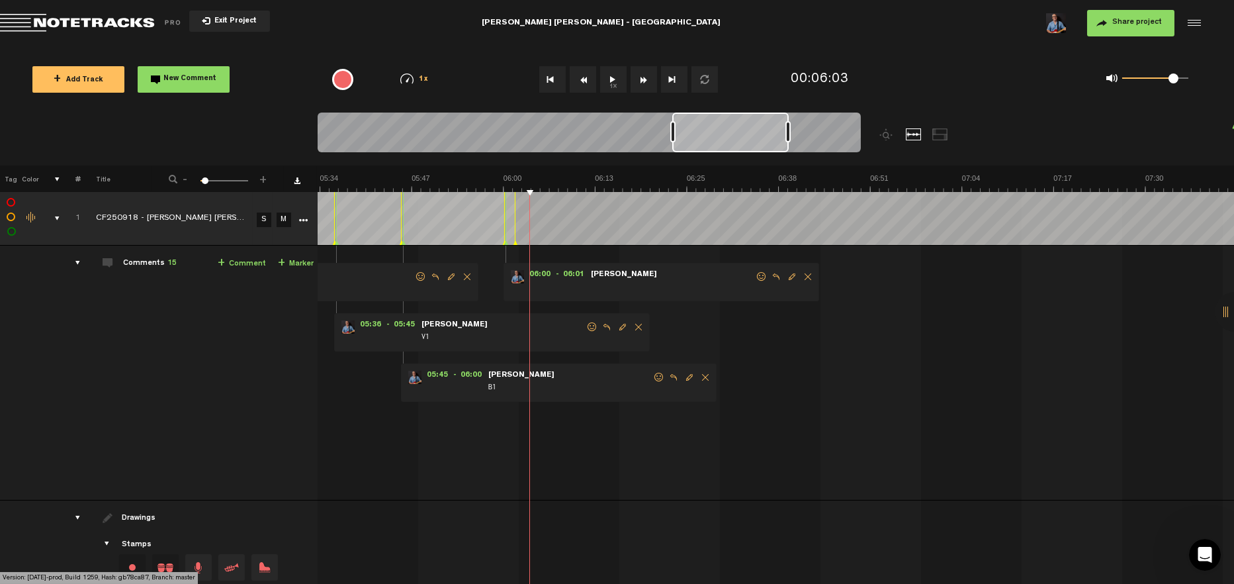
scroll to position [0, 2382]
click at [801, 274] on span "Delete comment" at bounding box center [808, 276] width 16 height 9
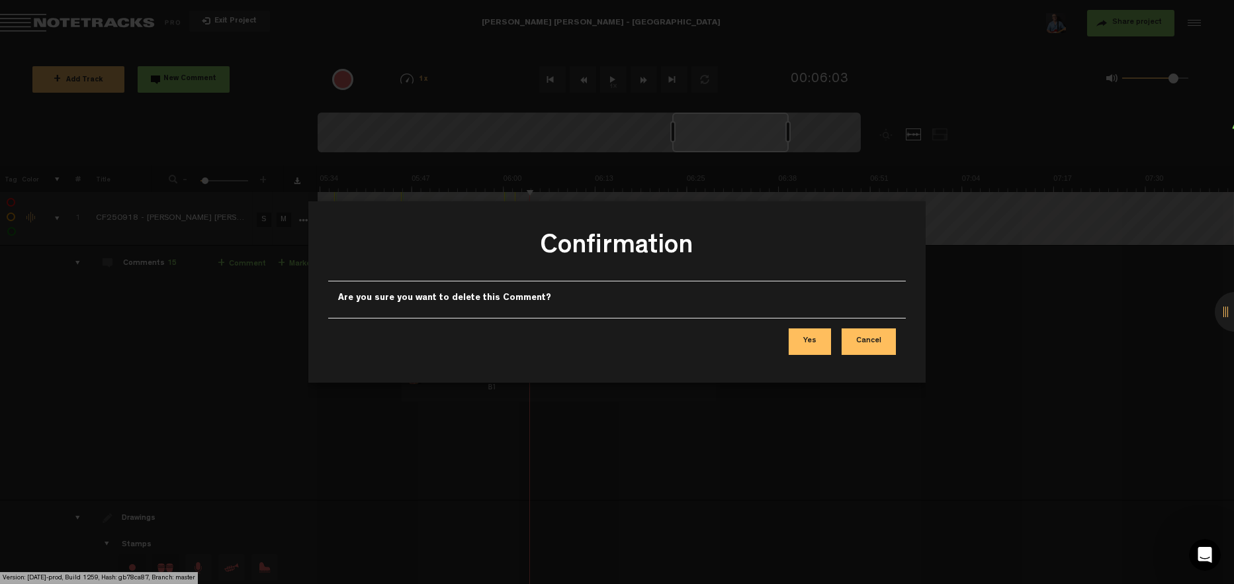
click at [809, 340] on button "Yes" at bounding box center [810, 341] width 42 height 26
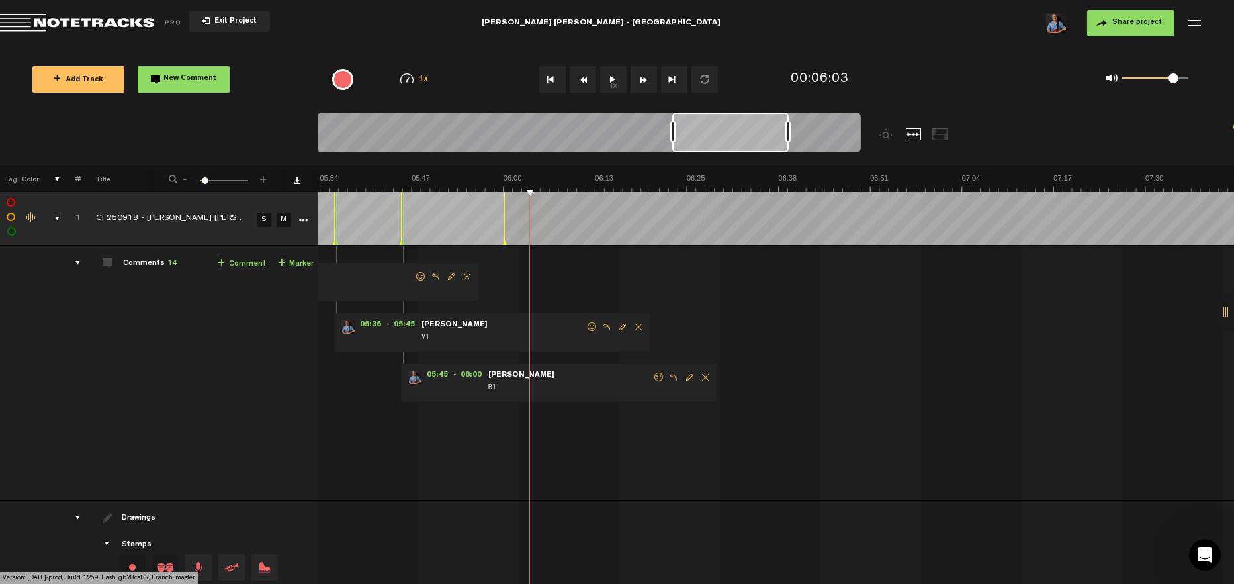
click at [464, 374] on span "- 06:00" at bounding box center [470, 377] width 34 height 13
drag, startPoint x: 467, startPoint y: 375, endPoint x: 479, endPoint y: 373, distance: 12.1
click at [479, 373] on span "- 06:00" at bounding box center [470, 377] width 34 height 13
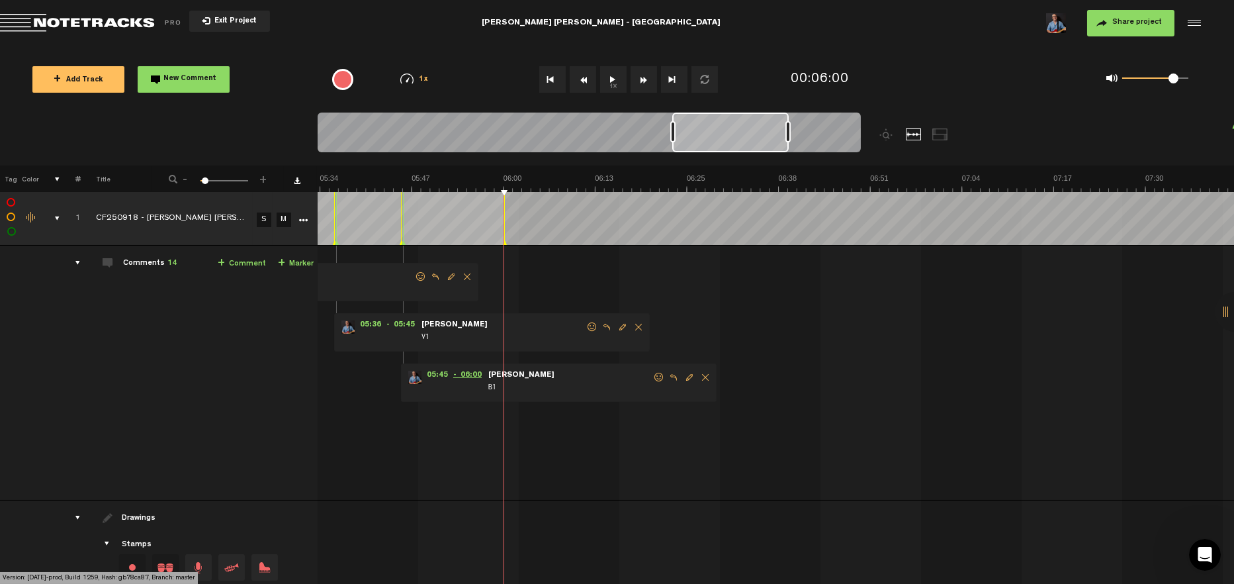
click at [475, 376] on span "- 06:00" at bounding box center [470, 377] width 34 height 13
click at [473, 376] on span "- 06:00" at bounding box center [470, 377] width 34 height 13
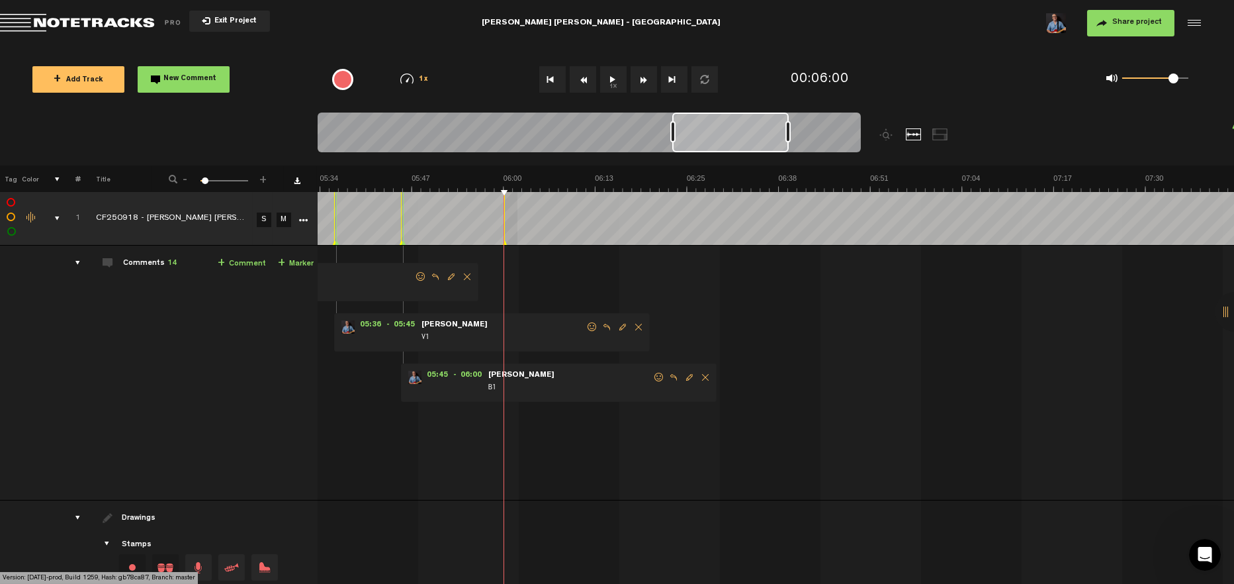
click at [518, 193] on div "+ New drawing Tag Color # Title - 1 100 4 + 1 CF250918 - Vera Cruz - Lavadora S…" at bounding box center [617, 413] width 1234 height 496
click at [751, 311] on icon "comment" at bounding box center [745, 312] width 52 height 13
click at [821, 276] on span "Delete comment" at bounding box center [821, 276] width 16 height 9
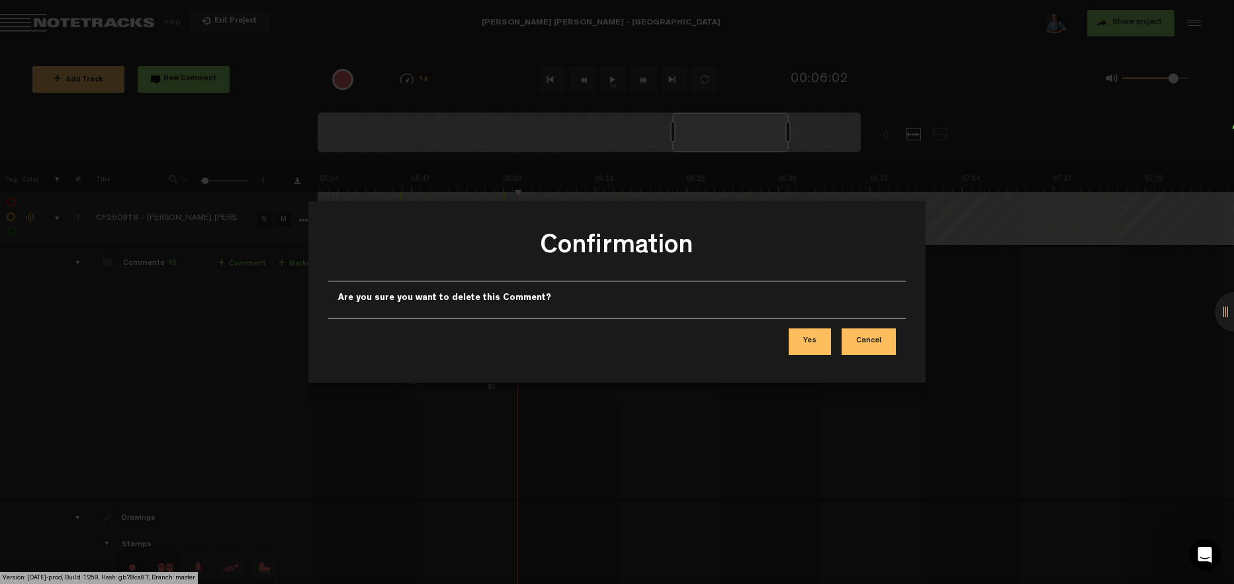
click at [815, 345] on button "Yes" at bounding box center [810, 341] width 42 height 26
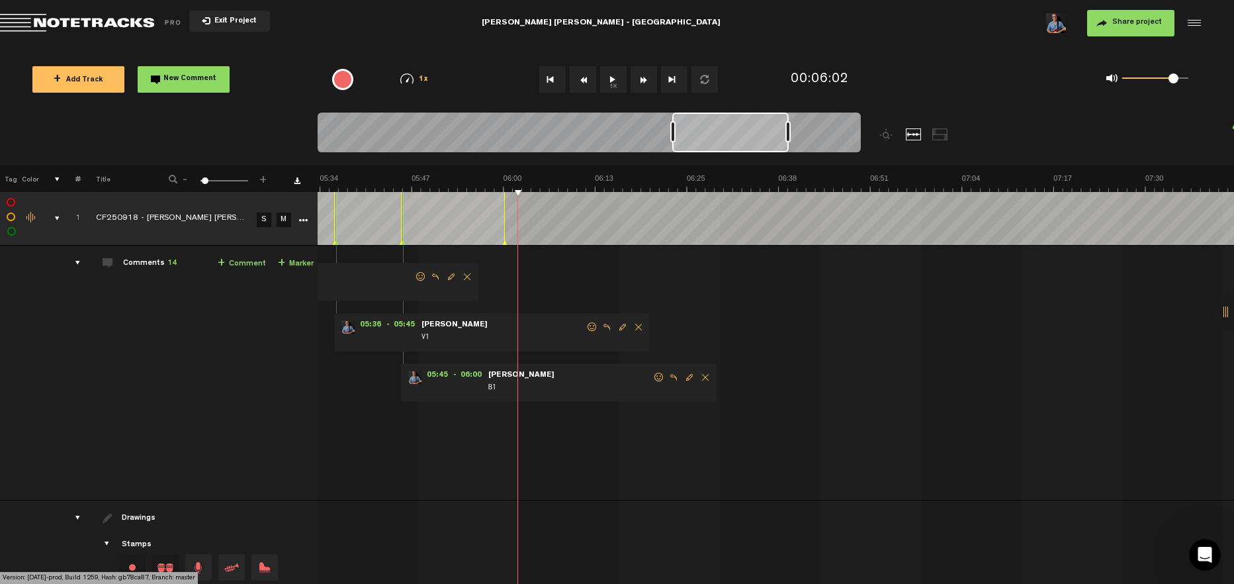
click at [686, 379] on span "Edit comment" at bounding box center [690, 377] width 16 height 9
drag, startPoint x: 466, startPoint y: 380, endPoint x: 481, endPoint y: 380, distance: 14.6
click at [481, 380] on input "360.131" at bounding box center [477, 380] width 32 height 15
click at [555, 403] on div "comment" at bounding box center [539, 412] width 263 height 26
drag, startPoint x: 522, startPoint y: 388, endPoint x: 466, endPoint y: 387, distance: 56.3
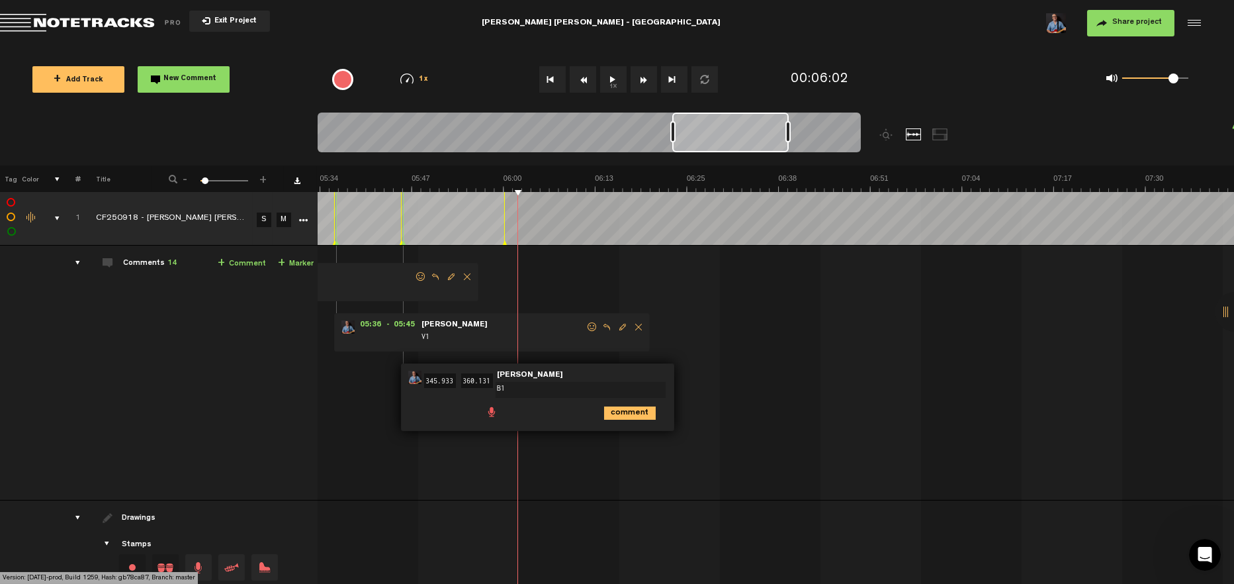
click at [466, 387] on div "05:45 345.933 - 06:00 360.131 • Michael Powers: "B1" Michael Powers B1 B1 comme…" at bounding box center [537, 397] width 273 height 68
drag, startPoint x: 445, startPoint y: 408, endPoint x: 558, endPoint y: 385, distance: 115.4
click at [460, 408] on div "comment" at bounding box center [539, 412] width 263 height 26
click at [638, 411] on icon "comment" at bounding box center [630, 412] width 52 height 13
drag, startPoint x: 504, startPoint y: 243, endPoint x: 518, endPoint y: 248, distance: 14.7
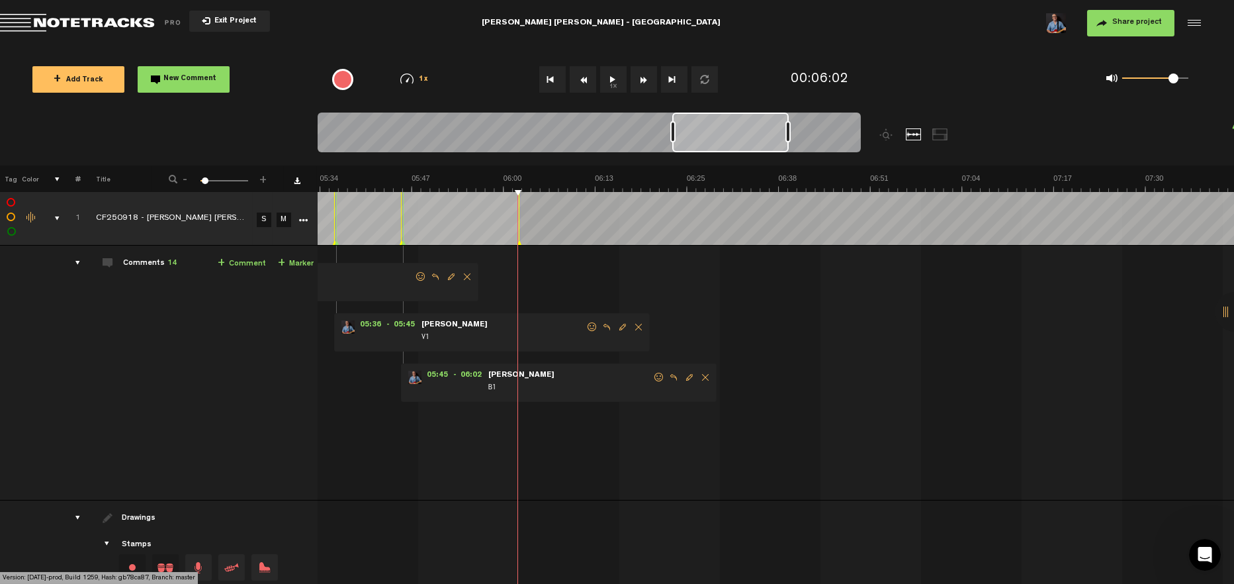
click at [518, 248] on tbody "1 CF250918 - Vera Cruz - Lavadora S M Export to Headliner Update Download Downl…" at bounding box center [617, 440] width 1235 height 496
click at [514, 245] on tbody "1 CF250918 - Vera Cruz - Lavadora S M Export to Headliner Update Download Downl…" at bounding box center [617, 440] width 1235 height 496
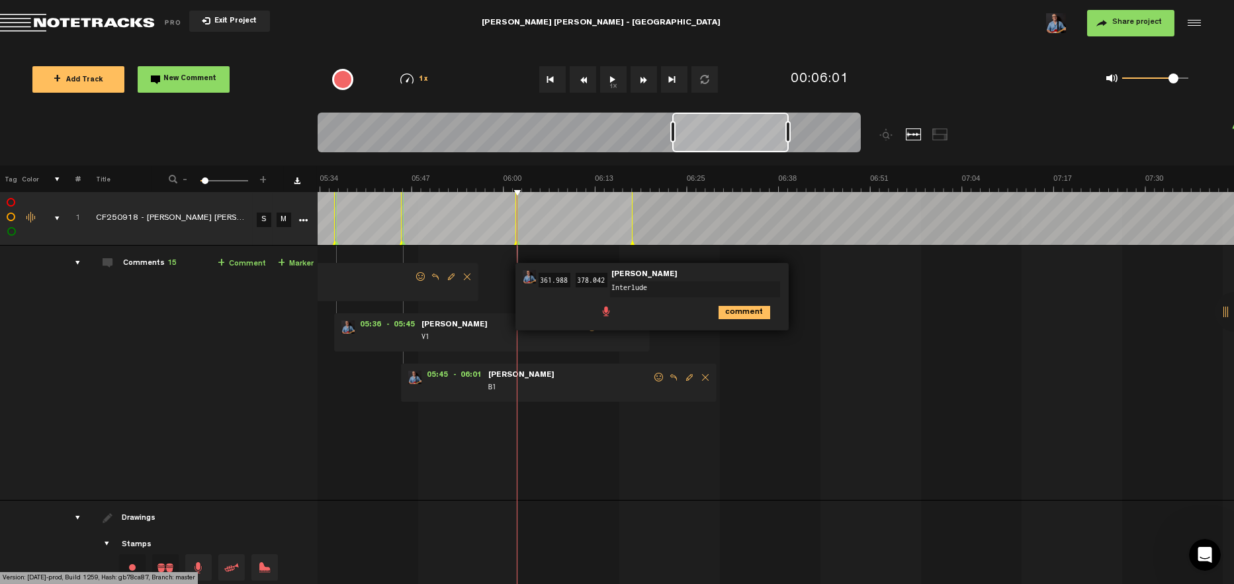
type textarea "Interlude 1"
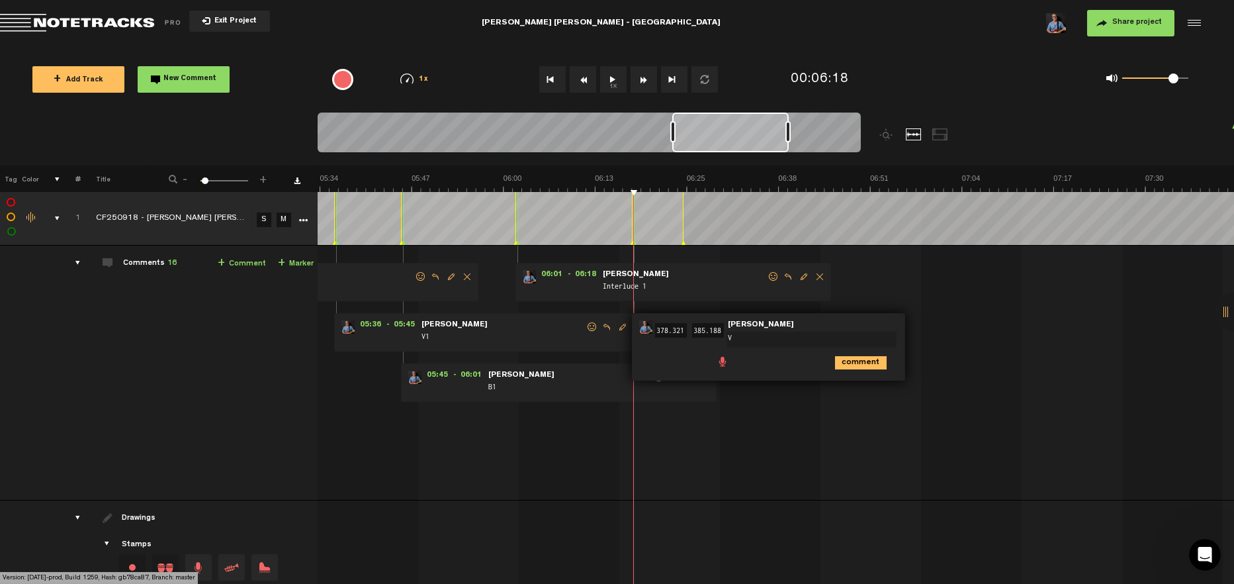
type textarea "V2"
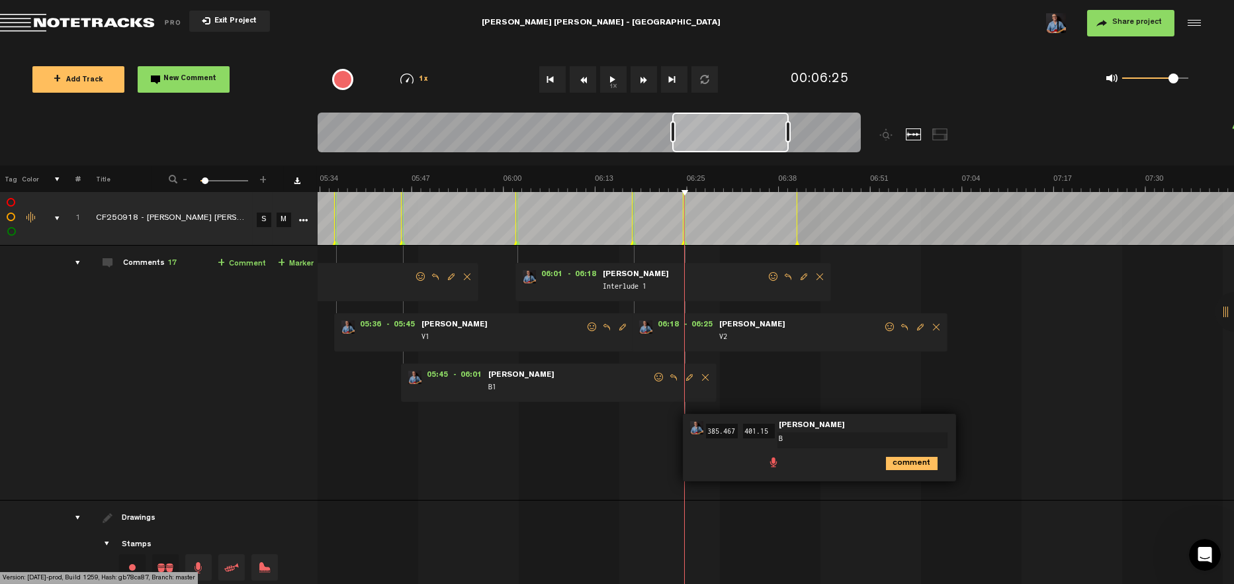
type textarea "B2"
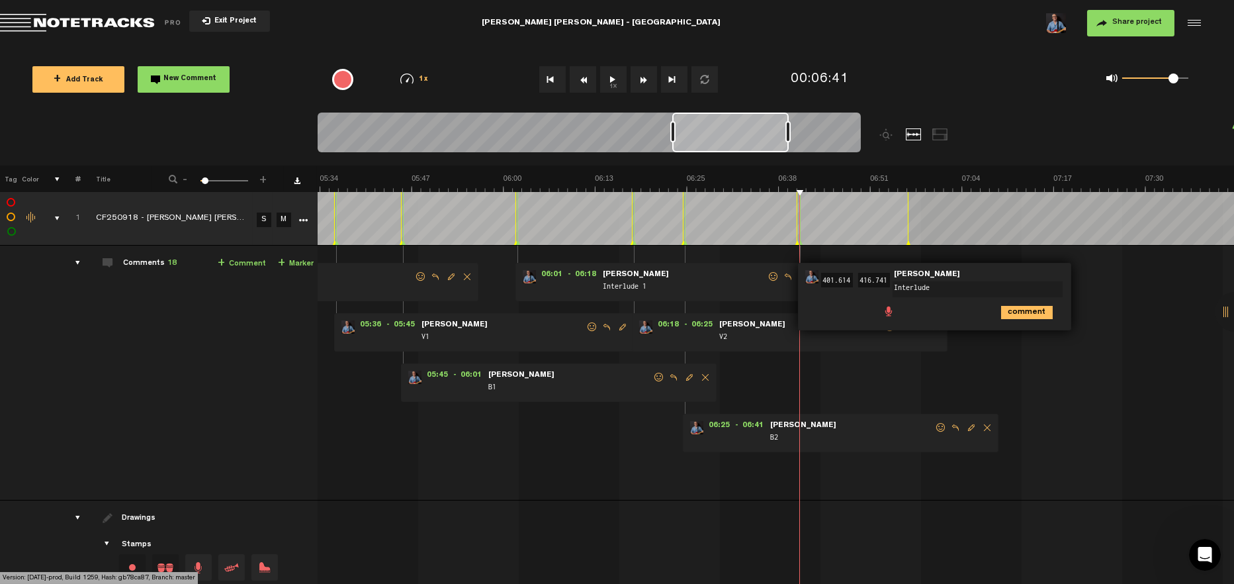
type textarea "Interlude 2"
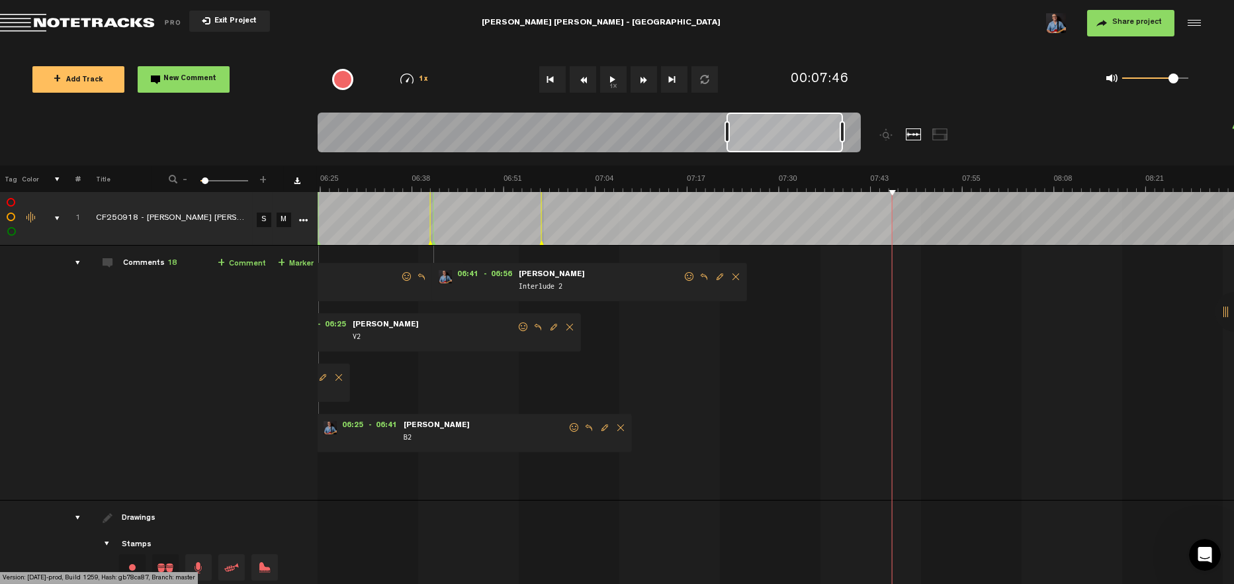
click at [542, 240] on td at bounding box center [776, 219] width 917 height 54
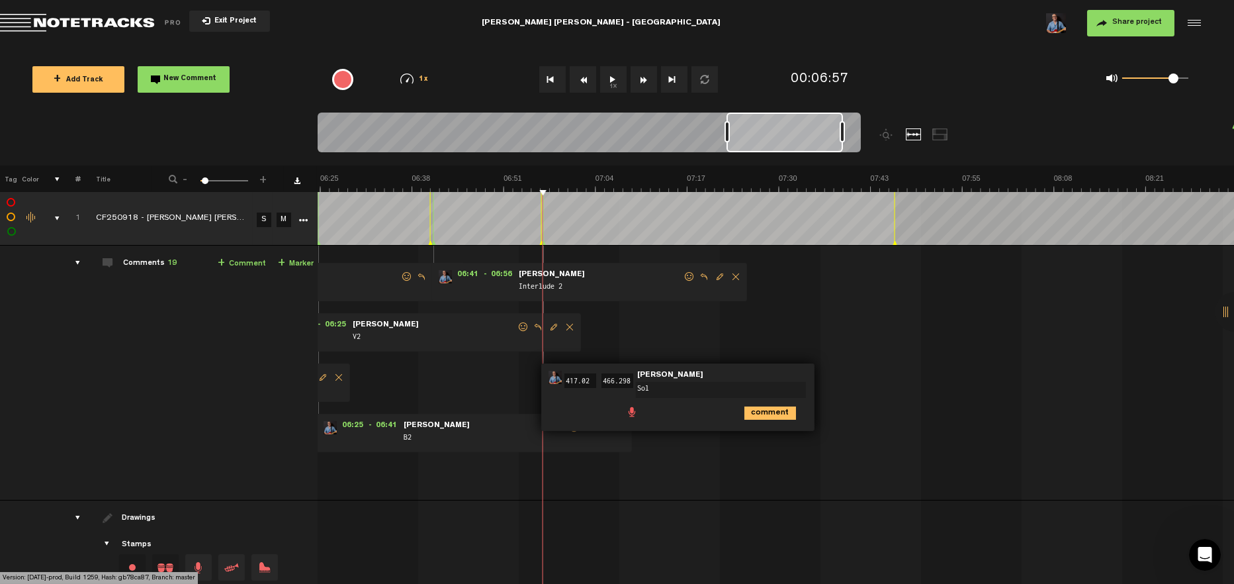
type textarea "Solo"
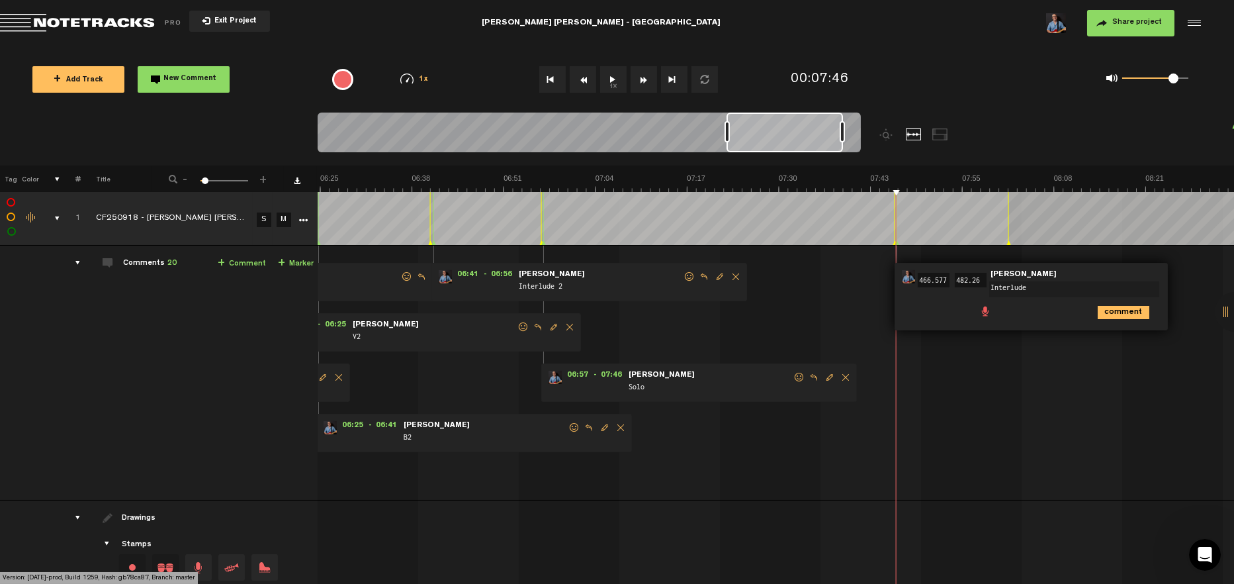
type textarea "Interlude 3"
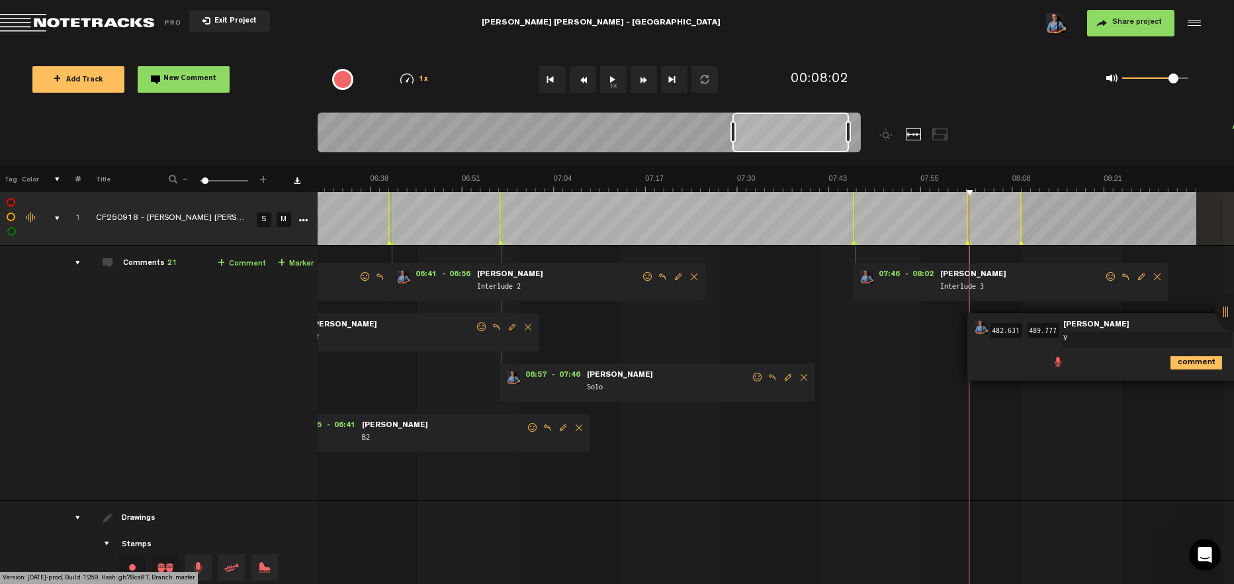
type textarea "V3"
click at [1068, 169] on th at bounding box center [775, 178] width 917 height 26
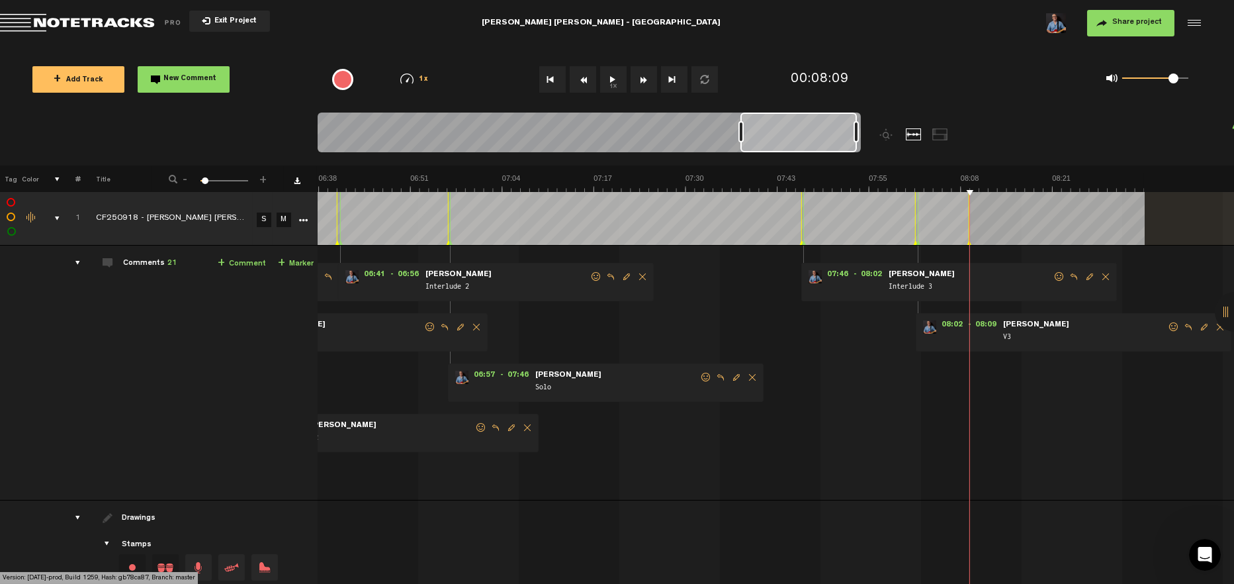
scroll to position [0, 2842]
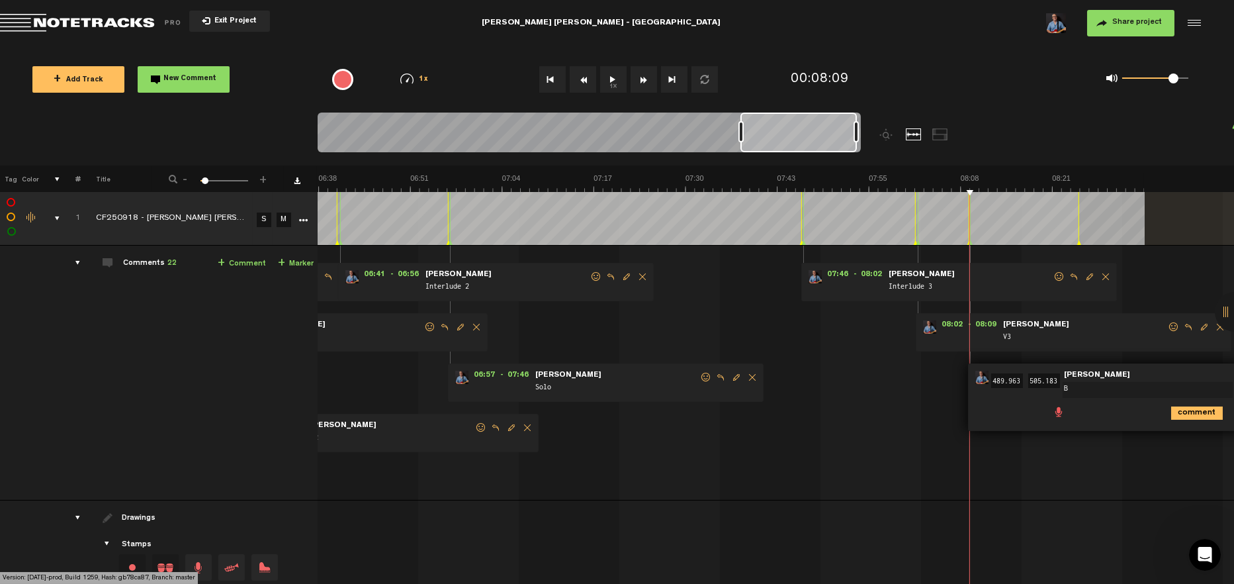
type textarea "B3"
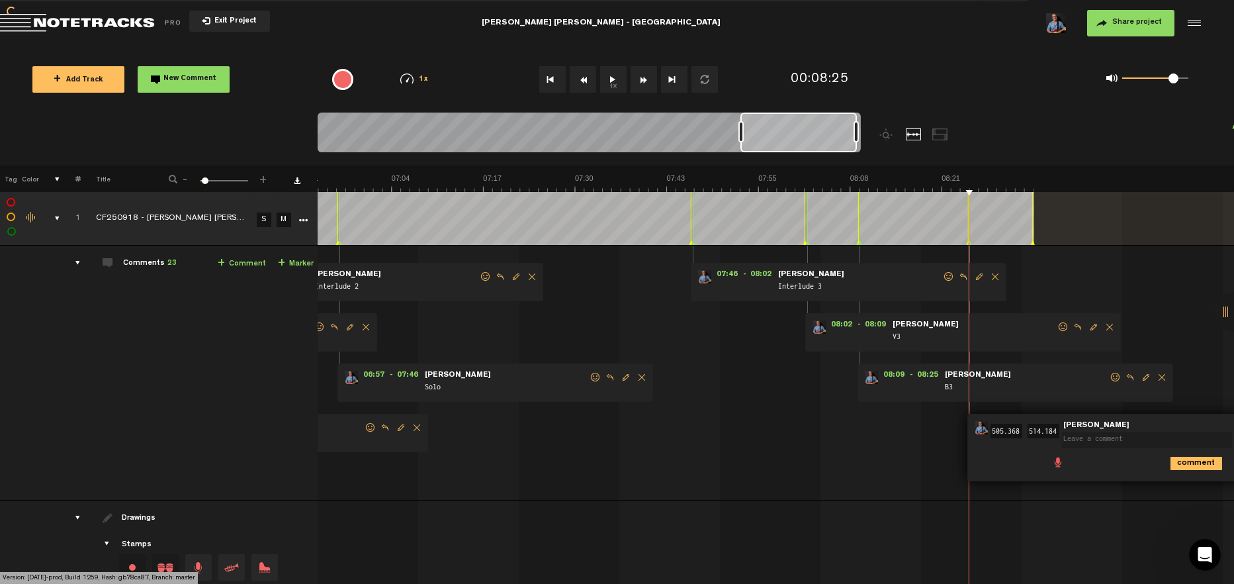
scroll to position [0, 2953]
type textarea "Tag"
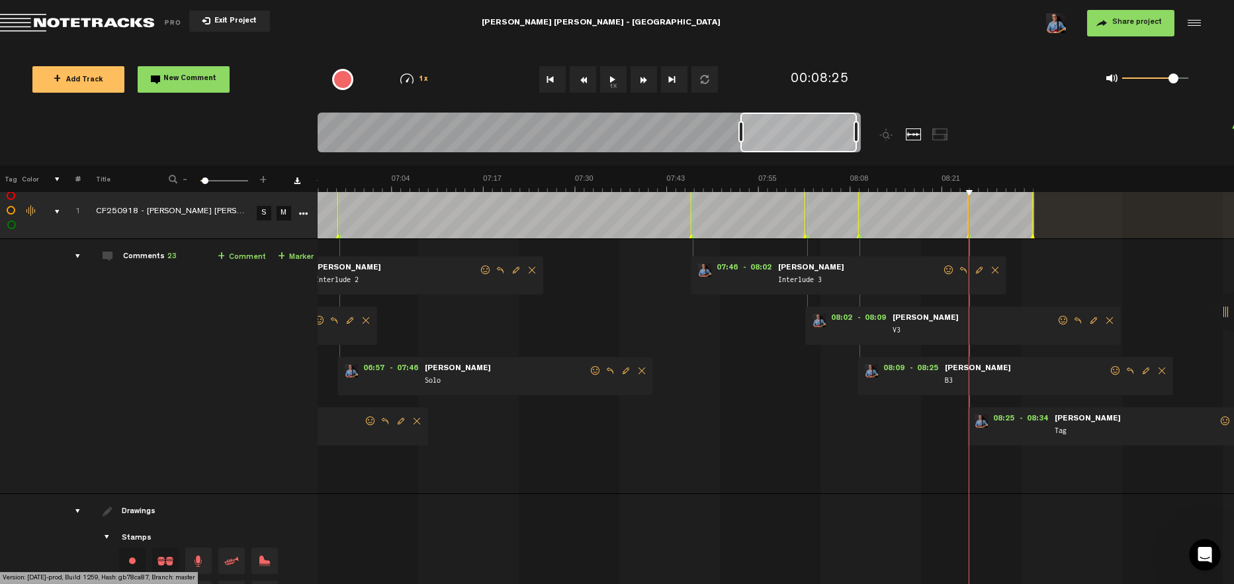
scroll to position [0, 0]
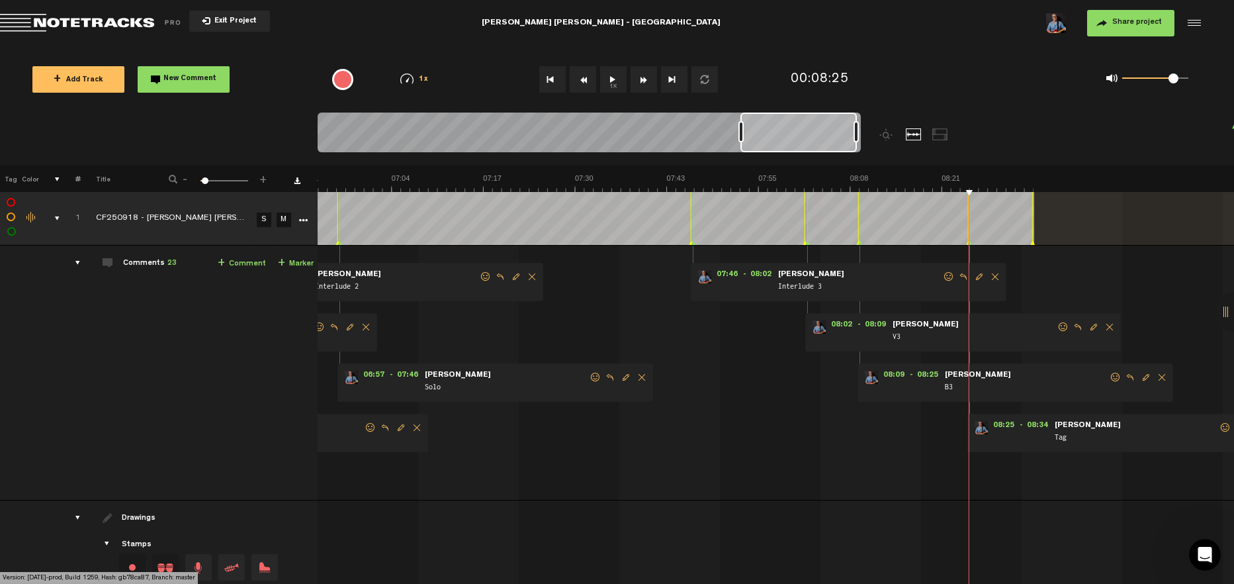
drag, startPoint x: 1226, startPoint y: 307, endPoint x: 1226, endPoint y: 314, distance: 6.7
click at [1226, 314] on div at bounding box center [1235, 312] width 40 height 40
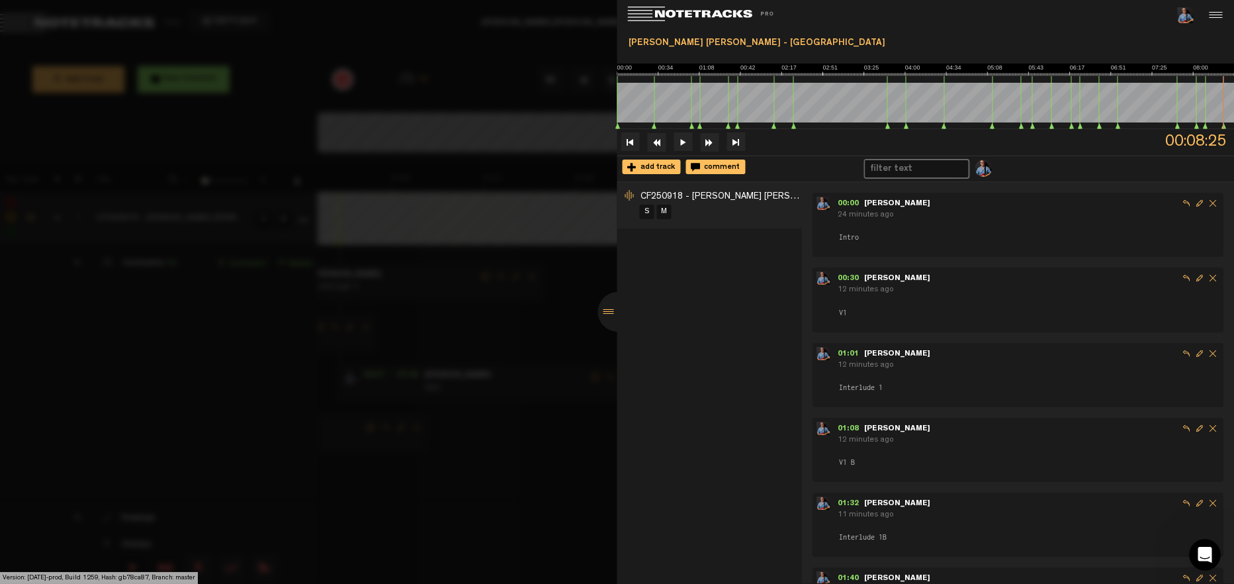
click at [983, 330] on ul "00:30 - 01:01 Michael Powers 12 minutes ago V1" at bounding box center [1018, 299] width 411 height 64
click at [919, 303] on form "V1" at bounding box center [1029, 307] width 382 height 21
click at [913, 227] on form "Intro" at bounding box center [1029, 231] width 382 height 21
click at [842, 238] on span "Intro" at bounding box center [849, 237] width 23 height 11
click at [555, 26] on div at bounding box center [617, 292] width 1234 height 584
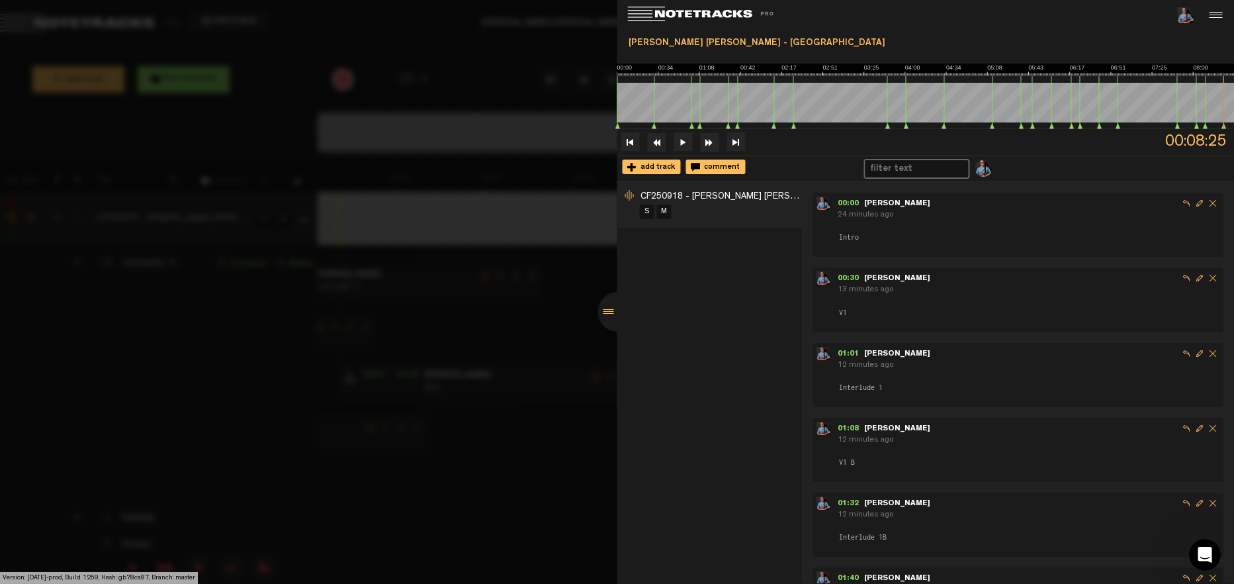
click at [481, 477] on div at bounding box center [617, 292] width 1234 height 584
click at [607, 312] on div at bounding box center [618, 312] width 40 height 40
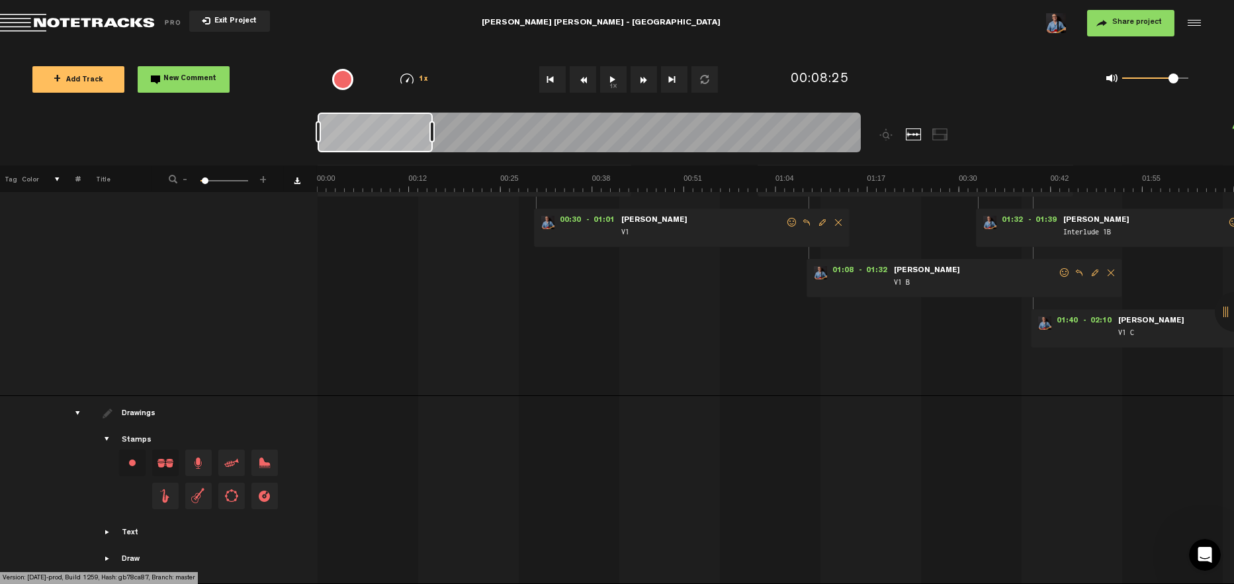
drag, startPoint x: 750, startPoint y: 130, endPoint x: 238, endPoint y: 163, distance: 512.8
click at [238, 164] on nt-zoom-navigation-bar at bounding box center [617, 139] width 1234 height 53
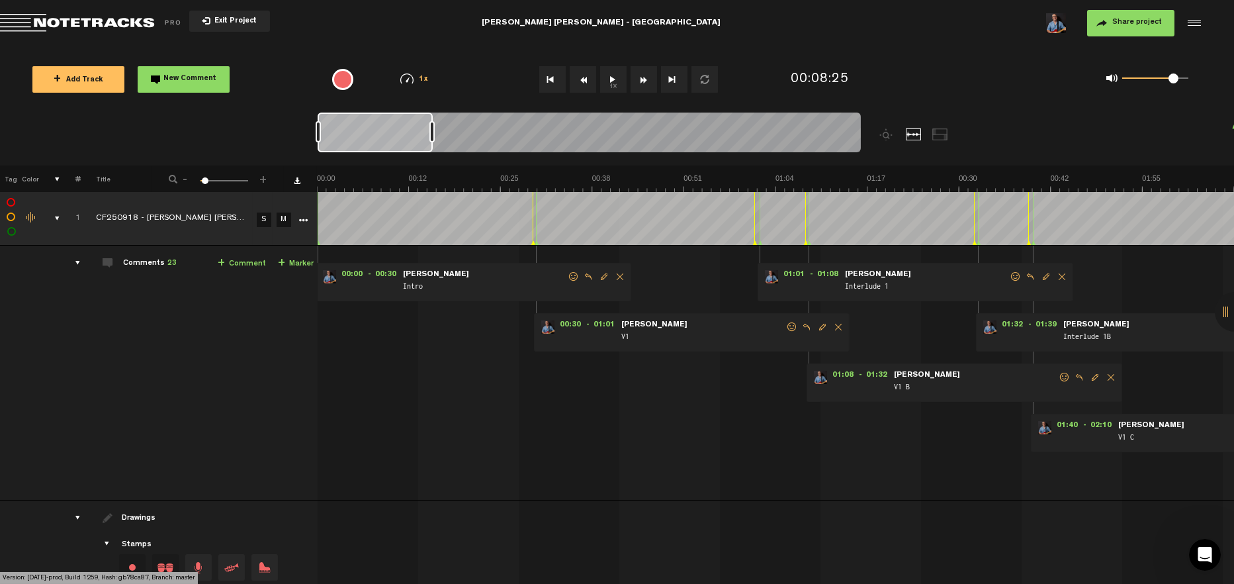
click at [778, 485] on div "00:00 - 00:30 • Michael Powers: "Intro" Michael Powers Intro 00:30 - 01:01 • Mi…" at bounding box center [777, 378] width 915 height 244
click at [777, 451] on div "00:00 - 00:30 • Michael Powers: "Intro" Michael Powers Intro 00:30 - 01:01 • Mi…" at bounding box center [777, 378] width 915 height 244
click at [193, 78] on span "New Comment" at bounding box center [190, 78] width 53 height 7
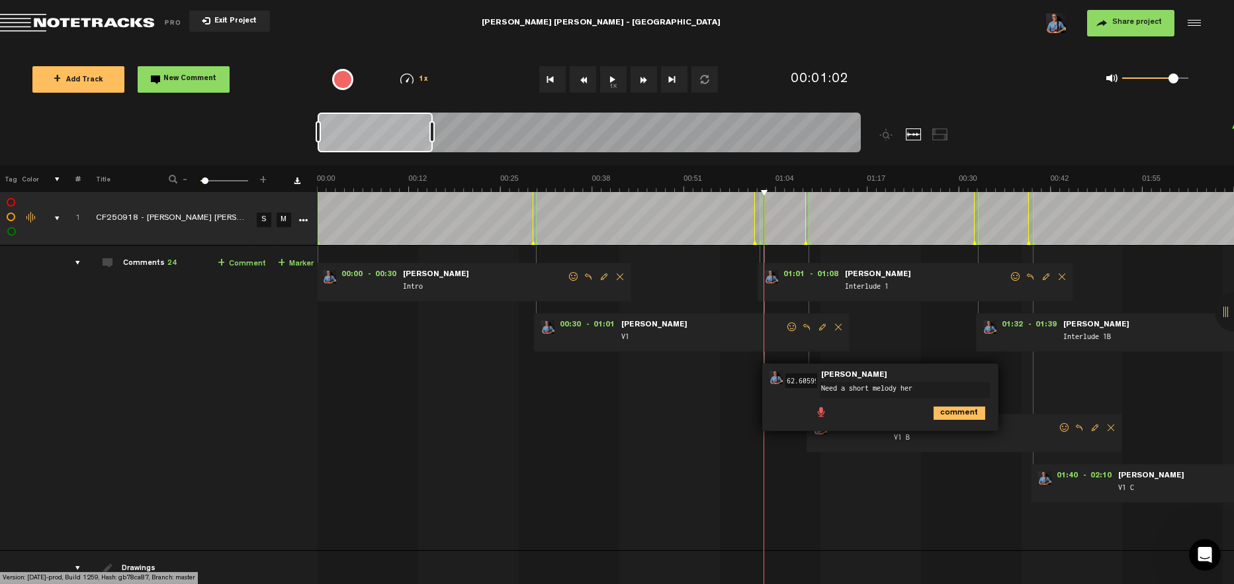
type textarea "Need a short melody here"
drag, startPoint x: 821, startPoint y: 381, endPoint x: 816, endPoint y: 422, distance: 41.3
click at [817, 422] on div "00:00 - 00:30 • Michael Powers: "Intro" Michael Powers Intro 00:30 - 01:01 • Mi…" at bounding box center [777, 403] width 915 height 294
click at [1031, 376] on span "Delete comment" at bounding box center [1033, 377] width 16 height 9
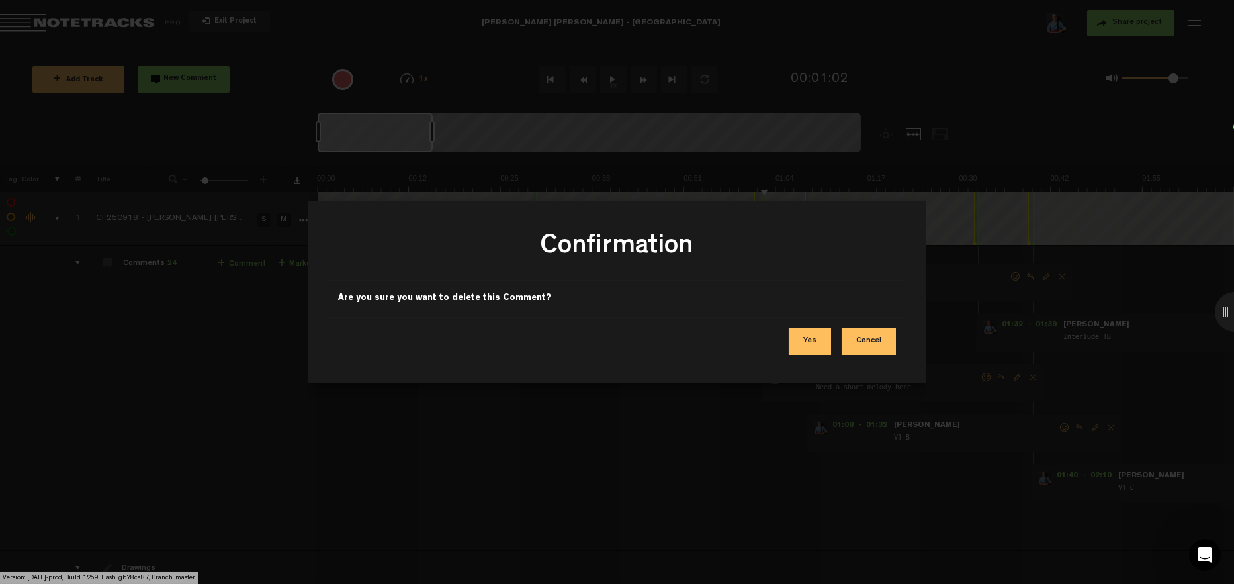
click at [810, 342] on button "Yes" at bounding box center [810, 341] width 42 height 26
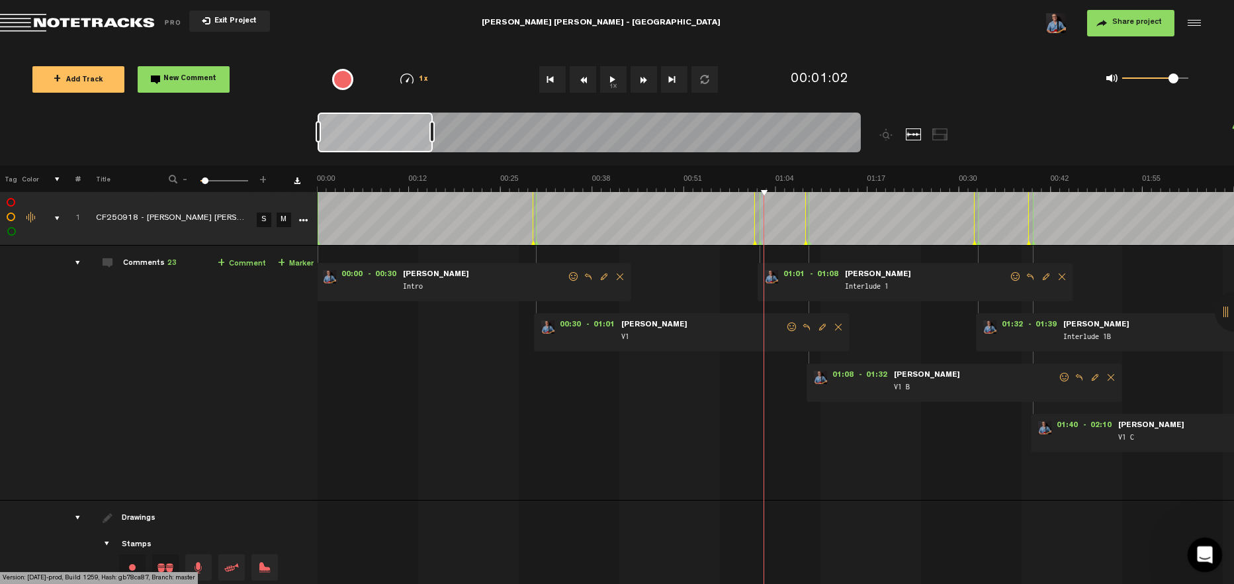
click at [1205, 551] on icon "Open Intercom Messenger" at bounding box center [1203, 552] width 9 height 11
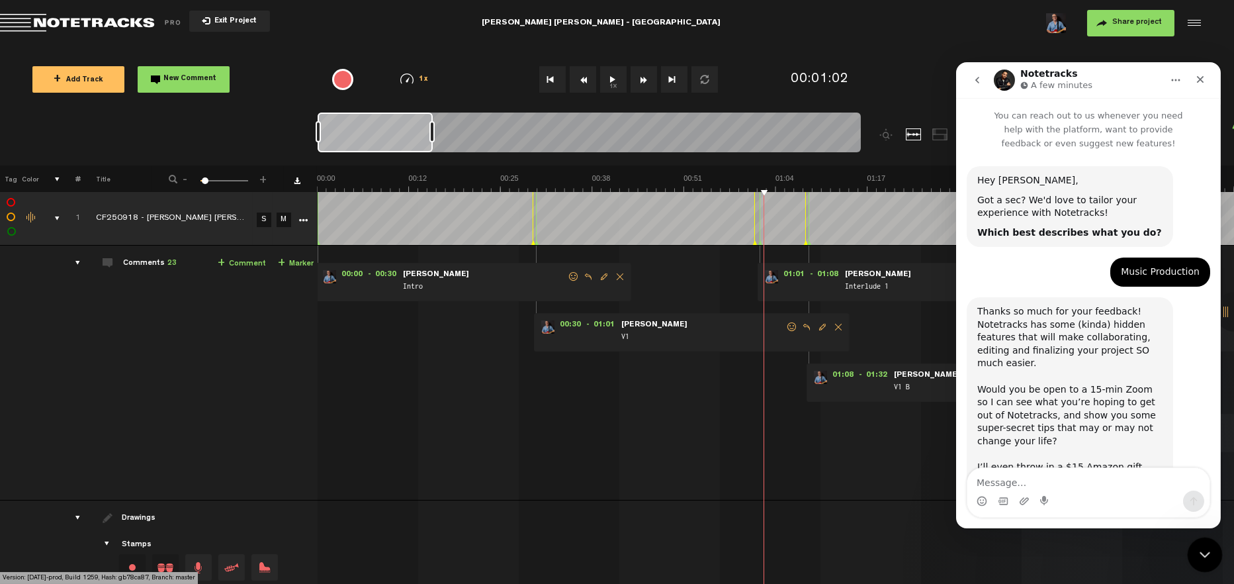
scroll to position [107, 0]
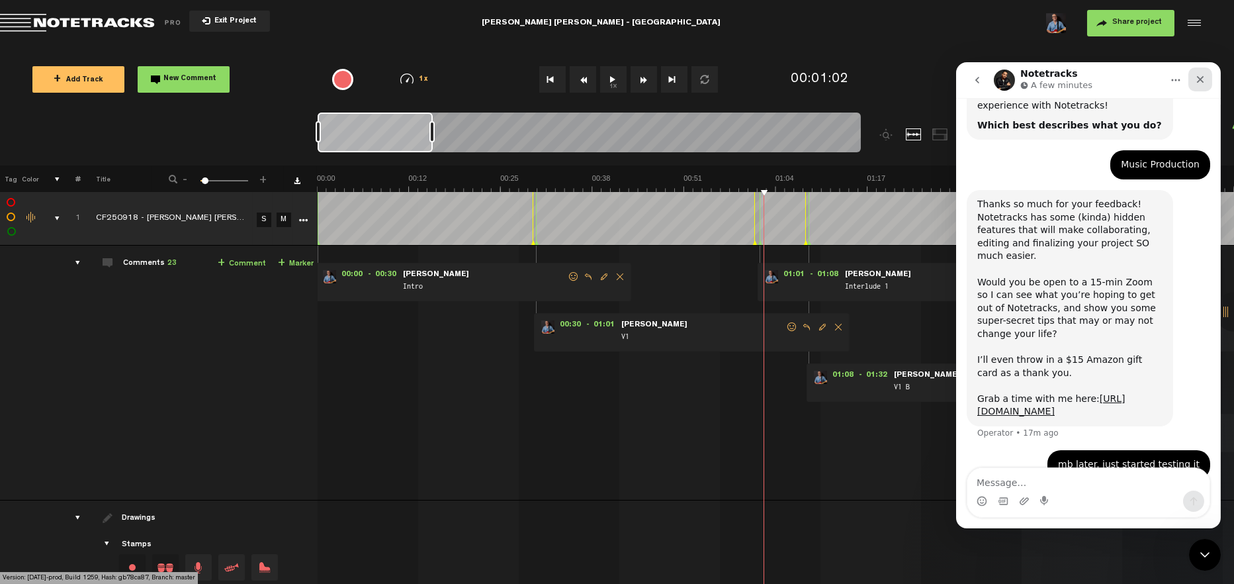
click at [1199, 81] on icon "Close" at bounding box center [1200, 79] width 11 height 11
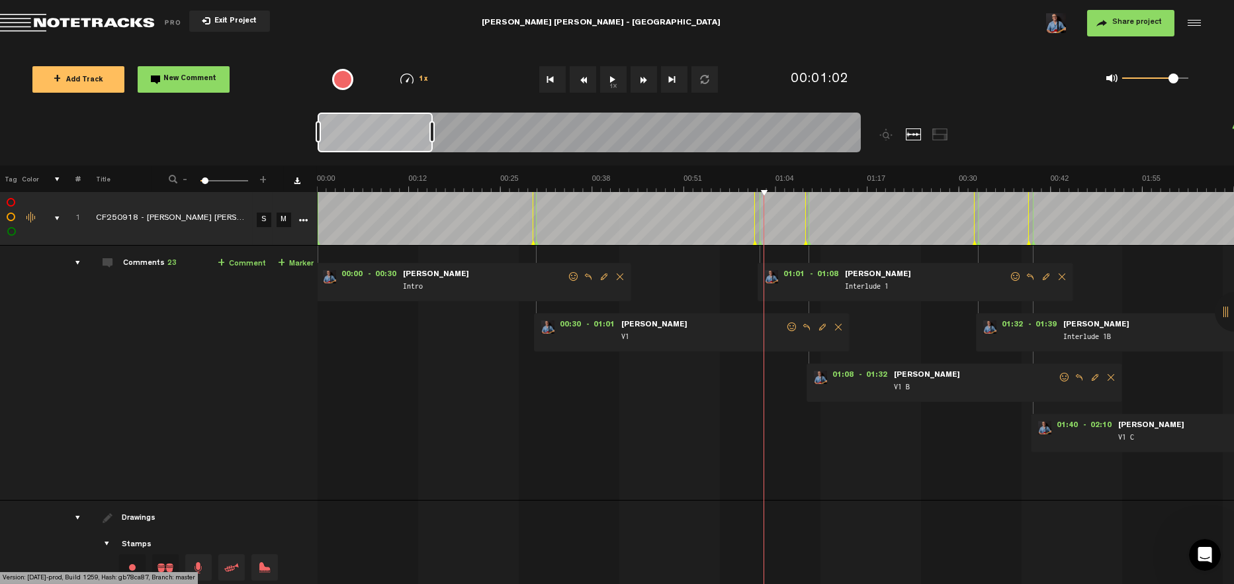
click at [11, 203] on label at bounding box center [11, 203] width 0 height 0
checkbox input "true"
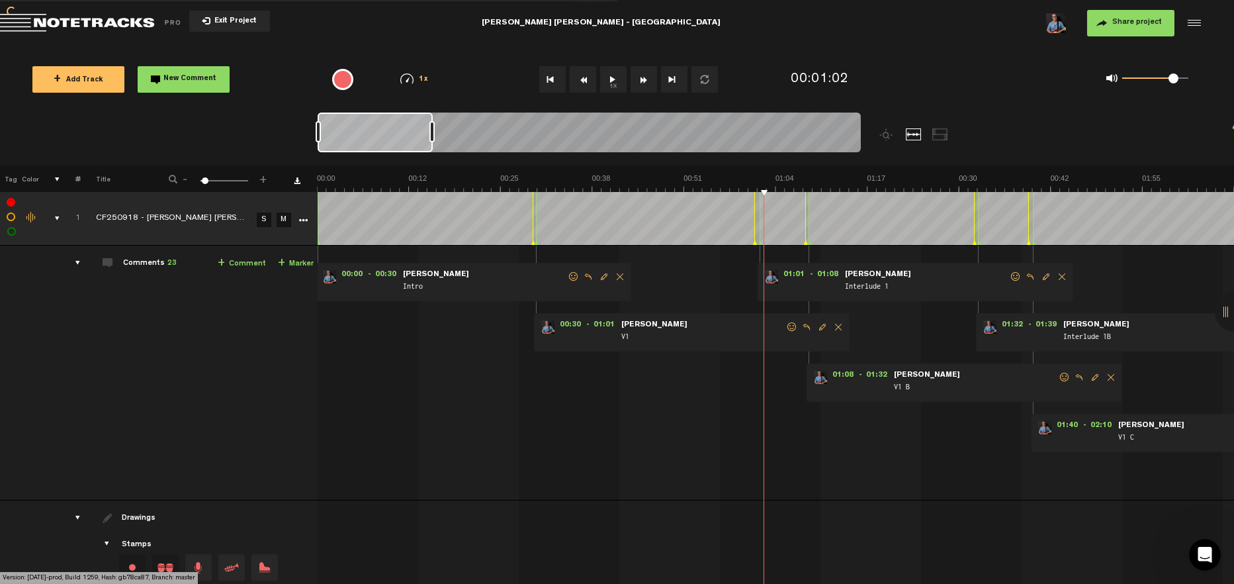
click at [11, 217] on label at bounding box center [11, 217] width 0 height 0
checkbox input "true"
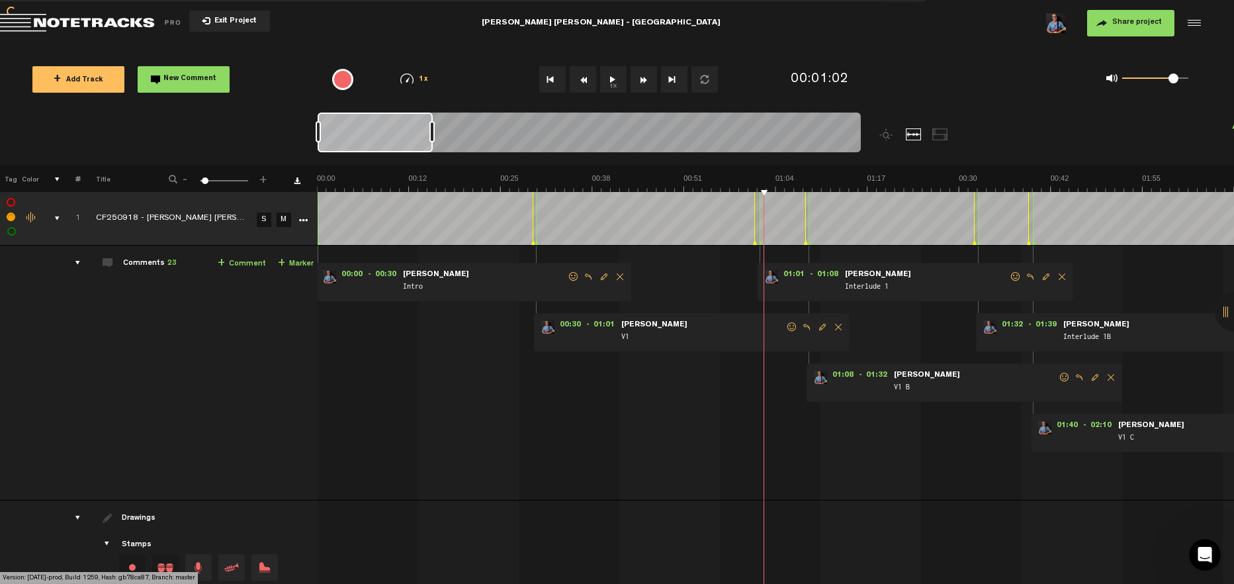
checkbox input "false"
click at [12, 232] on label at bounding box center [12, 232] width 0 height 0
checkbox input "true"
click at [11, 217] on label at bounding box center [11, 217] width 0 height 0
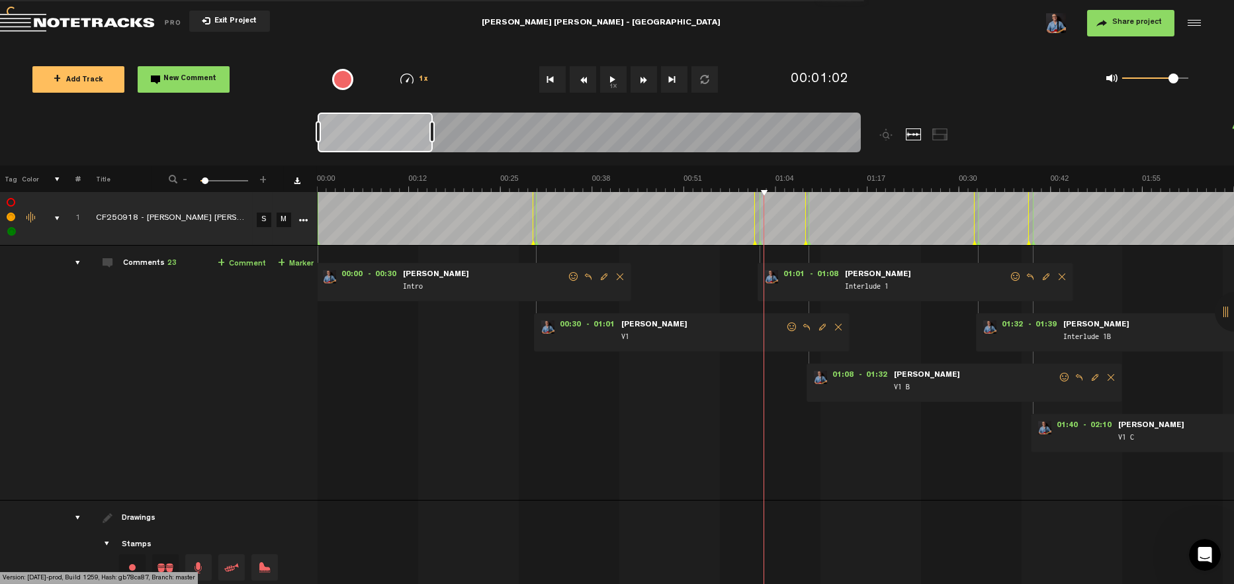
checkbox input "false"
click at [12, 232] on label at bounding box center [12, 232] width 0 height 0
checkbox input "true"
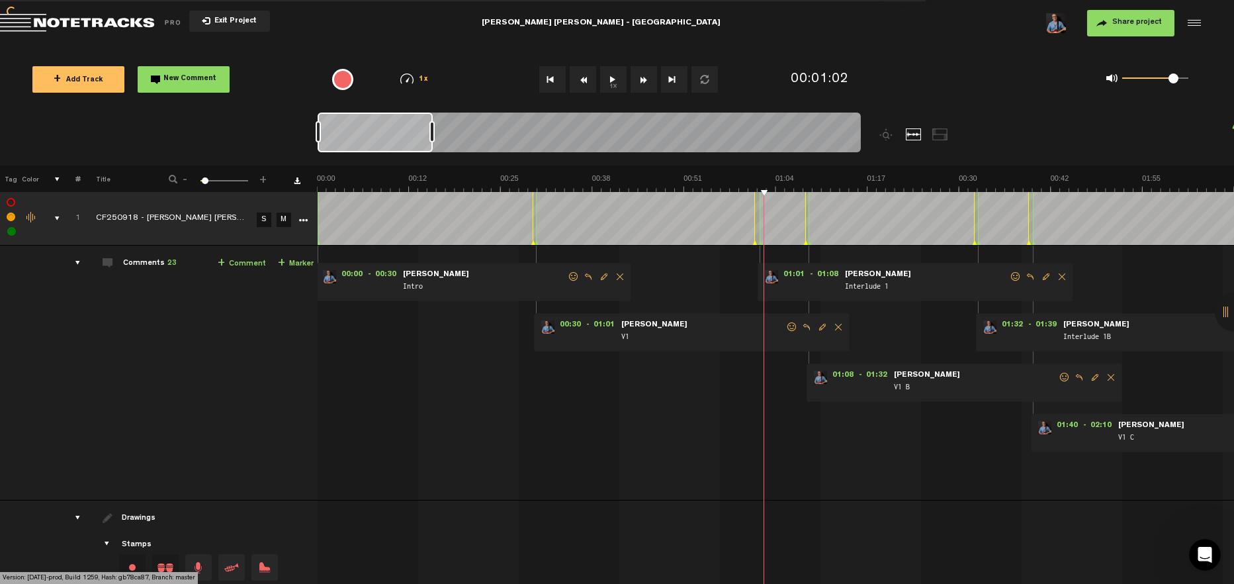
checkbox input "true"
click at [12, 232] on label at bounding box center [12, 232] width 0 height 0
checkbox input "false"
click at [43, 234] on td at bounding box center [50, 219] width 21 height 54
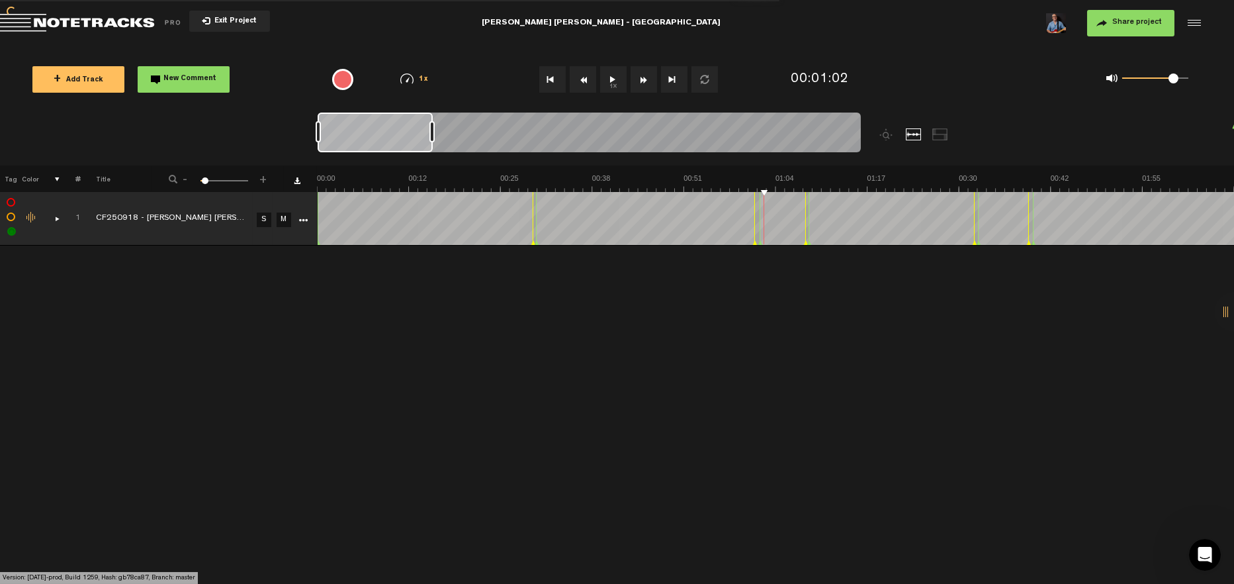
checkbox input "false"
checkbox input "true"
click at [11, 217] on label at bounding box center [11, 217] width 0 height 0
checkbox input "true"
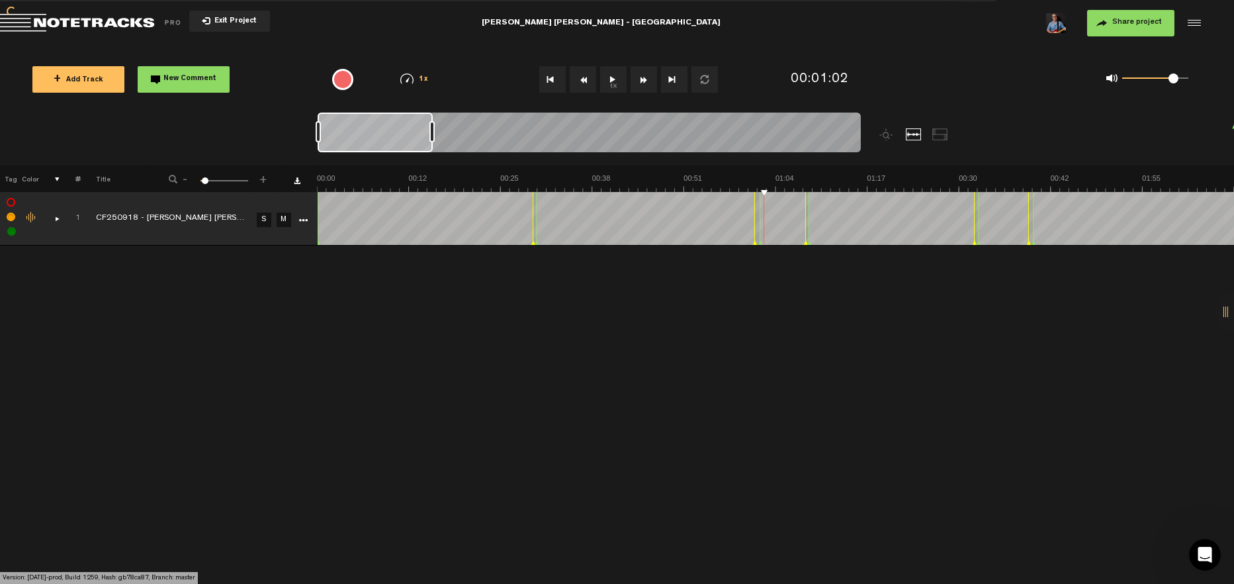
checkbox input "false"
click at [11, 203] on label at bounding box center [11, 203] width 0 height 0
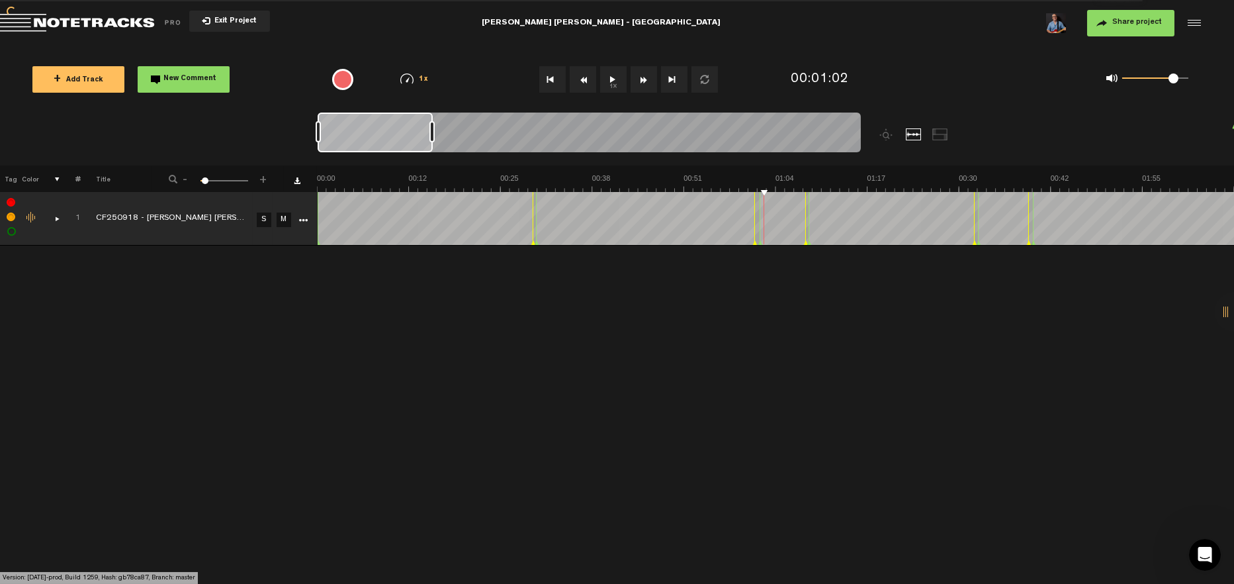
checkbox input "true"
click at [400, 132] on div at bounding box center [375, 133] width 115 height 40
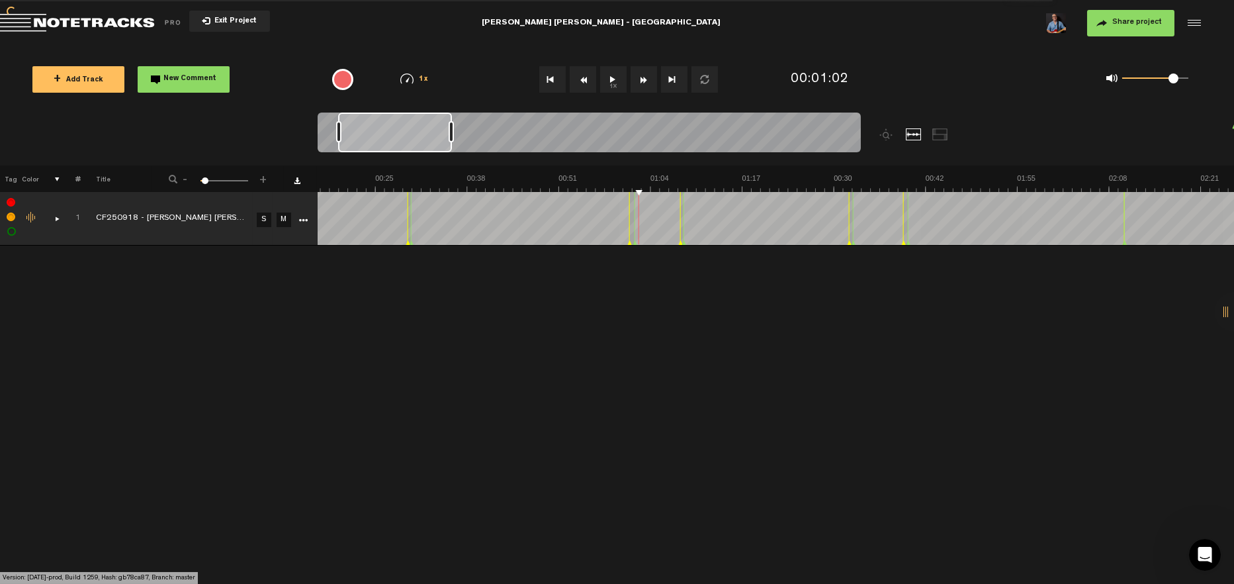
scroll to position [0, 125]
click at [452, 140] on div at bounding box center [395, 133] width 114 height 40
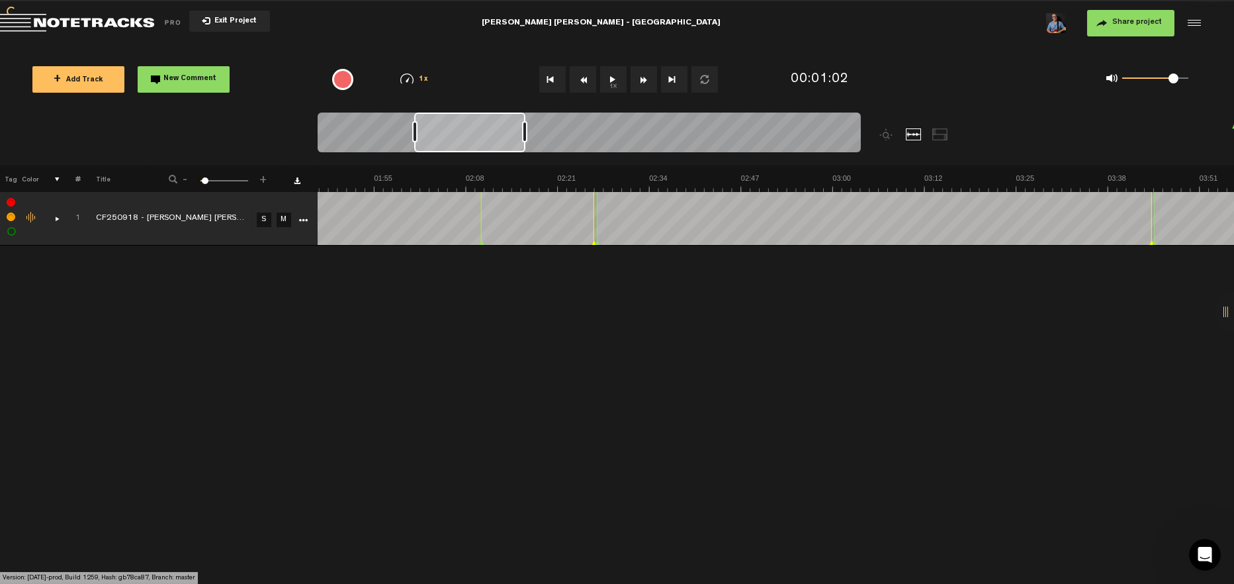
drag, startPoint x: 451, startPoint y: 136, endPoint x: 188, endPoint y: 250, distance: 286.1
click at [236, 158] on nt-zoom-navigation-bar at bounding box center [617, 139] width 1234 height 53
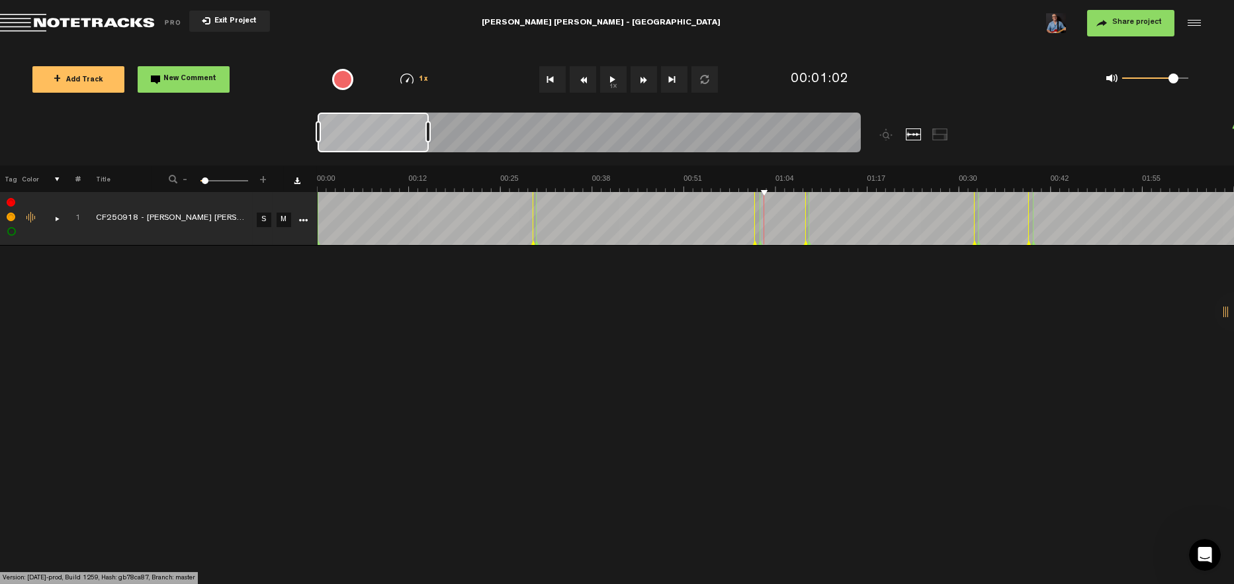
scroll to position [0, 0]
click at [1226, 314] on div at bounding box center [1235, 312] width 40 height 40
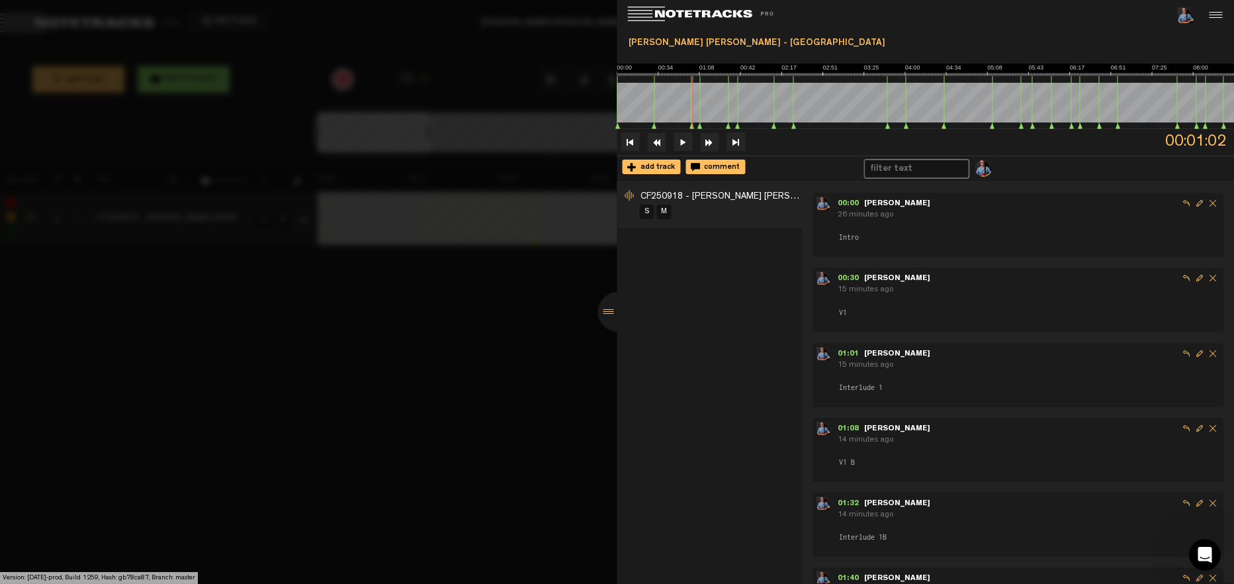
drag, startPoint x: 610, startPoint y: 306, endPoint x: 533, endPoint y: 320, distance: 77.3
click at [608, 308] on div at bounding box center [618, 312] width 40 height 40
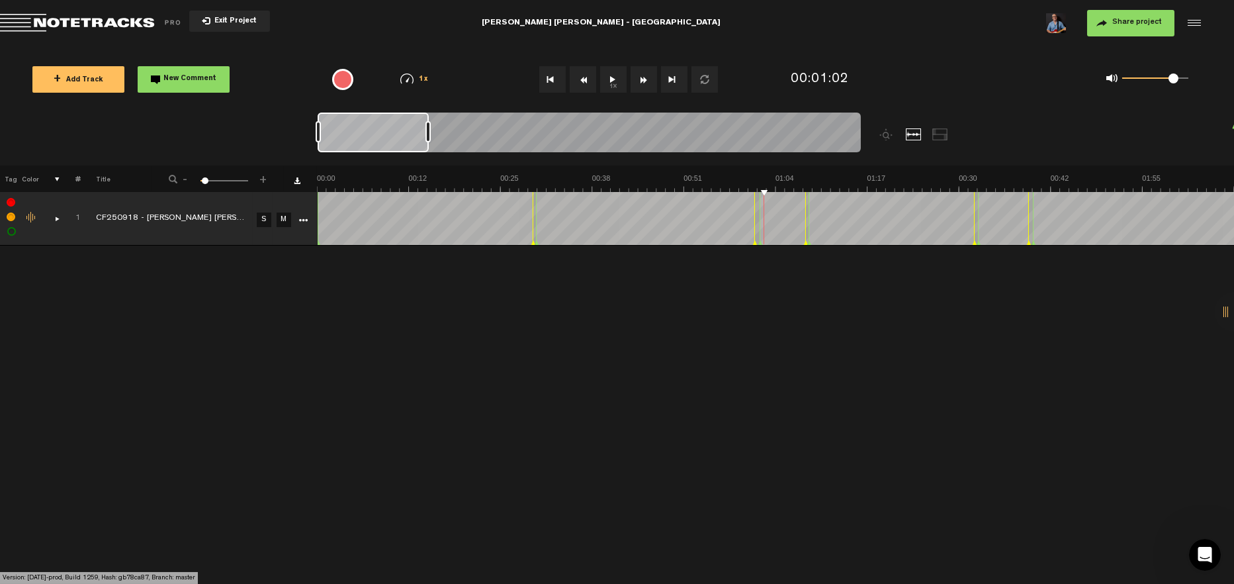
click at [158, 320] on div "+ New drawing Tag Color # Title - 1 100 4 + 1 CF250918 - Vera Cruz - Lavadora S…" at bounding box center [617, 374] width 1234 height 418
click at [11, 217] on label at bounding box center [11, 217] width 0 height 0
checkbox input "false"
click at [11, 203] on label at bounding box center [11, 203] width 0 height 0
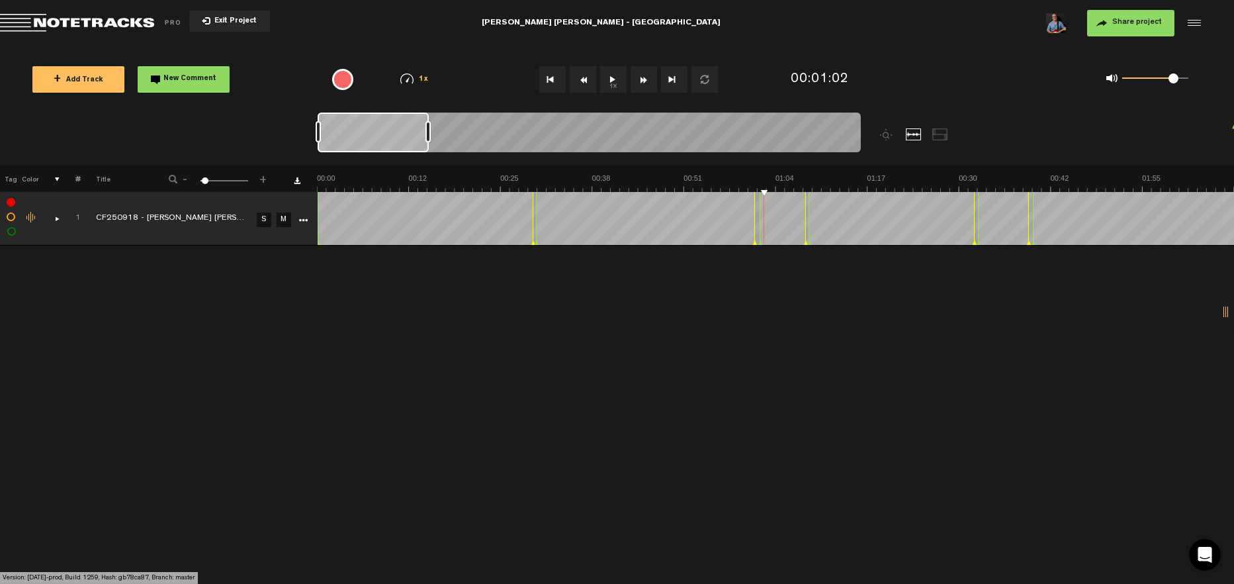
checkbox input "false"
click at [12, 232] on label at bounding box center [12, 232] width 0 height 0
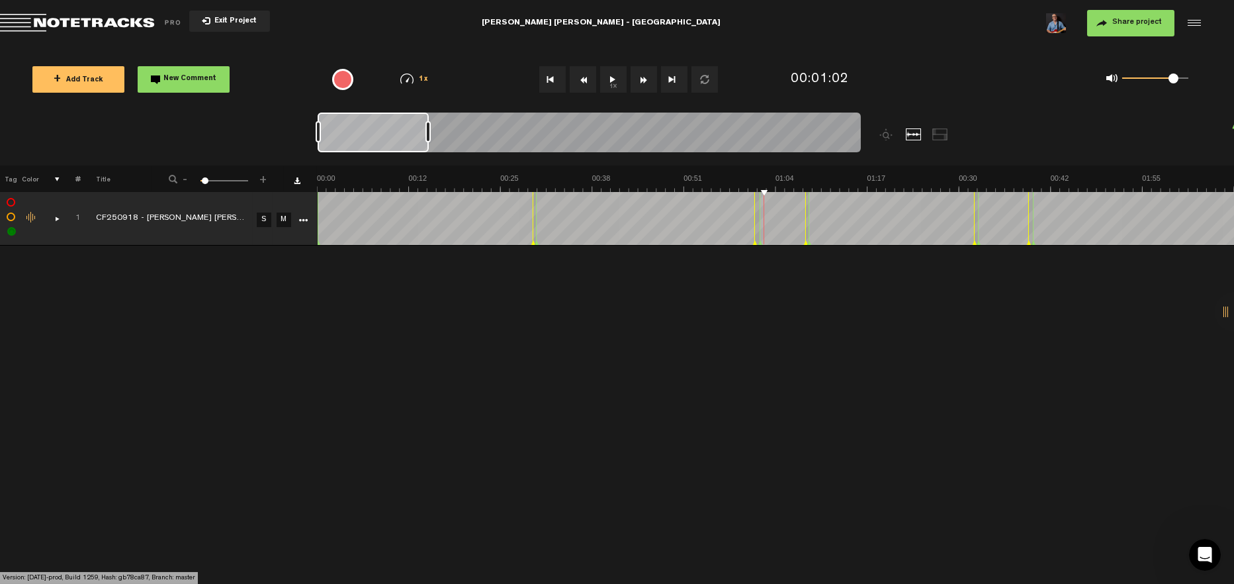
checkbox input "false"
click at [28, 220] on div "Change the color of the waveform" at bounding box center [32, 218] width 20 height 12
click at [32, 218] on div "Change the color of the waveform" at bounding box center [32, 218] width 20 height 12
click at [30, 217] on div "Change the color of the waveform" at bounding box center [32, 218] width 20 height 12
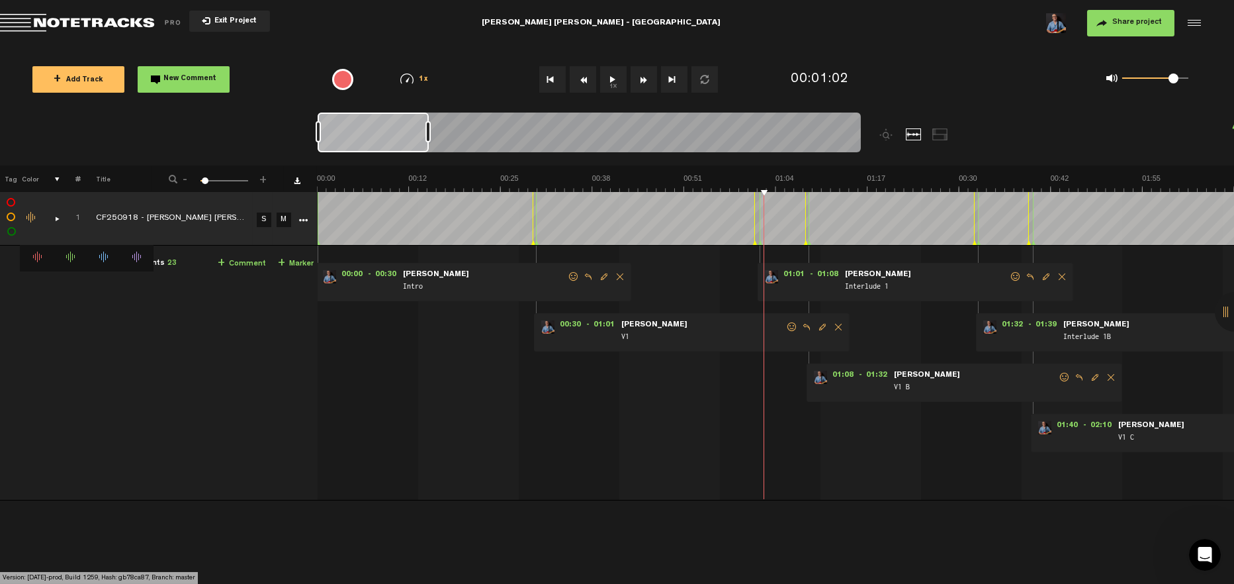
click at [11, 217] on label at bounding box center [11, 217] width 0 height 0
checkbox input "true"
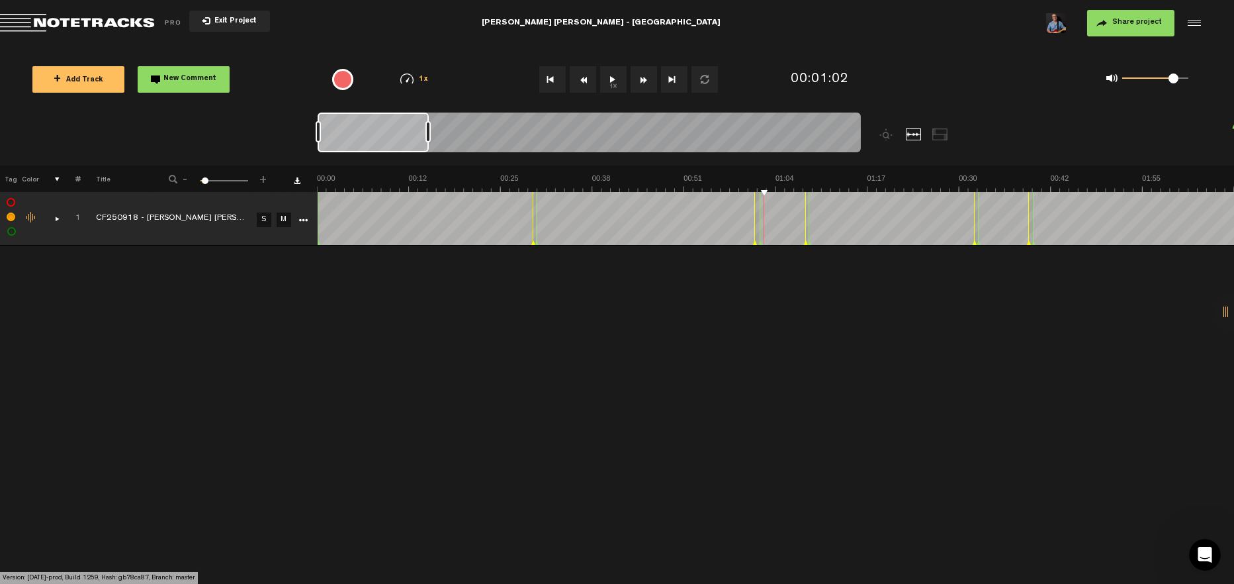
click at [28, 218] on div "Change the color of the waveform" at bounding box center [32, 218] width 20 height 12
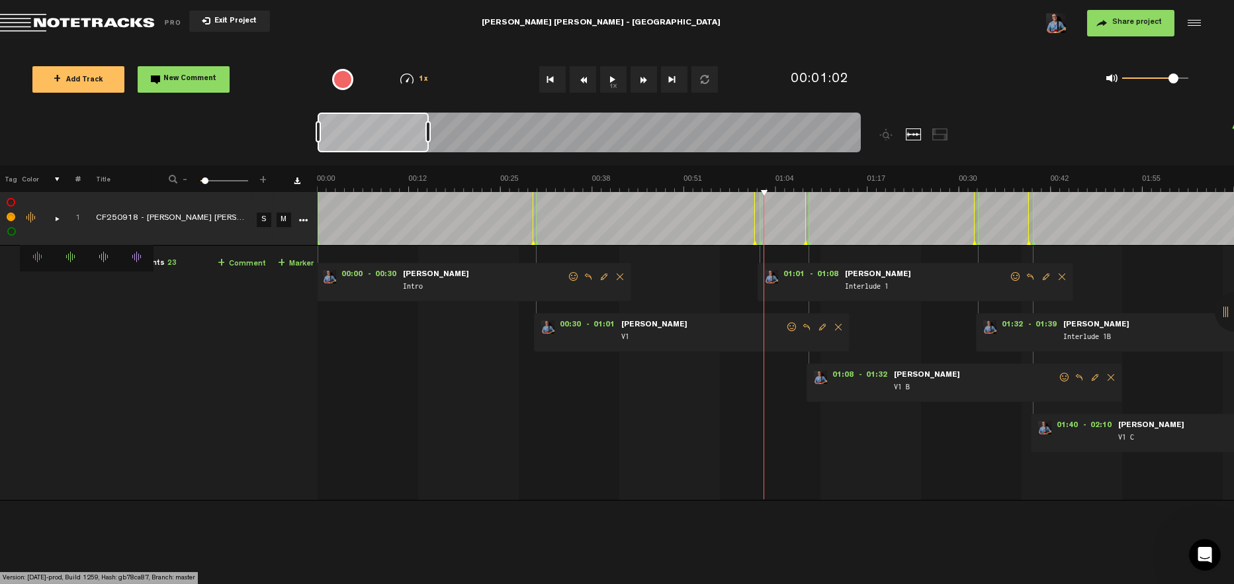
click at [69, 259] on li at bounding box center [70, 258] width 33 height 13
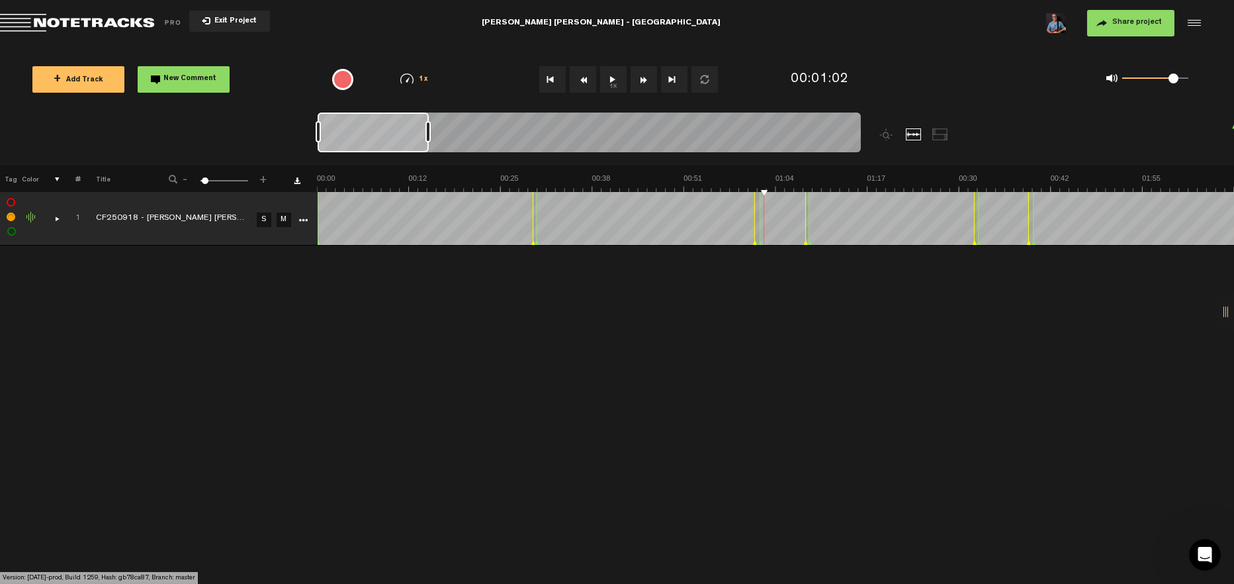
click at [33, 219] on div "Change the color of the waveform" at bounding box center [32, 218] width 20 height 12
click at [220, 23] on span "Exit Project" at bounding box center [233, 21] width 46 height 7
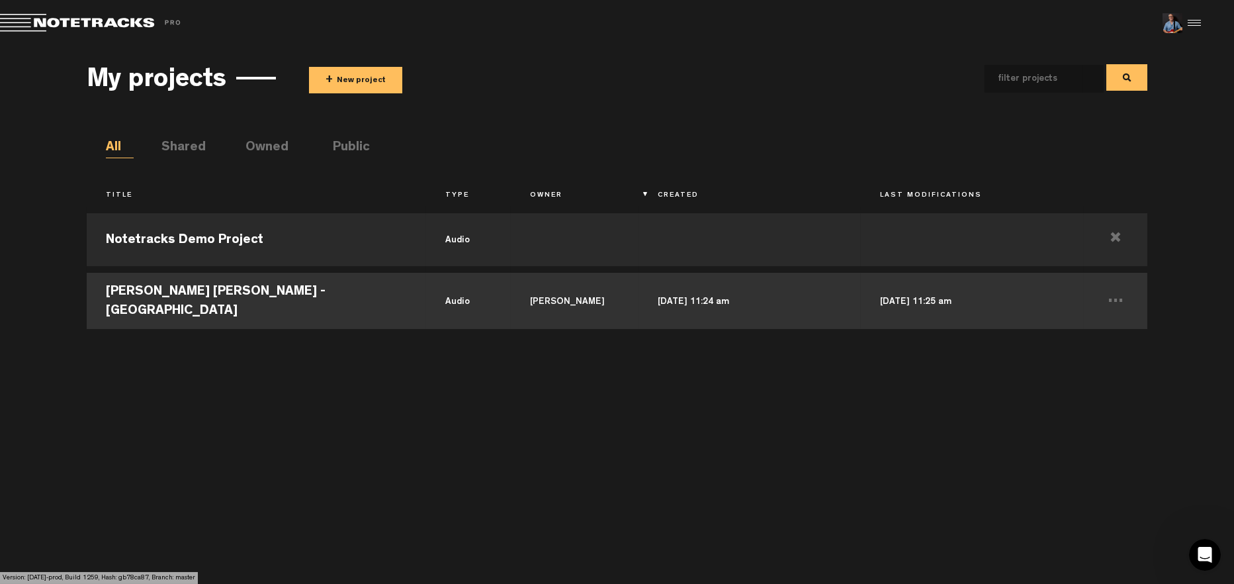
click at [168, 303] on td "Vera Cruz - Lavadora" at bounding box center [257, 299] width 340 height 60
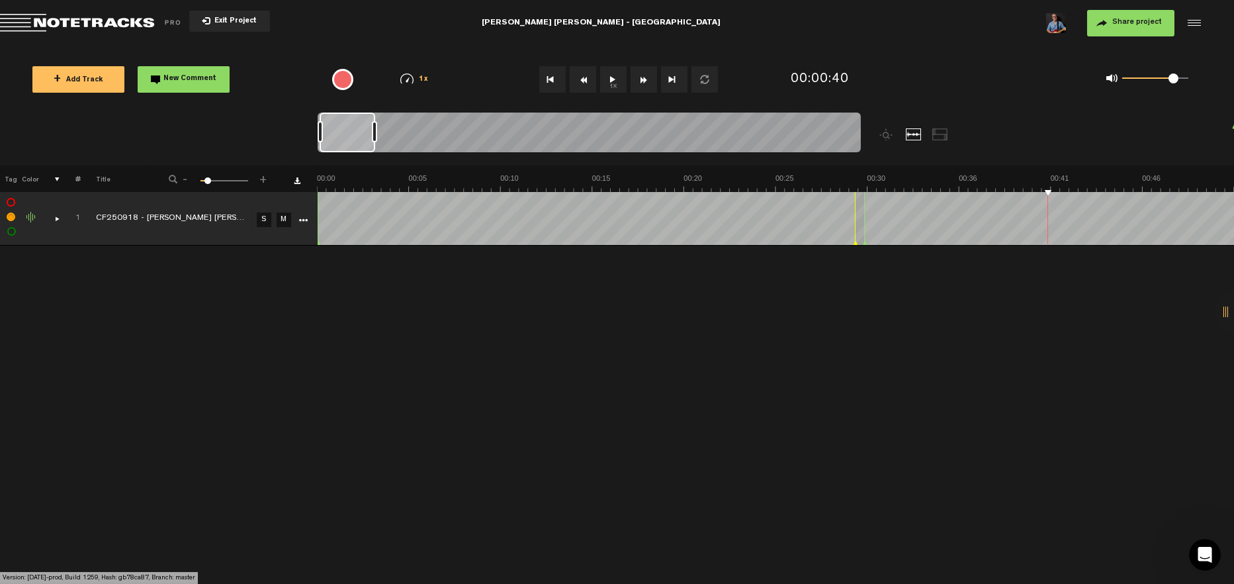
click at [55, 217] on div "comments, stamps & drawings" at bounding box center [52, 218] width 21 height 13
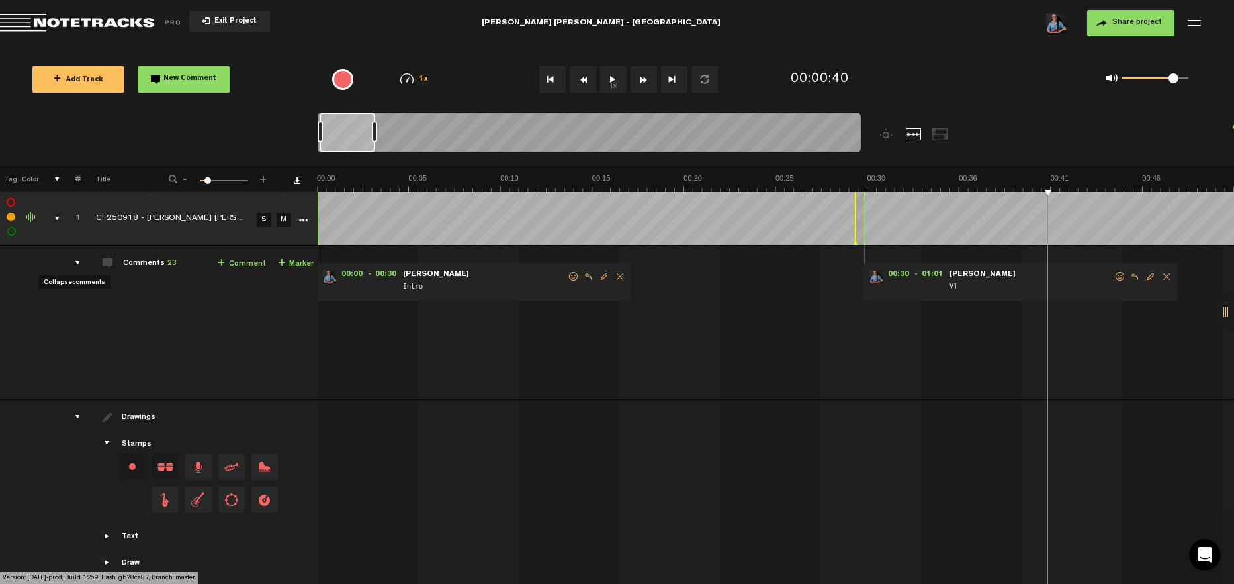
click at [73, 259] on div "comments" at bounding box center [72, 262] width 21 height 13
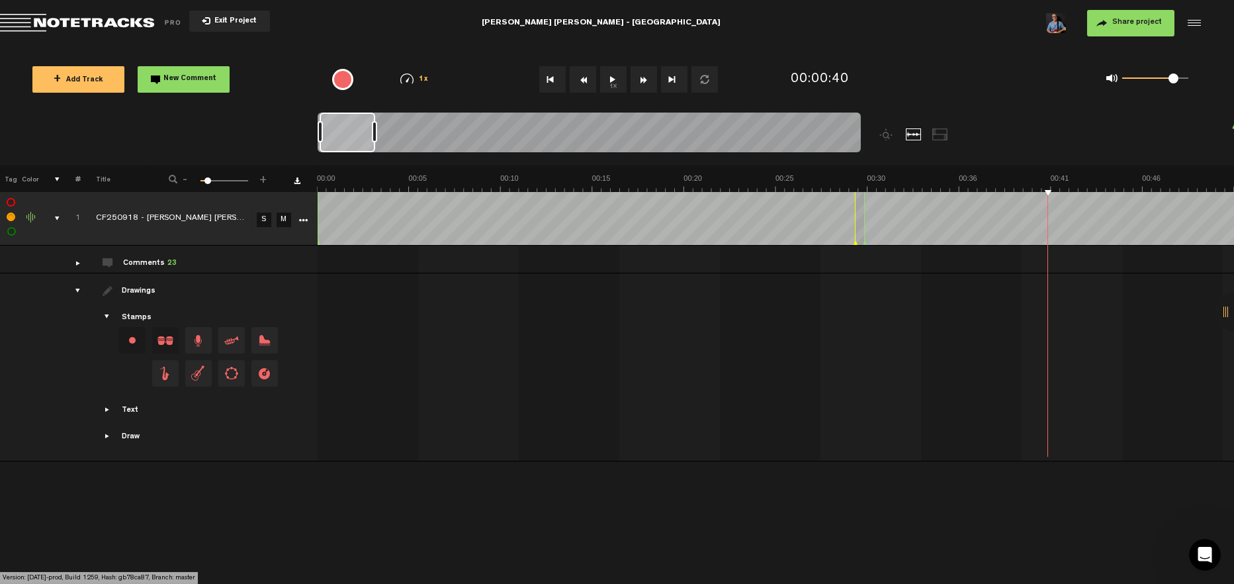
click at [107, 263] on span at bounding box center [108, 262] width 11 height 11
click at [75, 262] on div "comments" at bounding box center [72, 262] width 21 height 13
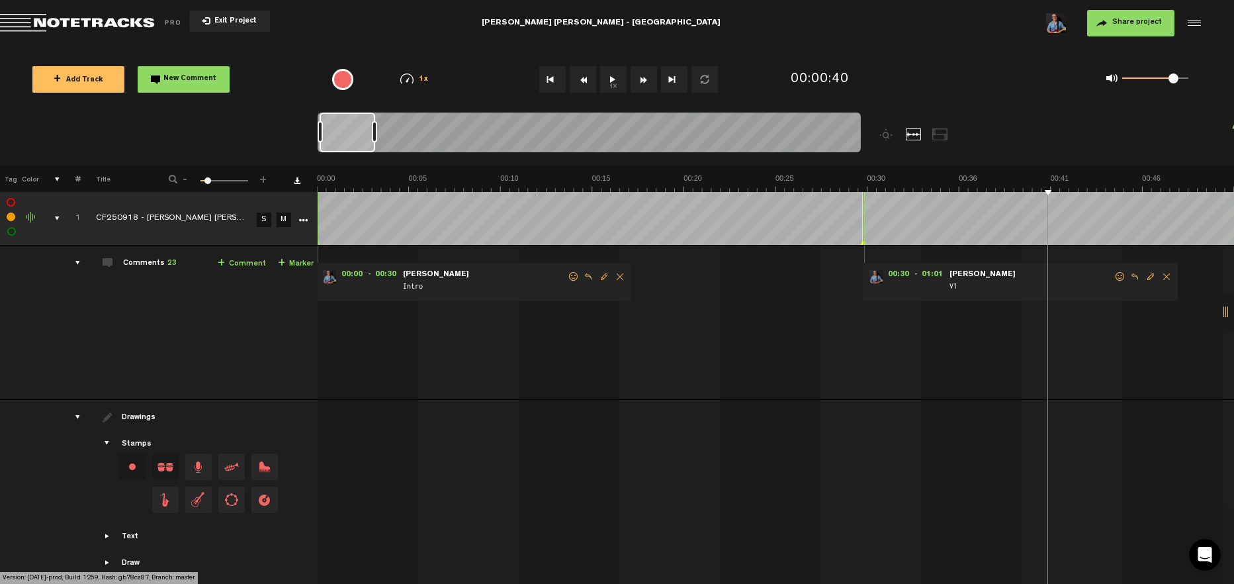
drag, startPoint x: 855, startPoint y: 243, endPoint x: 862, endPoint y: 244, distance: 7.4
click at [862, 244] on td at bounding box center [776, 219] width 917 height 54
click at [969, 23] on div "Share project Save project" at bounding box center [1002, 23] width 401 height 26
drag, startPoint x: 967, startPoint y: 23, endPoint x: 961, endPoint y: 27, distance: 7.2
click at [966, 24] on div "Share project Save project" at bounding box center [1002, 23] width 401 height 26
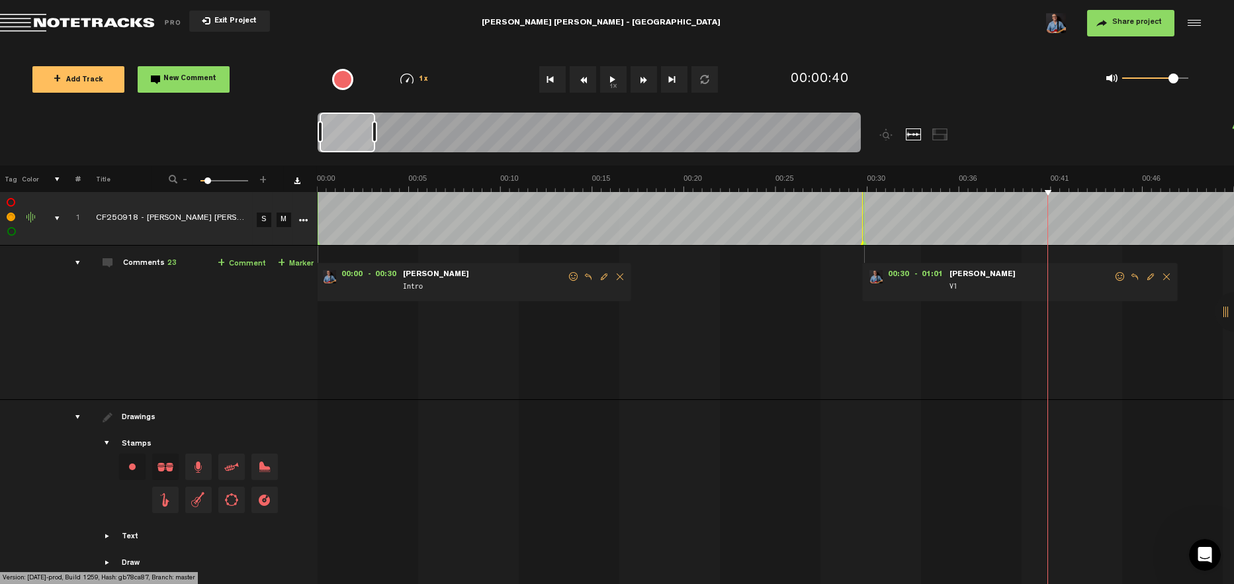
click at [230, 126] on nt-zoom-navigation-bar at bounding box center [617, 139] width 1234 height 53
click at [19, 22] on span "Return to Project List" at bounding box center [92, 23] width 185 height 19
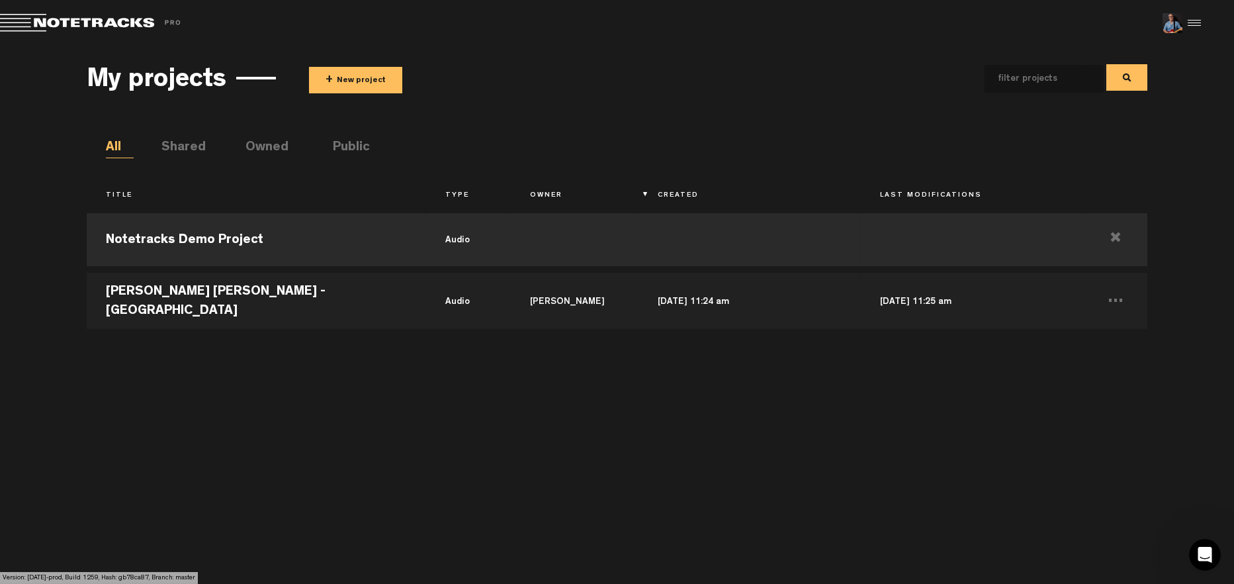
click at [189, 147] on li "Shared" at bounding box center [176, 148] width 28 height 20
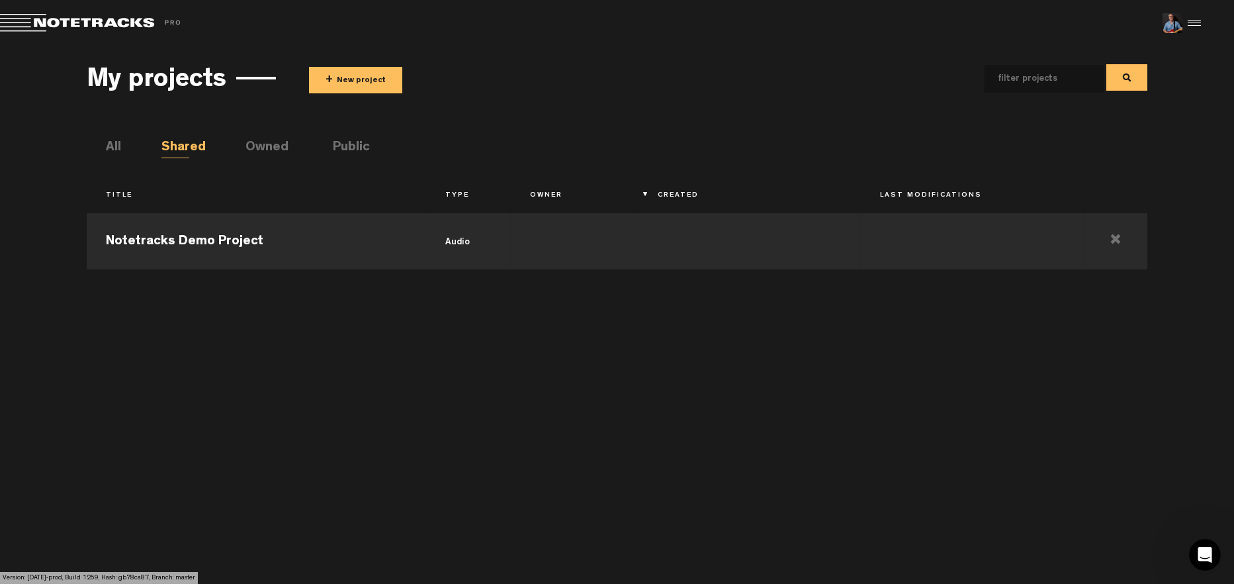
click at [261, 149] on li "Owned" at bounding box center [260, 148] width 28 height 20
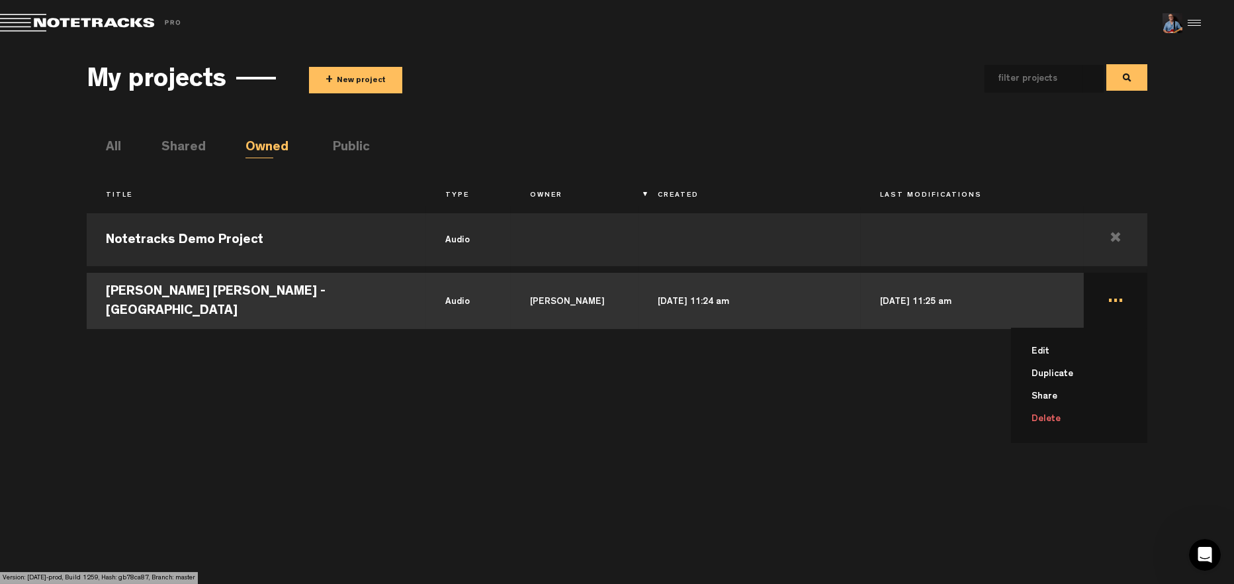
click at [1113, 307] on td "... Edit Duplicate Share Delete" at bounding box center [1116, 299] width 64 height 60
click at [1113, 307] on td "..." at bounding box center [1116, 299] width 64 height 60
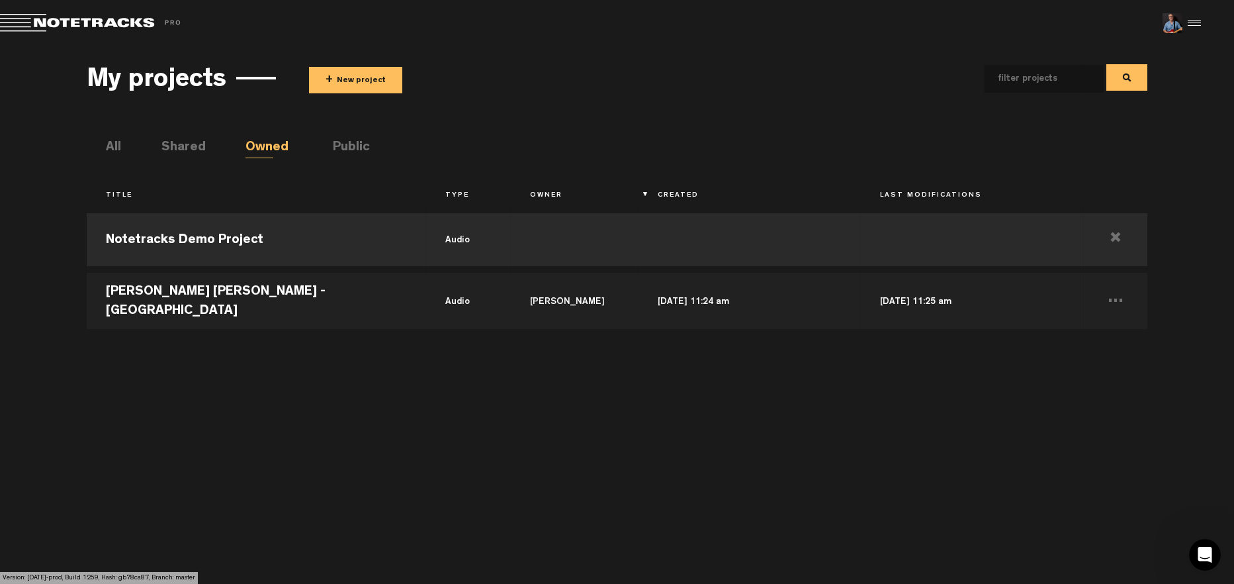
click at [704, 460] on div "Notetracks Demo Project audio Vera Cruz - Lavadora audio Michael Powers Sep 19,…" at bounding box center [618, 389] width 1062 height 364
click at [343, 148] on li "Public" at bounding box center [347, 148] width 28 height 20
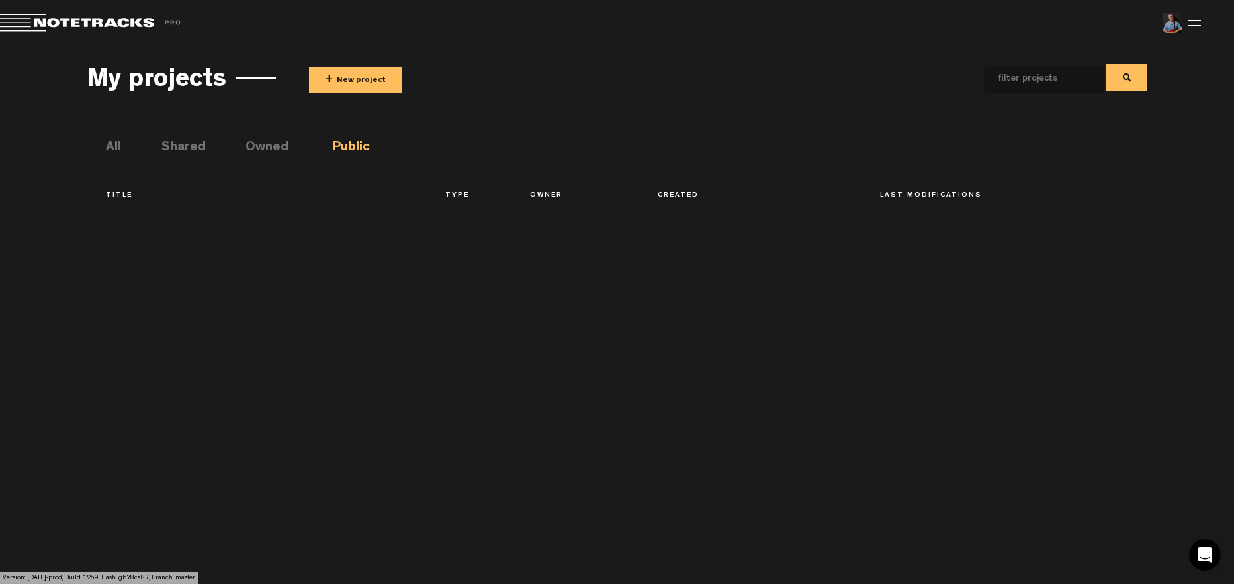
click at [116, 150] on li "All" at bounding box center [120, 148] width 28 height 20
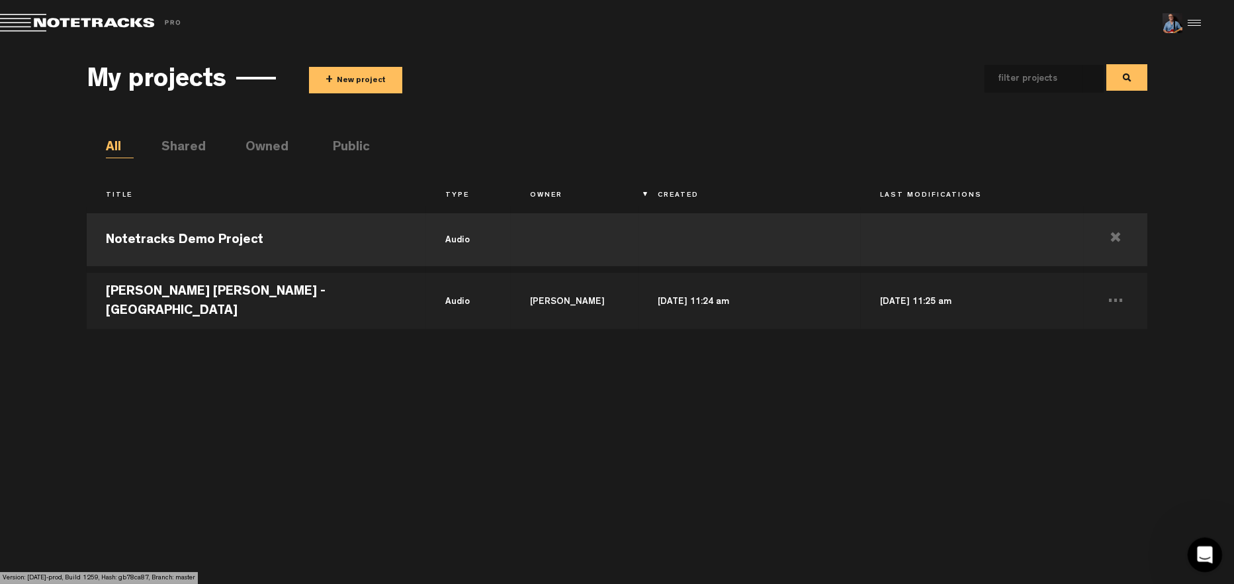
click at [1200, 553] on icon "Open Intercom Messenger" at bounding box center [1204, 553] width 22 height 22
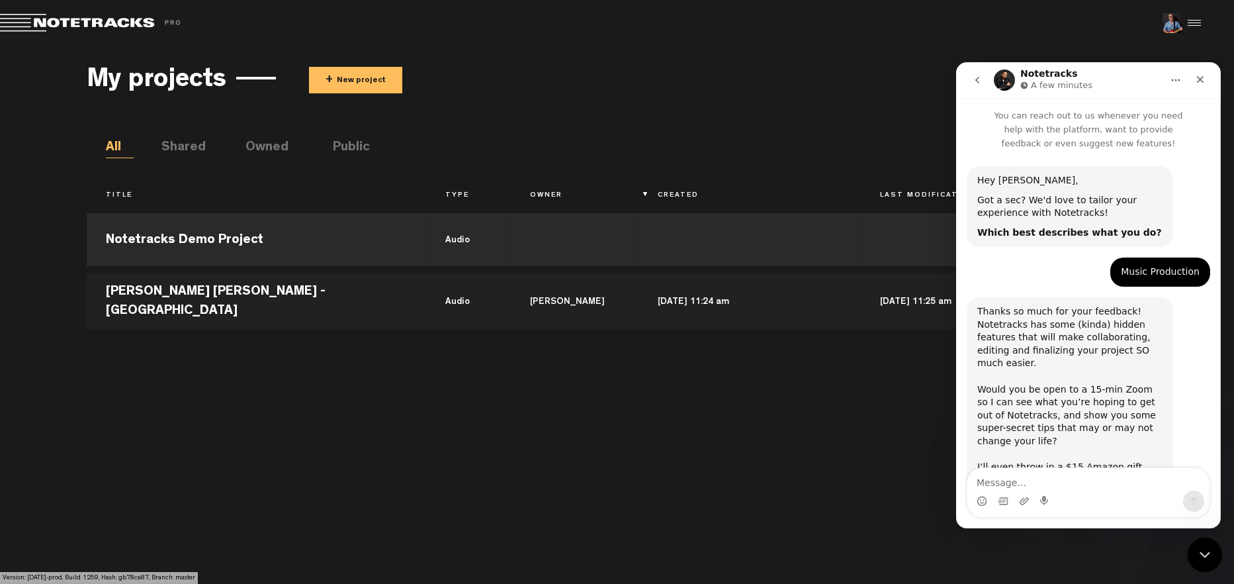
scroll to position [107, 0]
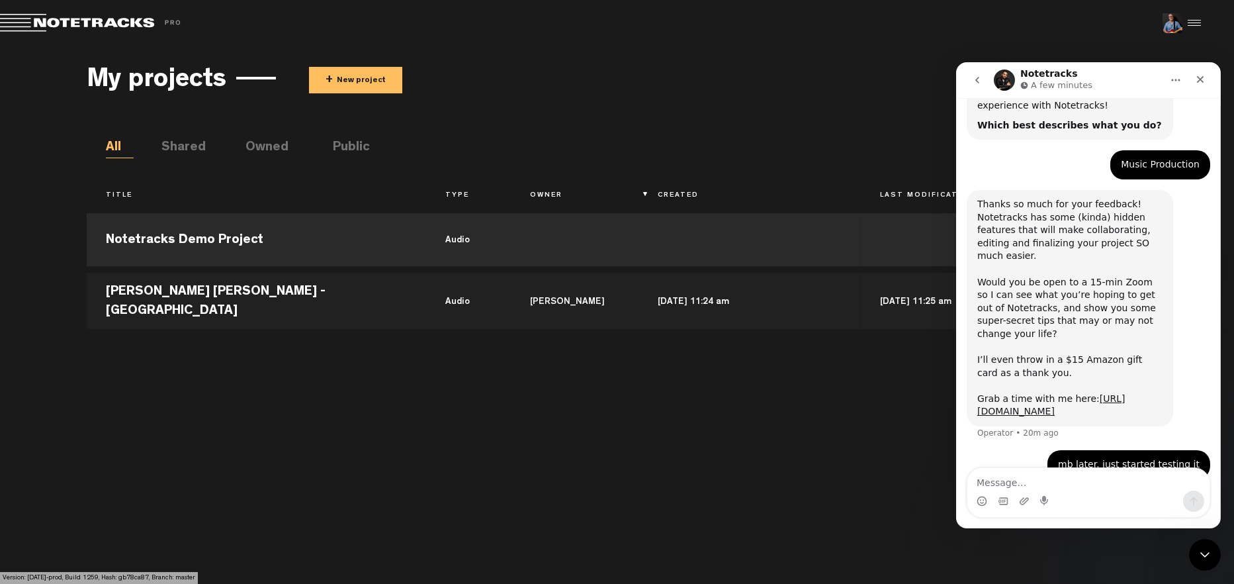
click at [869, 466] on div "Notetracks Demo Project audio Vera Cruz - Lavadora audio Michael Powers Sep 19,…" at bounding box center [618, 389] width 1062 height 364
drag, startPoint x: 1201, startPoint y: 79, endPoint x: 2158, endPoint y: 140, distance: 959.1
click at [1201, 79] on icon "Close" at bounding box center [1200, 79] width 11 height 11
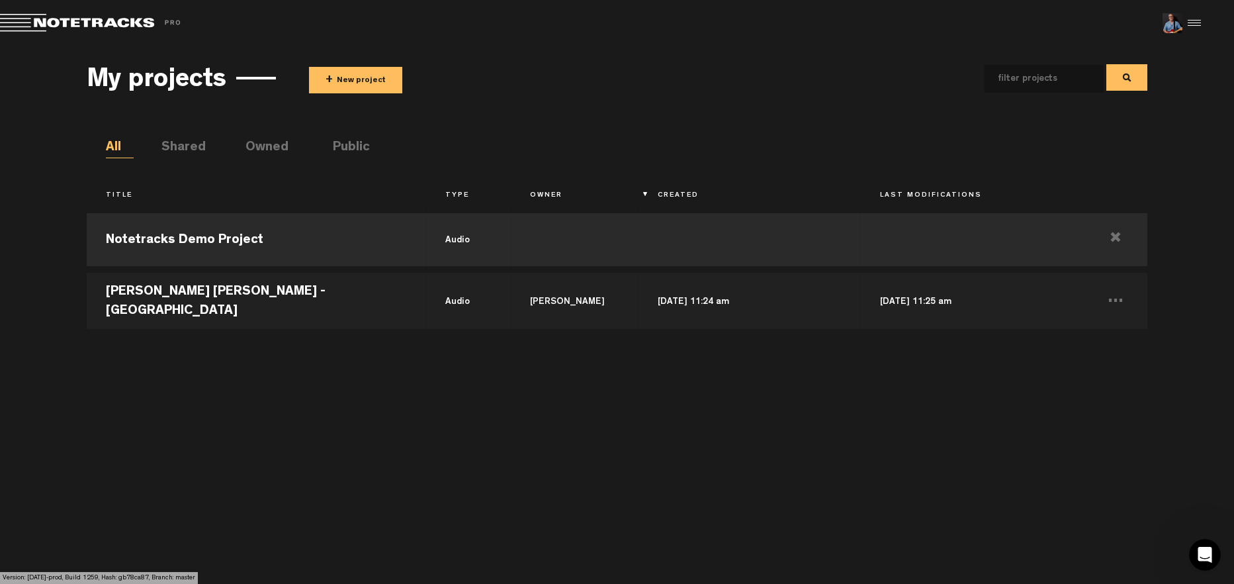
drag, startPoint x: 623, startPoint y: 537, endPoint x: 633, endPoint y: 539, distance: 10.1
click at [625, 537] on div "Notetracks Demo Project audio Vera Cruz - Lavadora audio Michael Powers Sep 19,…" at bounding box center [618, 389] width 1062 height 364
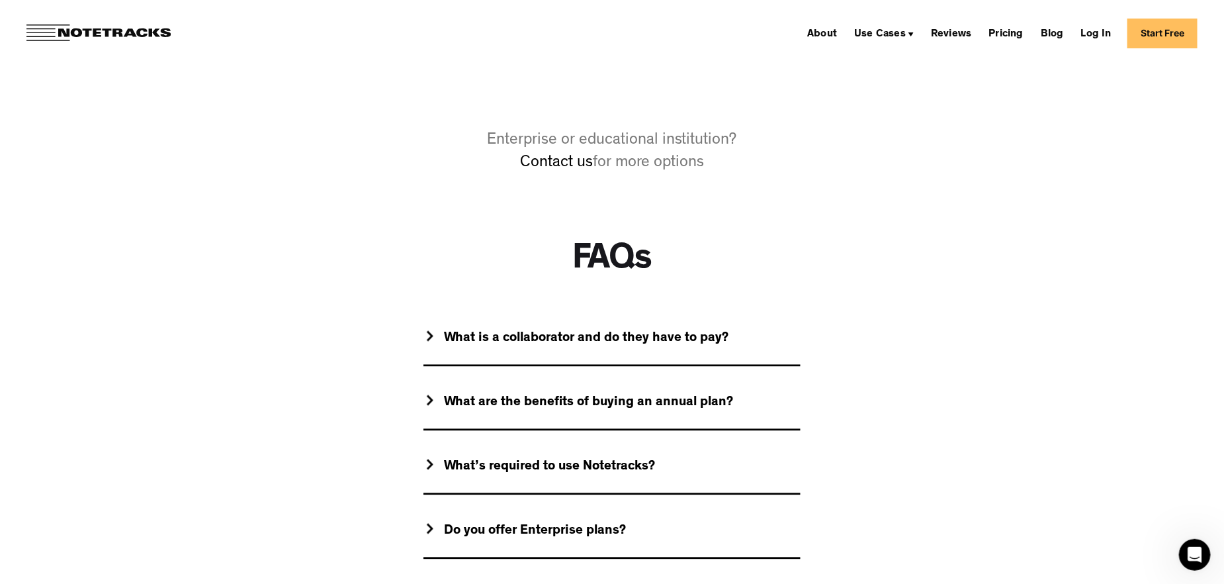
scroll to position [993, 0]
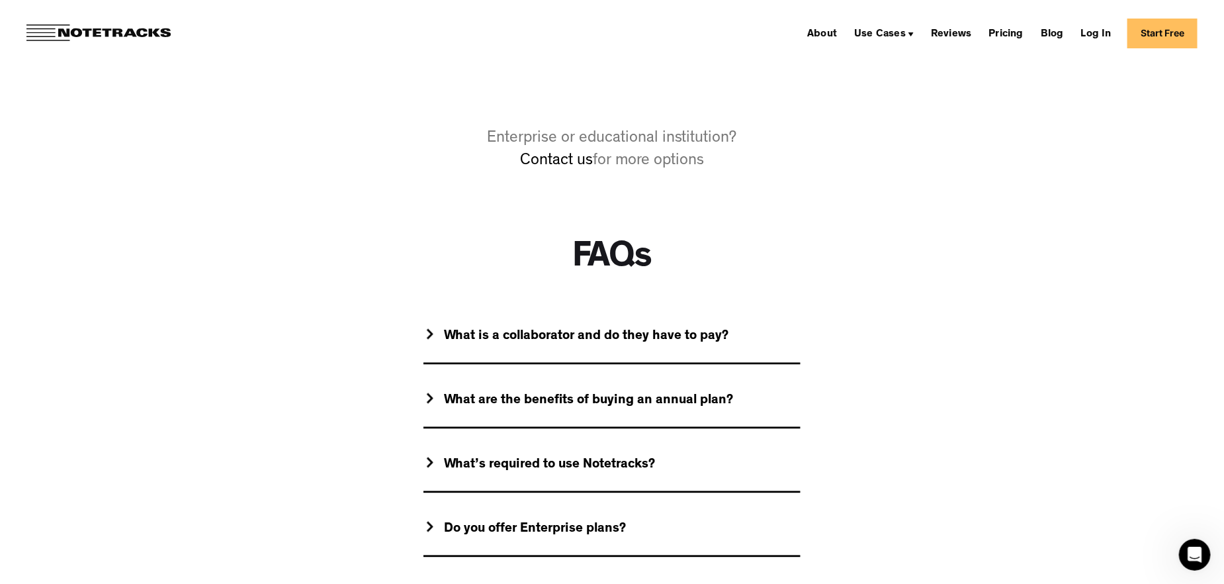
drag, startPoint x: 494, startPoint y: 338, endPoint x: 577, endPoint y: 348, distance: 83.4
click at [494, 338] on div "What is a collaborator and do they have to pay?" at bounding box center [586, 337] width 285 height 17
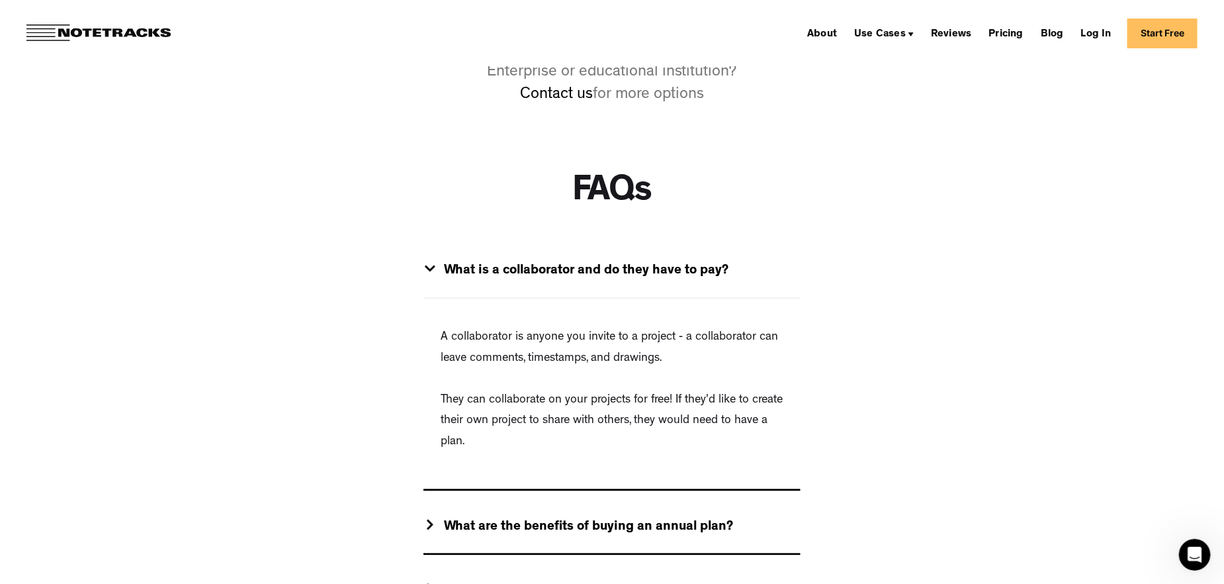
scroll to position [1125, 0]
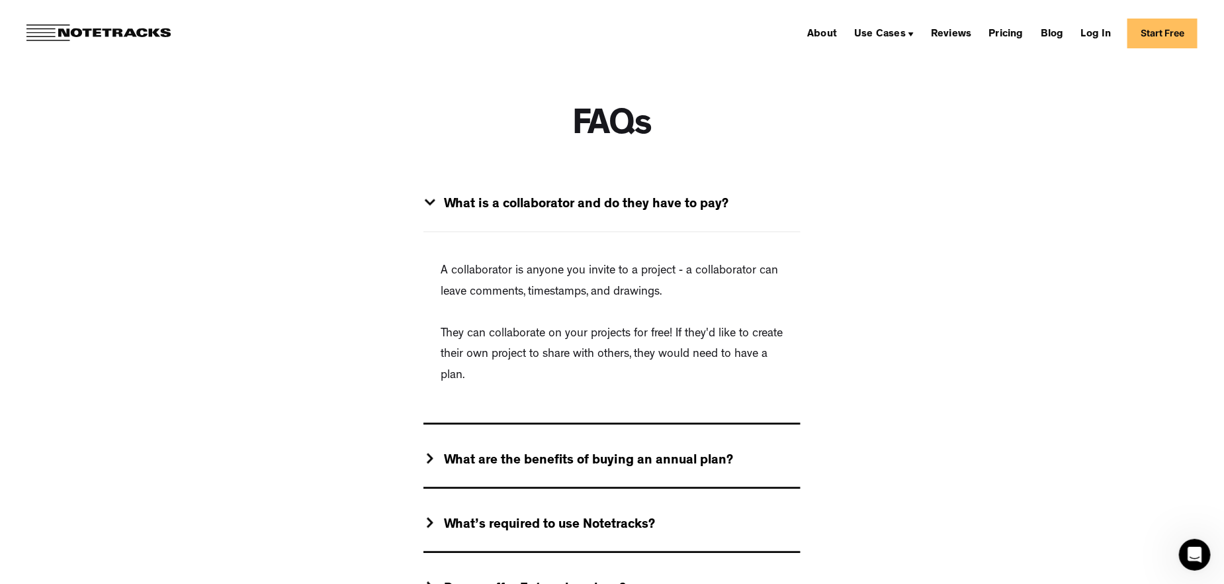
click at [676, 467] on div "What are the benefits of buying an annual plan?" at bounding box center [588, 461] width 289 height 17
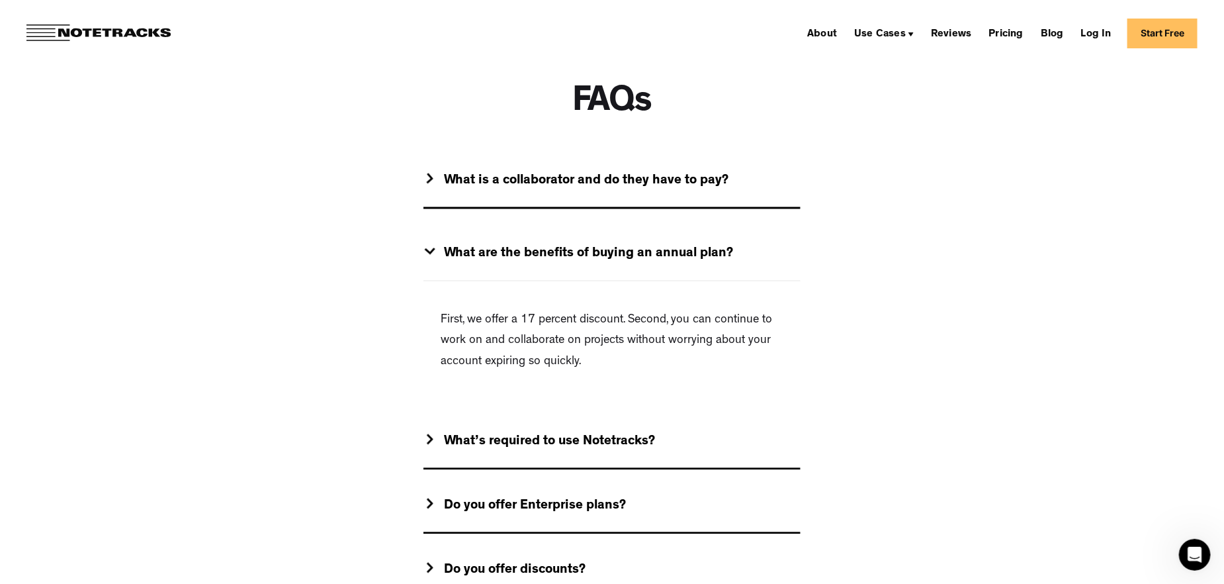
scroll to position [1191, 0]
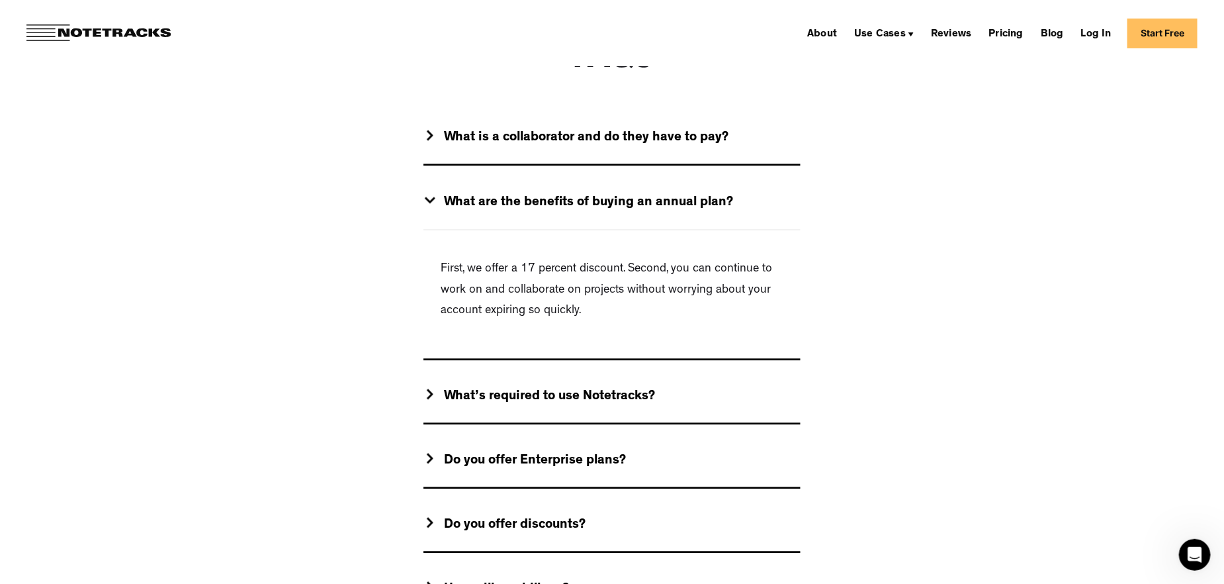
click at [567, 403] on div "What’s required to use Notetracks?" at bounding box center [549, 397] width 211 height 17
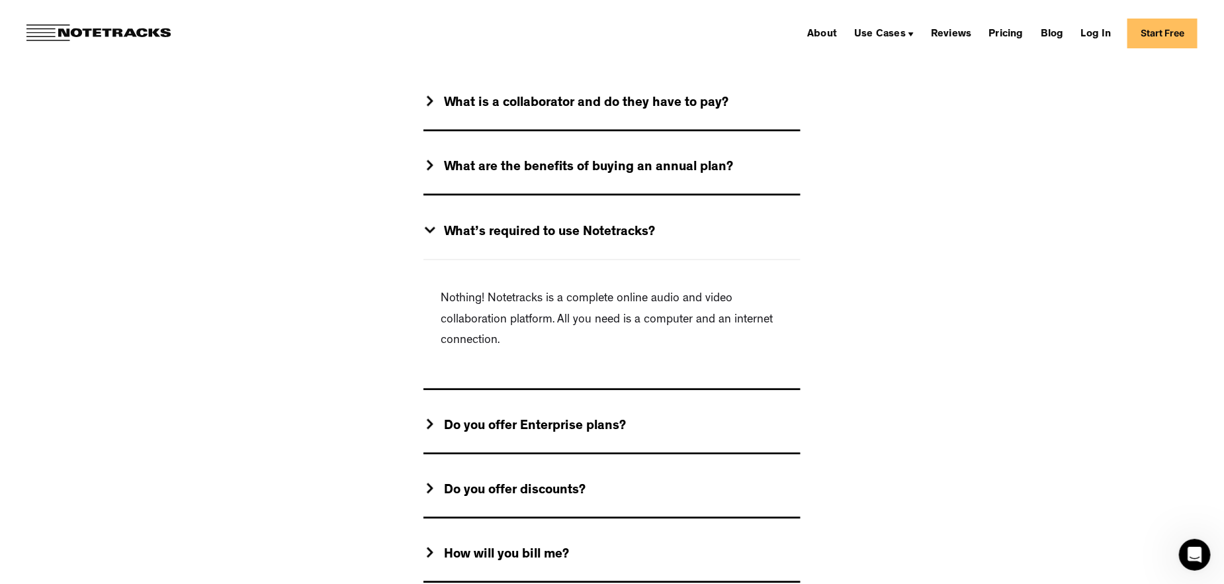
scroll to position [1258, 0]
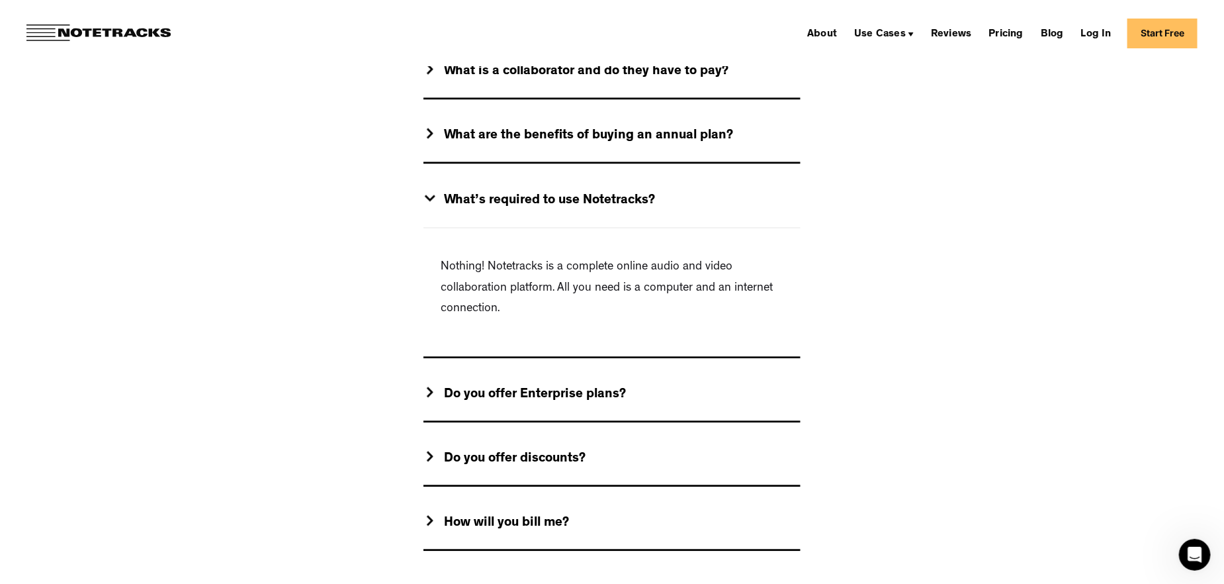
drag, startPoint x: 541, startPoint y: 393, endPoint x: 571, endPoint y: 398, distance: 29.5
click at [542, 393] on div "Do you offer Enterprise plans?" at bounding box center [535, 395] width 182 height 17
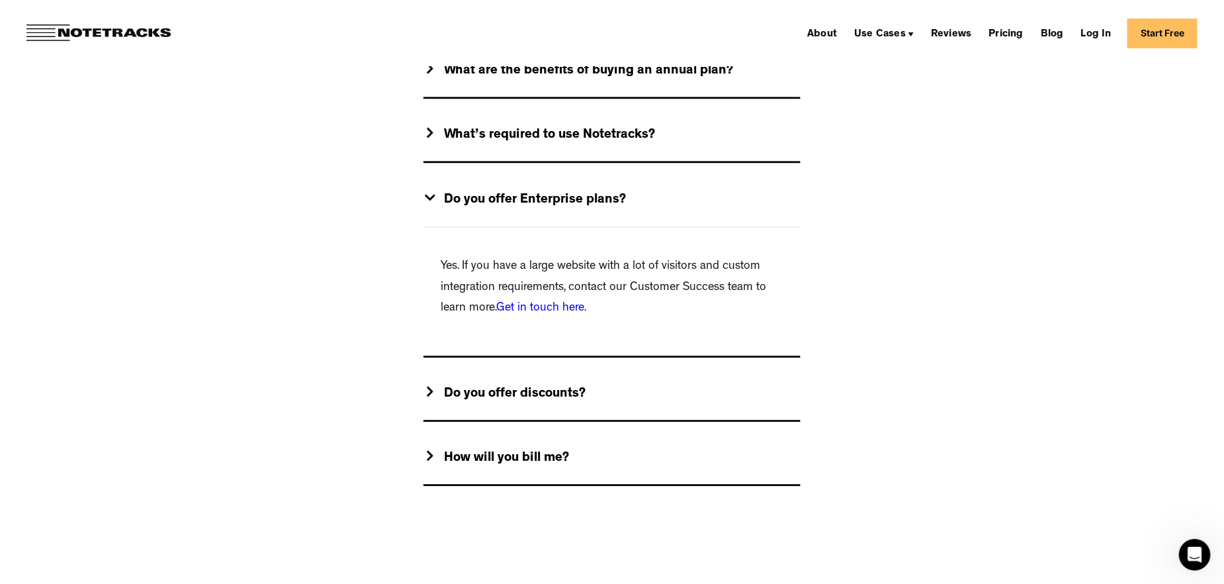
scroll to position [1324, 0]
drag, startPoint x: 516, startPoint y: 388, endPoint x: 569, endPoint y: 390, distance: 53.6
click at [517, 389] on div "Do you offer discounts?" at bounding box center [515, 393] width 142 height 17
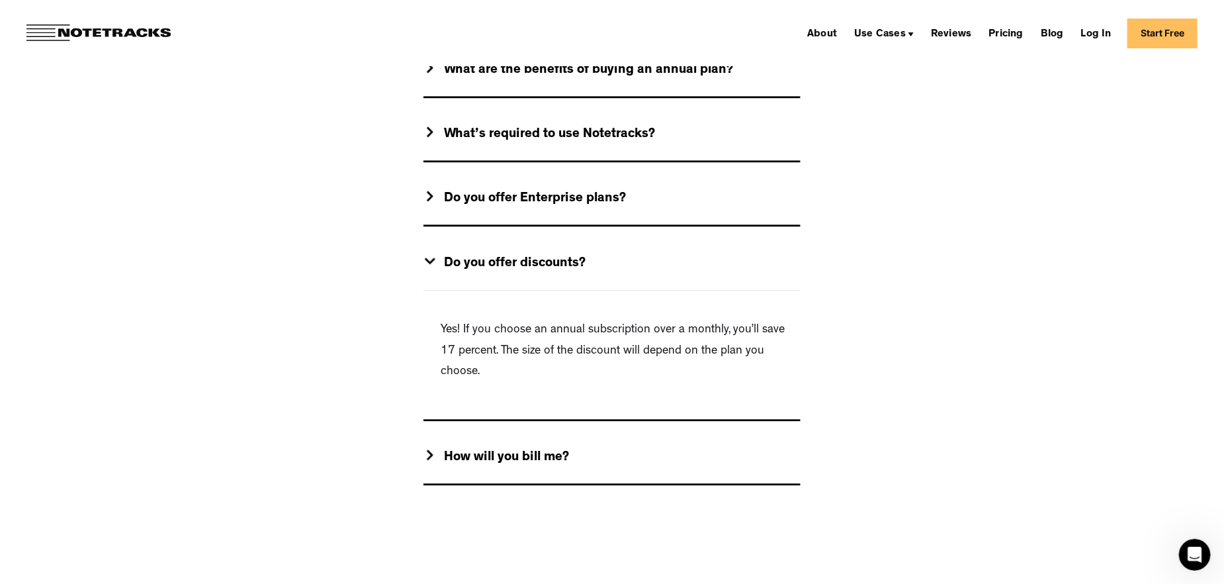
click at [514, 457] on div "How will you bill me?" at bounding box center [506, 457] width 125 height 17
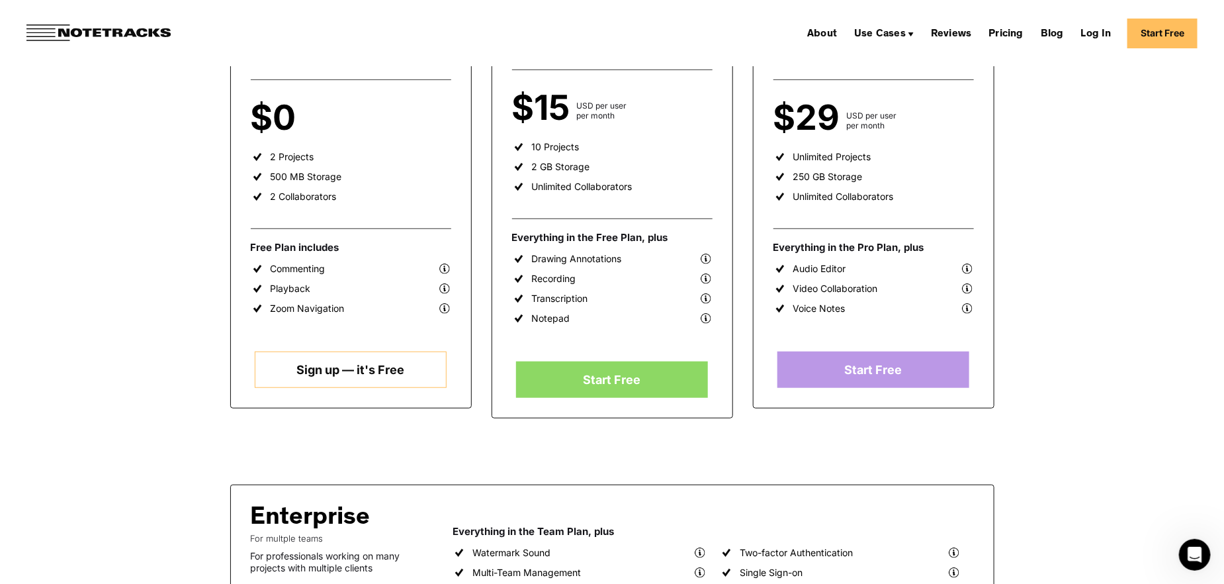
scroll to position [0, 0]
